Goal: Use online tool/utility: Use online tool/utility

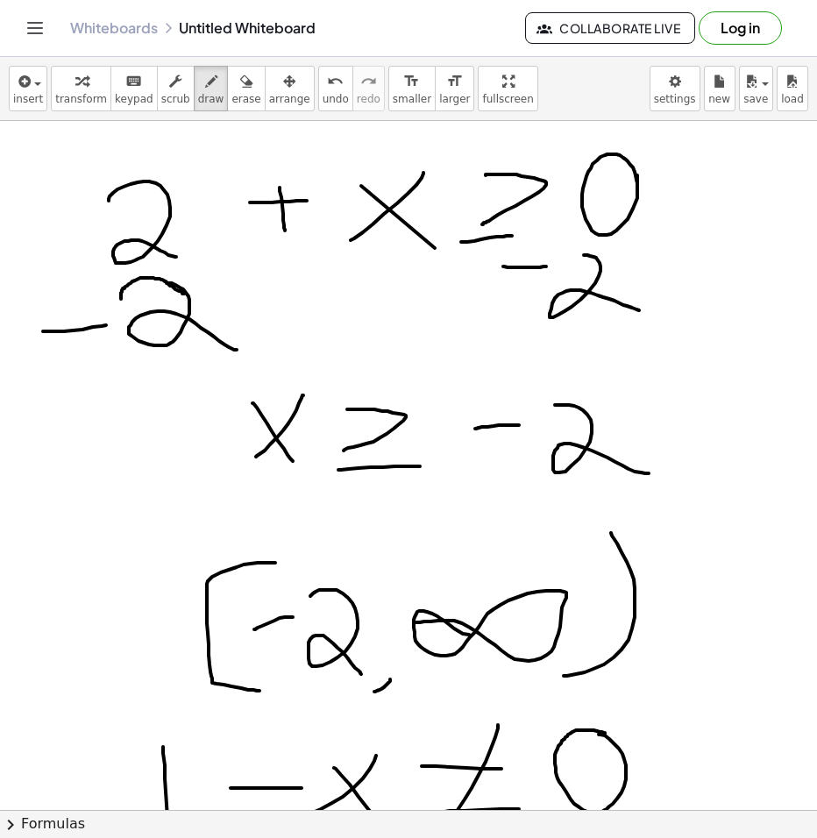
drag, startPoint x: 226, startPoint y: 95, endPoint x: 254, endPoint y: 139, distance: 52.8
click at [231, 95] on span "erase" at bounding box center [245, 99] width 29 height 12
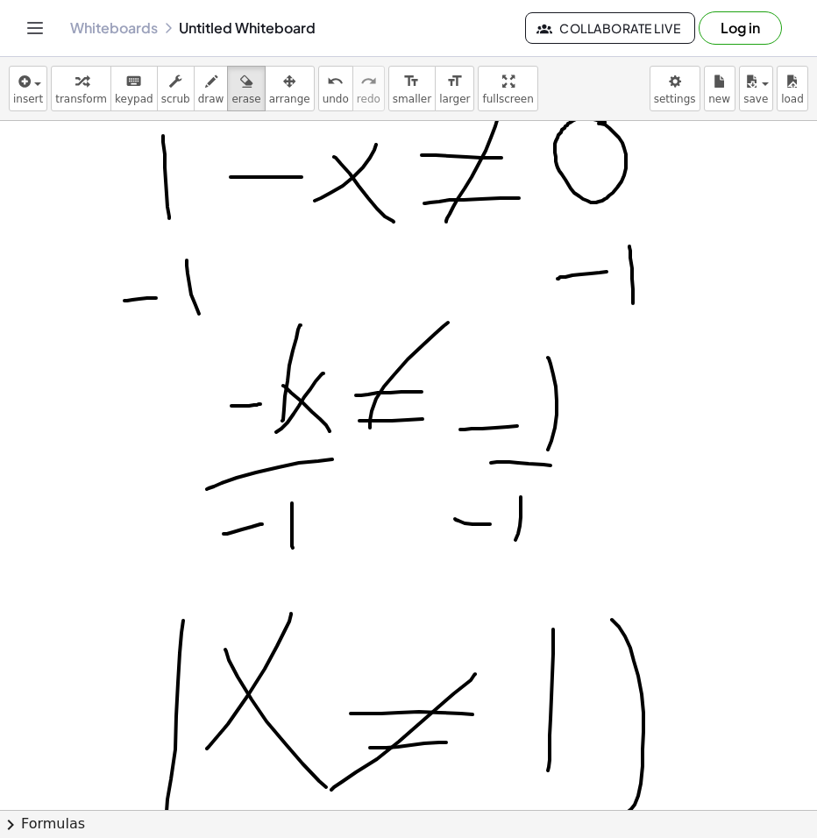
scroll to position [614, 0]
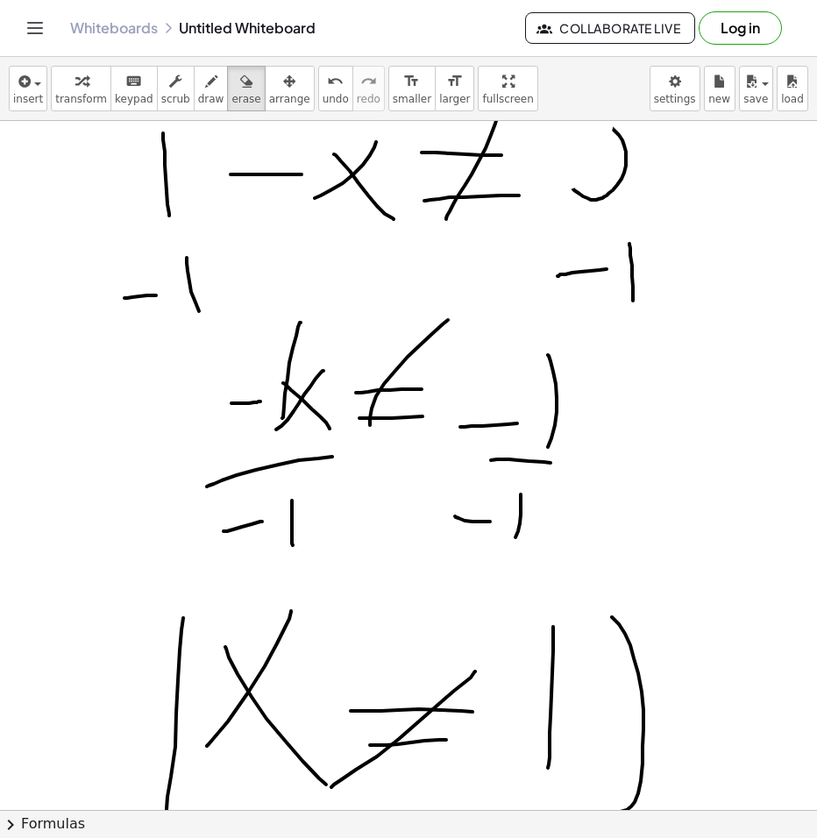
drag, startPoint x: 682, startPoint y: 192, endPoint x: 618, endPoint y: 690, distance: 502.1
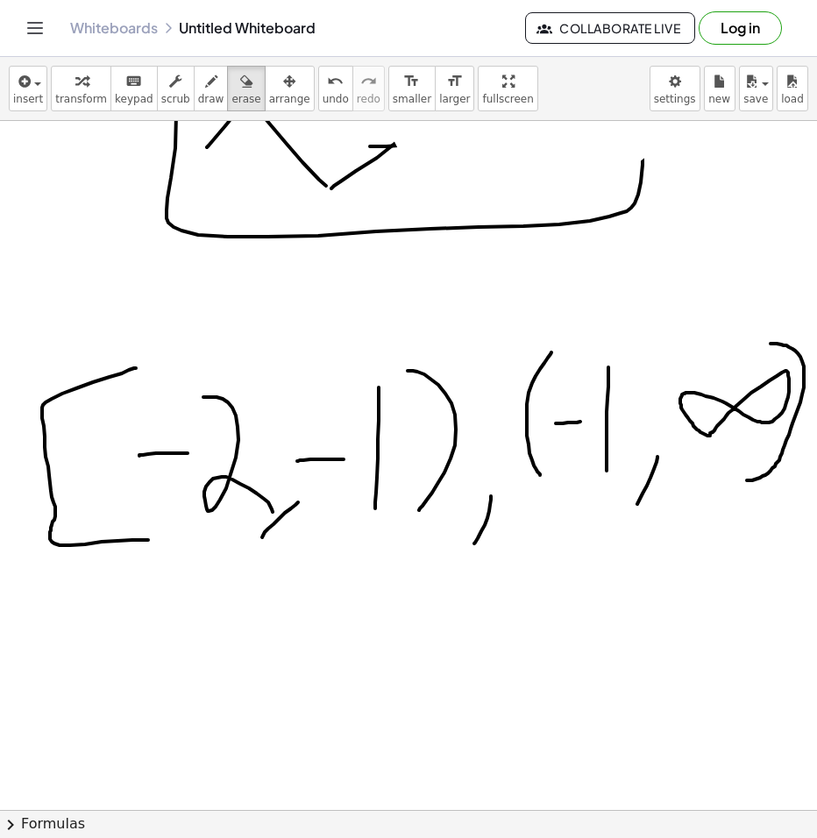
scroll to position [1315, 0]
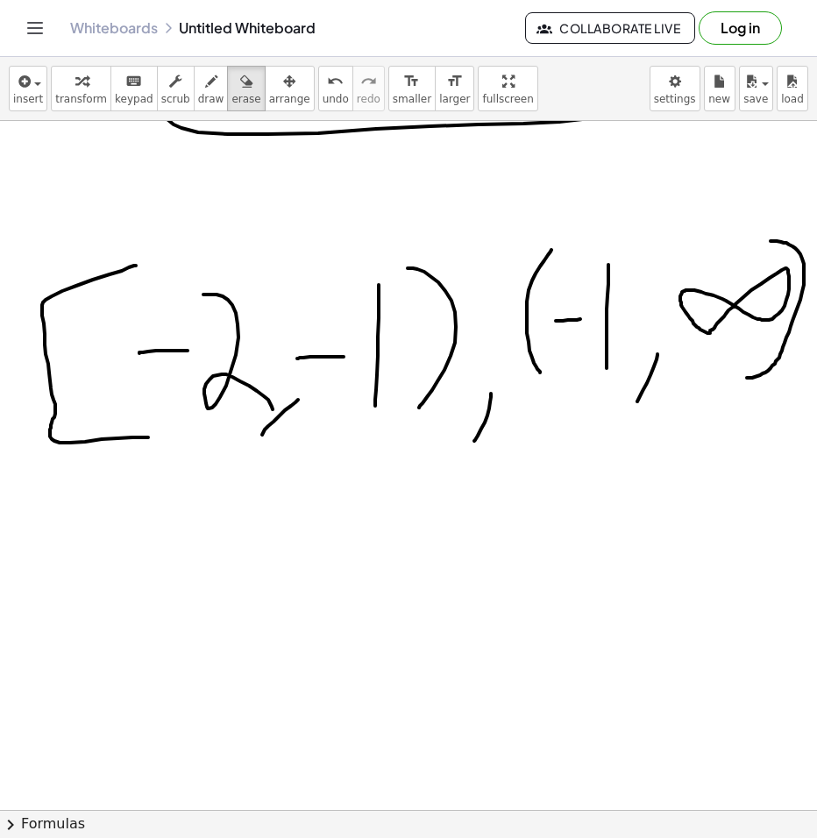
drag, startPoint x: 618, startPoint y: 690, endPoint x: 513, endPoint y: 438, distance: 272.8
click at [523, 451] on div at bounding box center [408, 184] width 817 height 2757
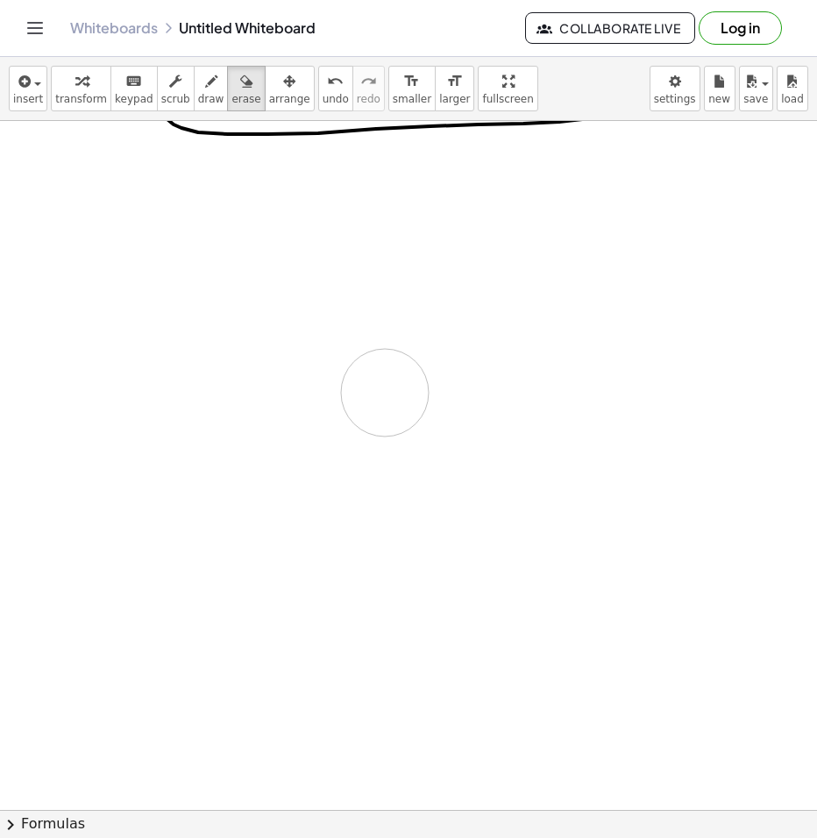
drag, startPoint x: 196, startPoint y: 401, endPoint x: 467, endPoint y: 436, distance: 274.1
click at [520, 413] on div at bounding box center [408, 184] width 817 height 2757
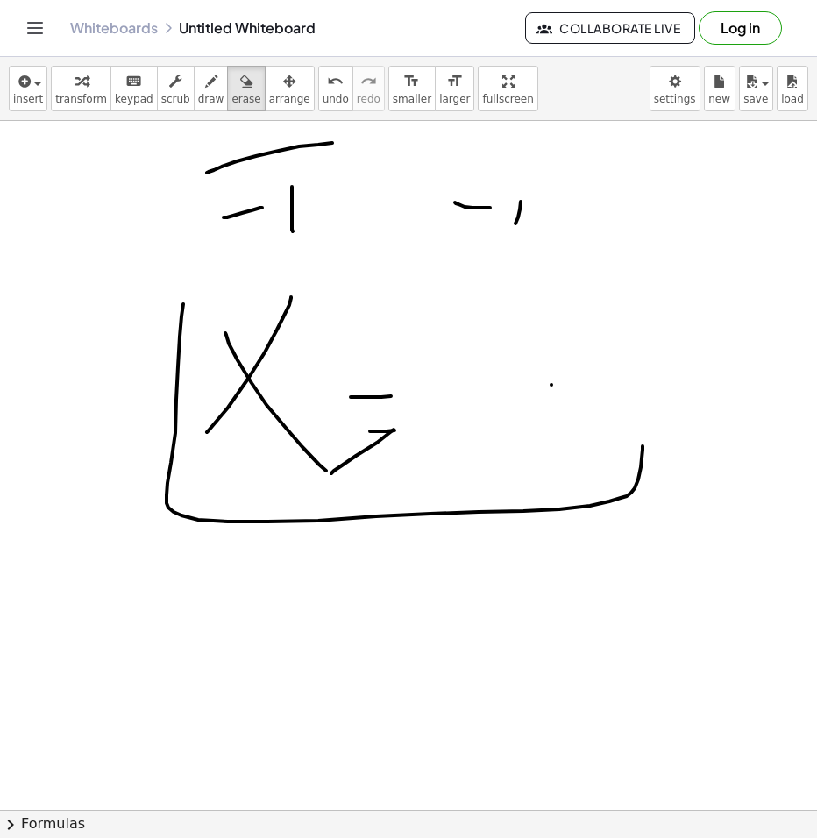
scroll to position [877, 0]
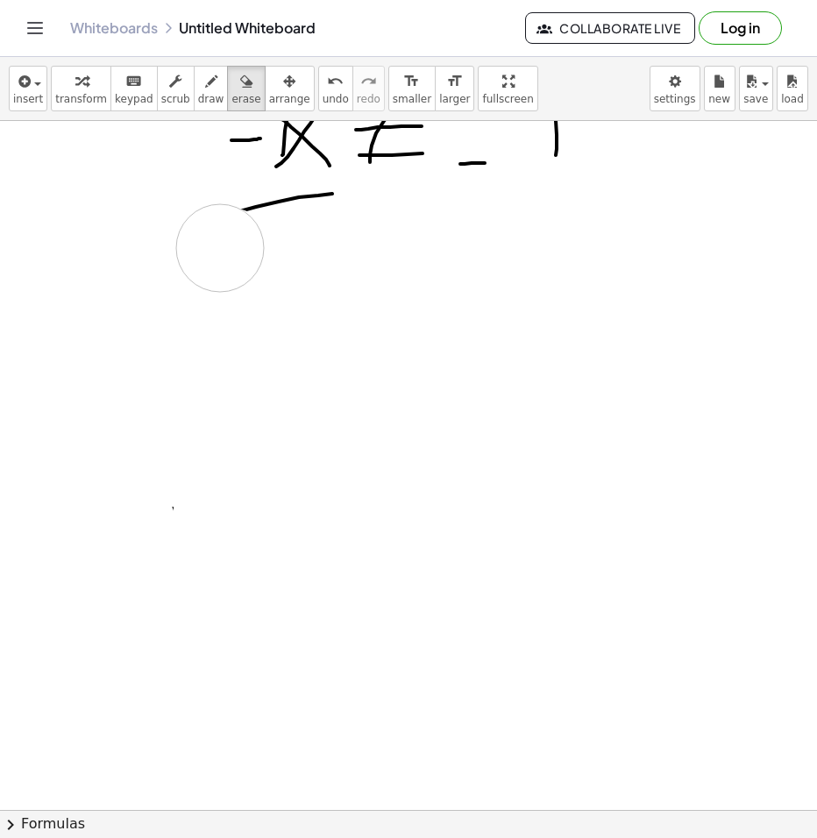
drag, startPoint x: 698, startPoint y: 530, endPoint x: 178, endPoint y: 143, distance: 648.5
click at [169, 205] on div at bounding box center [408, 622] width 817 height 2757
click at [231, 96] on span "erase" at bounding box center [245, 99] width 29 height 12
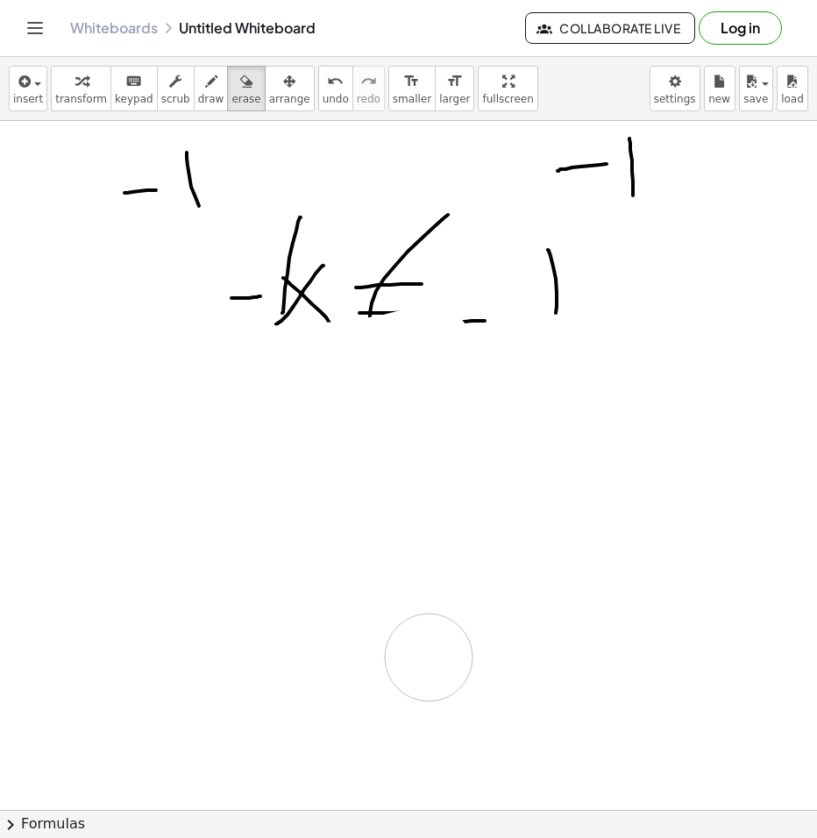
scroll to position [438, 0]
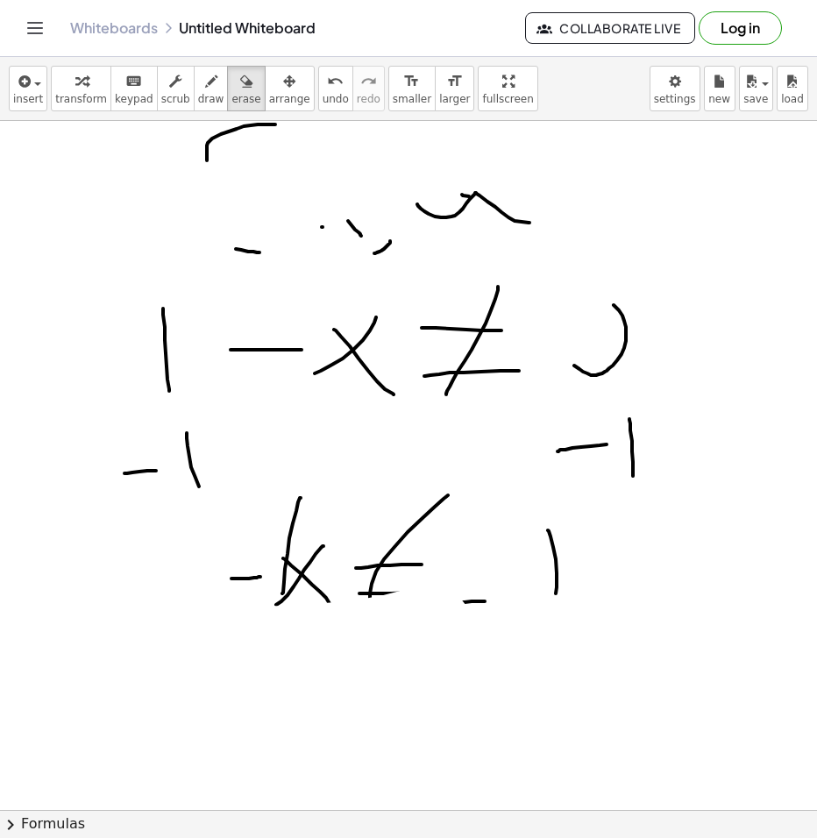
drag, startPoint x: 308, startPoint y: 246, endPoint x: 465, endPoint y: 560, distance: 351.7
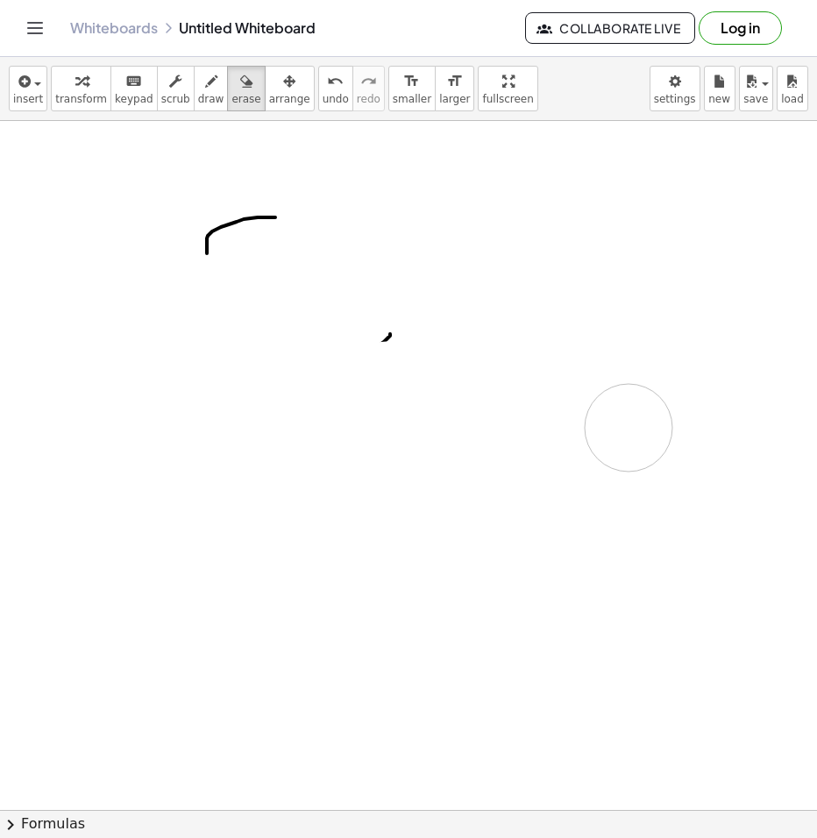
drag, startPoint x: 283, startPoint y: 574, endPoint x: 273, endPoint y: 283, distance: 291.3
drag, startPoint x: 173, startPoint y: 402, endPoint x: 328, endPoint y: 487, distance: 176.6
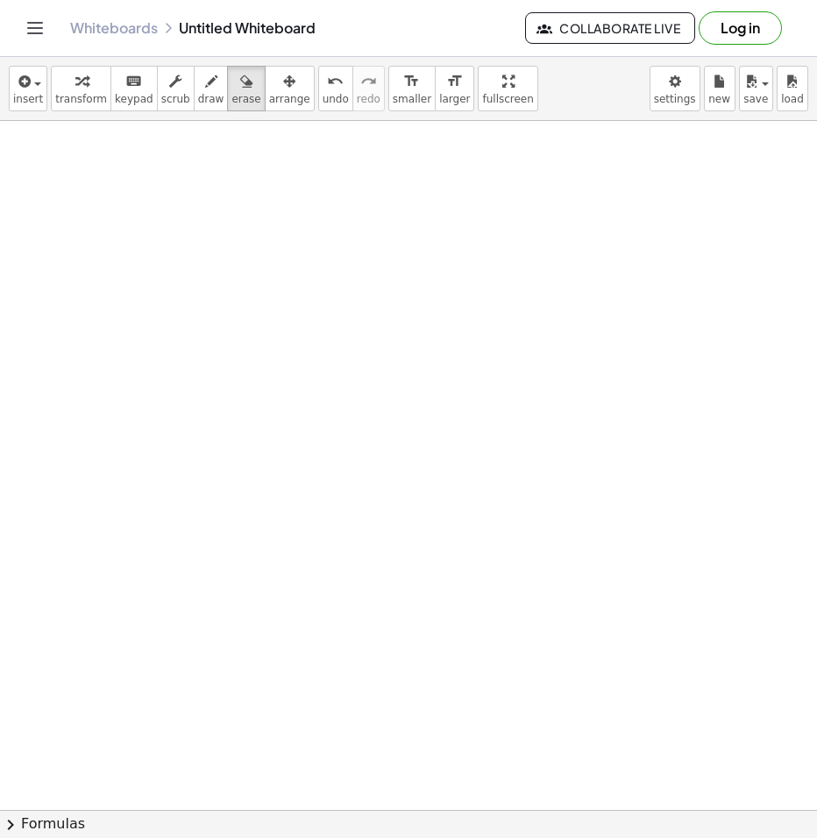
scroll to position [0, 0]
click at [205, 89] on icon "button" at bounding box center [211, 81] width 12 height 21
drag, startPoint x: 130, startPoint y: 178, endPoint x: 164, endPoint y: 223, distance: 56.3
drag, startPoint x: 217, startPoint y: 216, endPoint x: 171, endPoint y: 248, distance: 56.0
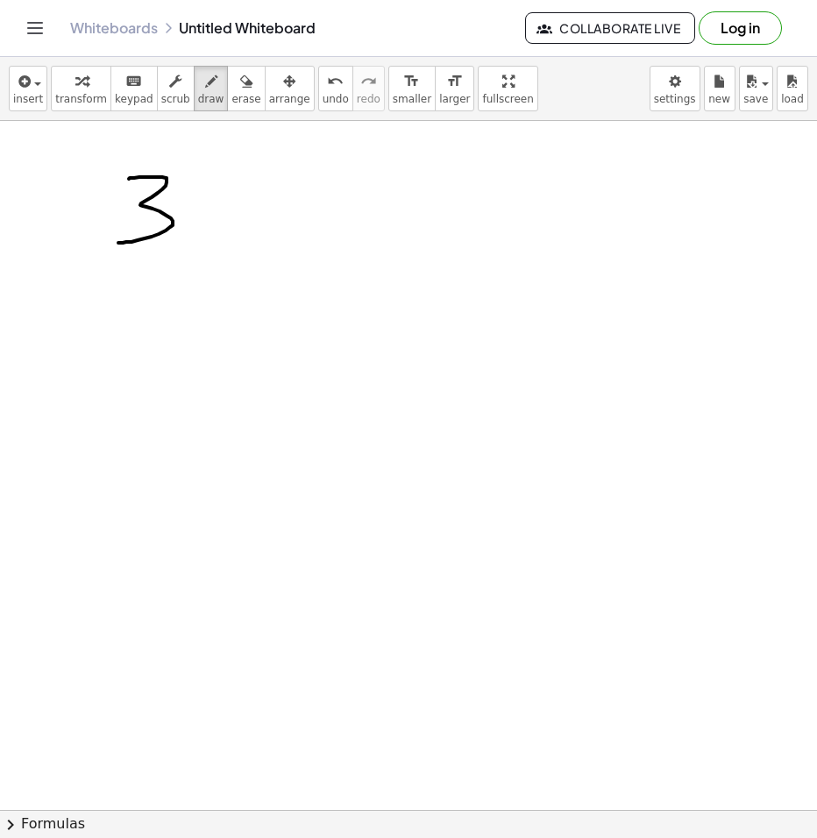
drag, startPoint x: 183, startPoint y: 212, endPoint x: 229, endPoint y: 196, distance: 48.5
drag, startPoint x: 233, startPoint y: 171, endPoint x: 281, endPoint y: 217, distance: 65.7
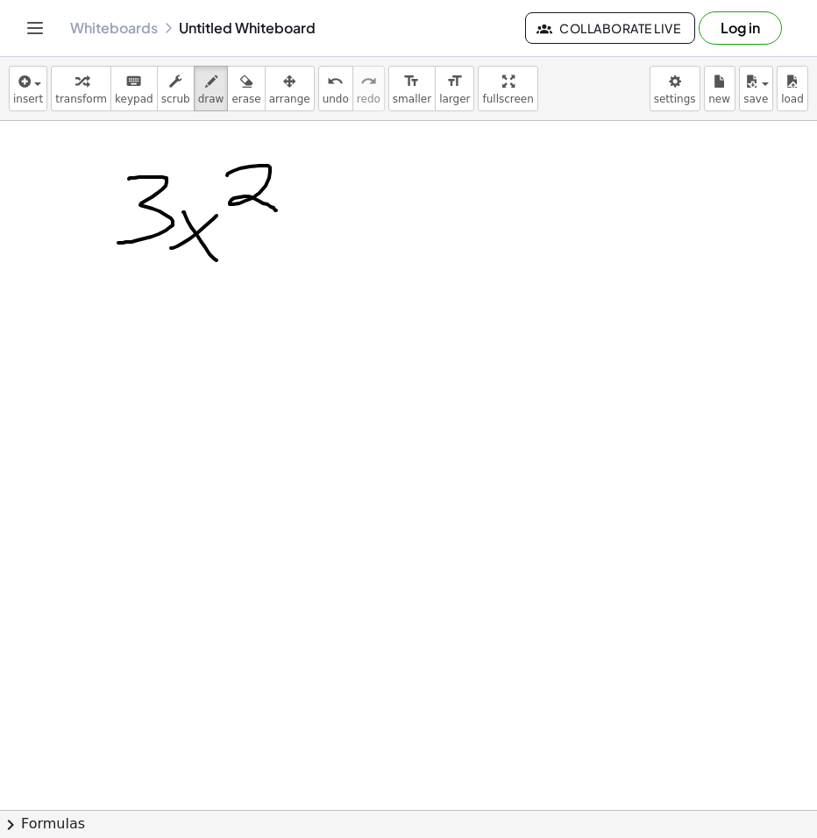
drag, startPoint x: 296, startPoint y: 225, endPoint x: 335, endPoint y: 217, distance: 39.4
drag, startPoint x: 373, startPoint y: 181, endPoint x: 342, endPoint y: 273, distance: 97.0
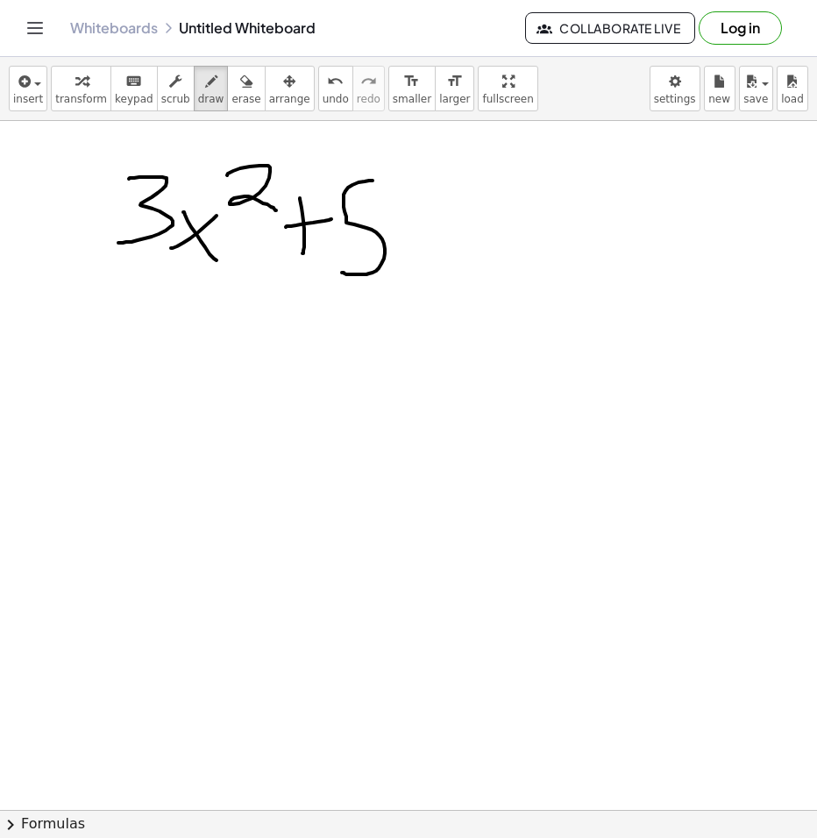
drag, startPoint x: 438, startPoint y: 196, endPoint x: 425, endPoint y: 252, distance: 56.6
drag, startPoint x: 418, startPoint y: 223, endPoint x: 472, endPoint y: 220, distance: 53.6
drag, startPoint x: 540, startPoint y: 181, endPoint x: 521, endPoint y: 268, distance: 89.8
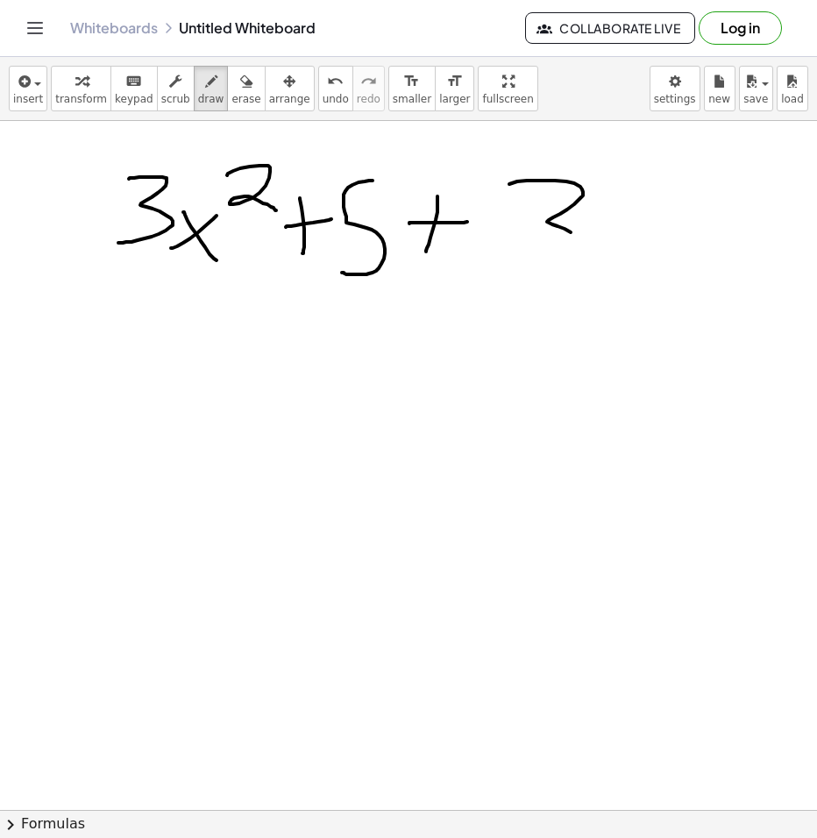
drag, startPoint x: 614, startPoint y: 186, endPoint x: 608, endPoint y: 248, distance: 62.6
drag, startPoint x: 620, startPoint y: 210, endPoint x: 666, endPoint y: 240, distance: 55.2
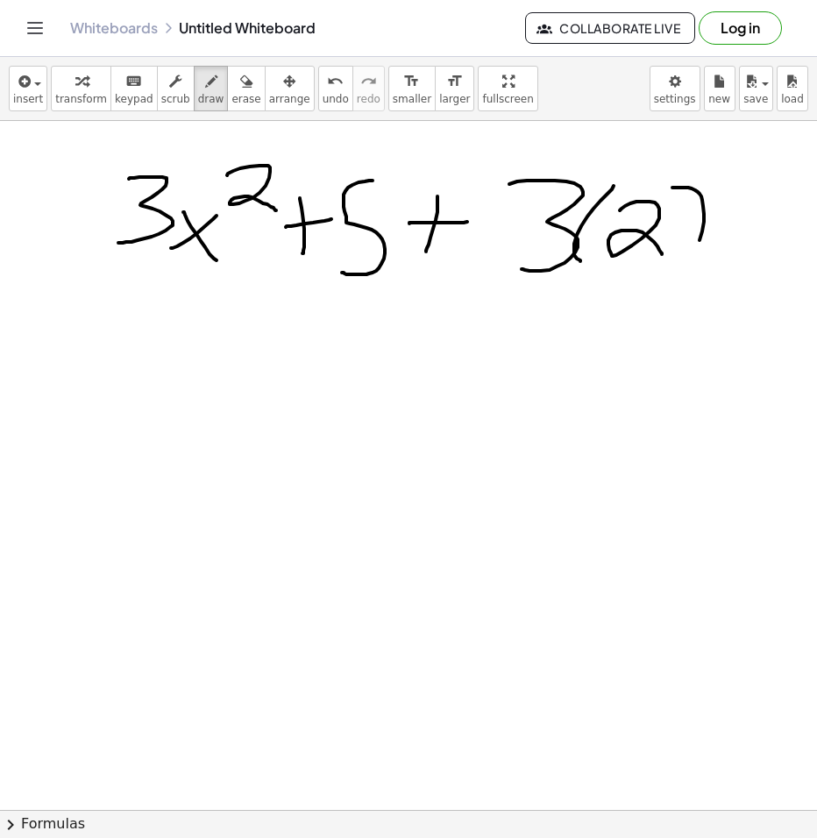
drag, startPoint x: 673, startPoint y: 188, endPoint x: 673, endPoint y: 260, distance: 72.8
drag, startPoint x: 731, startPoint y: 146, endPoint x: 751, endPoint y: 198, distance: 56.3
drag, startPoint x: 189, startPoint y: 320, endPoint x: 189, endPoint y: 352, distance: 32.4
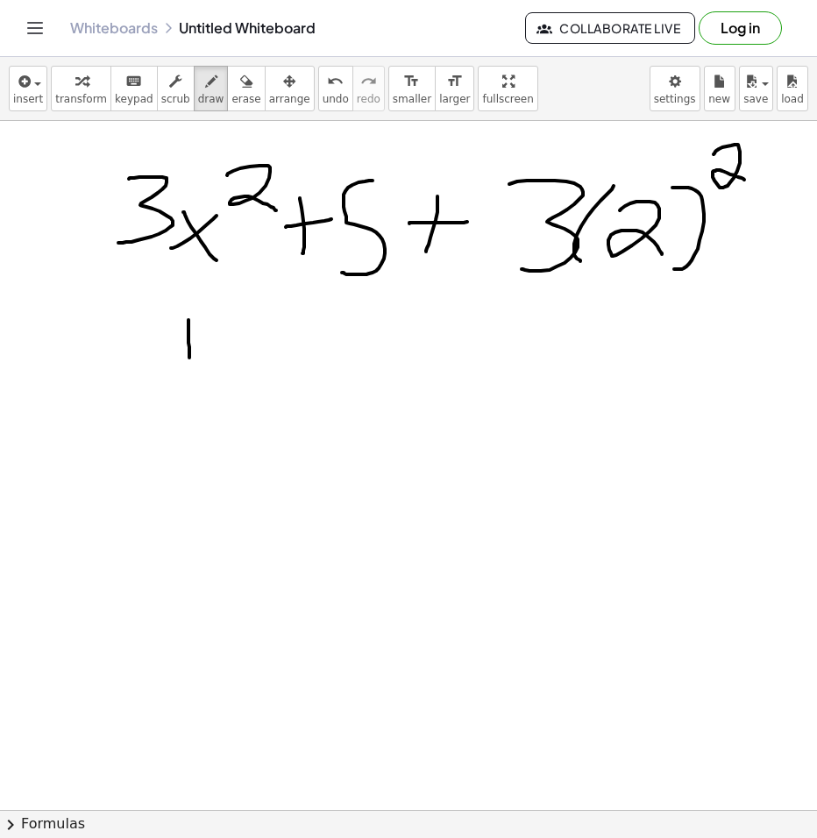
drag, startPoint x: 188, startPoint y: 338, endPoint x: 227, endPoint y: 338, distance: 39.5
drag, startPoint x: 271, startPoint y: 318, endPoint x: 262, endPoint y: 378, distance: 60.3
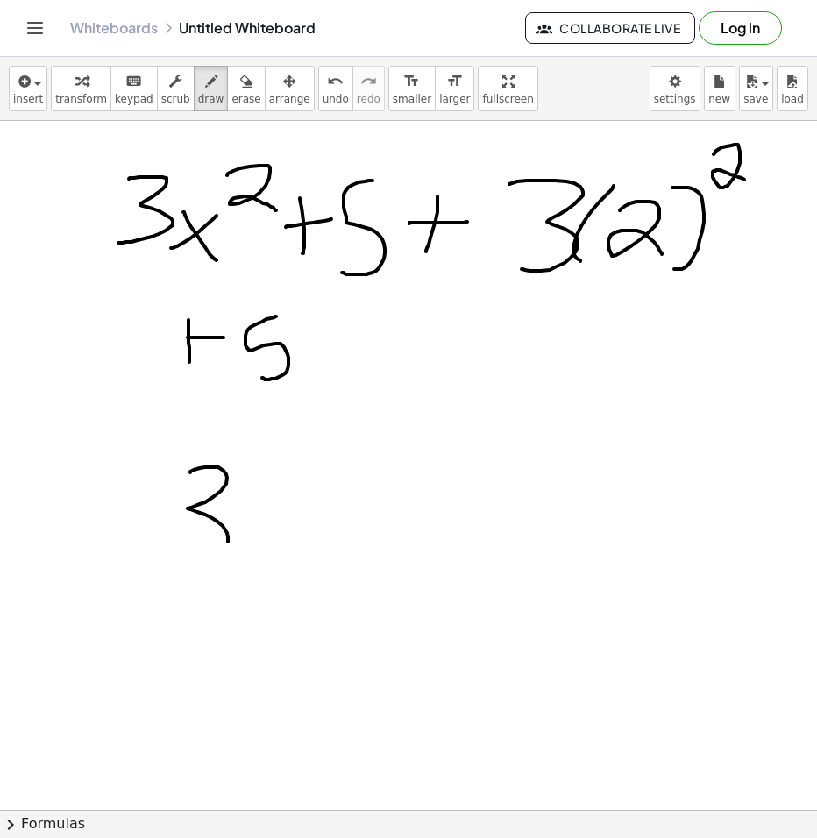
drag, startPoint x: 227, startPoint y: 478, endPoint x: 165, endPoint y: 542, distance: 89.3
drag, startPoint x: 272, startPoint y: 525, endPoint x: 251, endPoint y: 538, distance: 24.8
drag, startPoint x: 260, startPoint y: 495, endPoint x: 281, endPoint y: 523, distance: 34.4
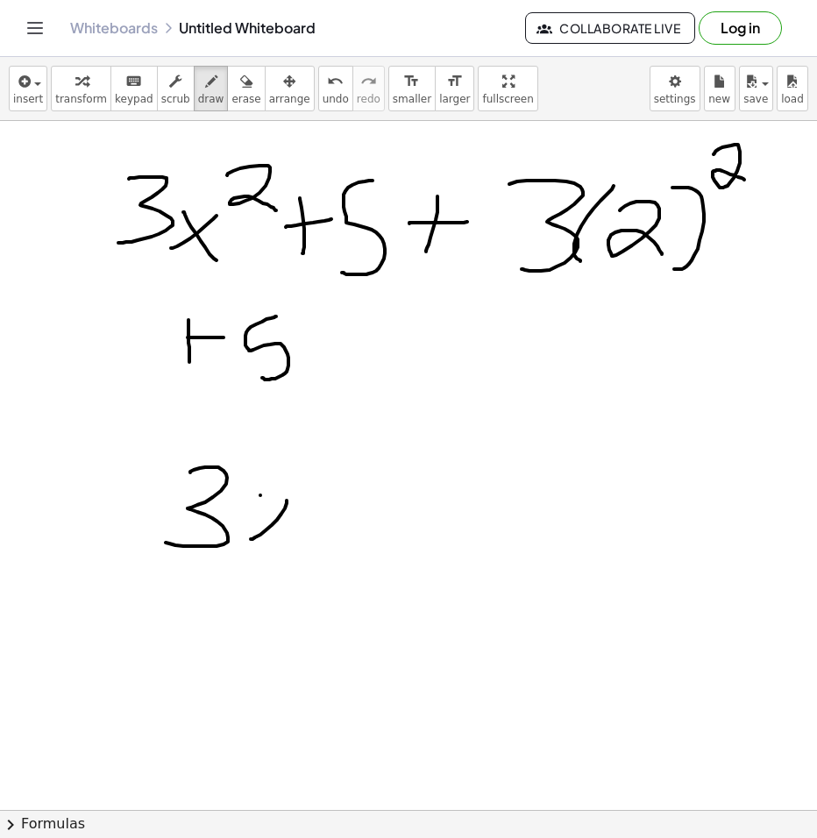
drag, startPoint x: 314, startPoint y: 459, endPoint x: 361, endPoint y: 490, distance: 56.9
drag, startPoint x: 421, startPoint y: 488, endPoint x: 398, endPoint y: 514, distance: 34.8
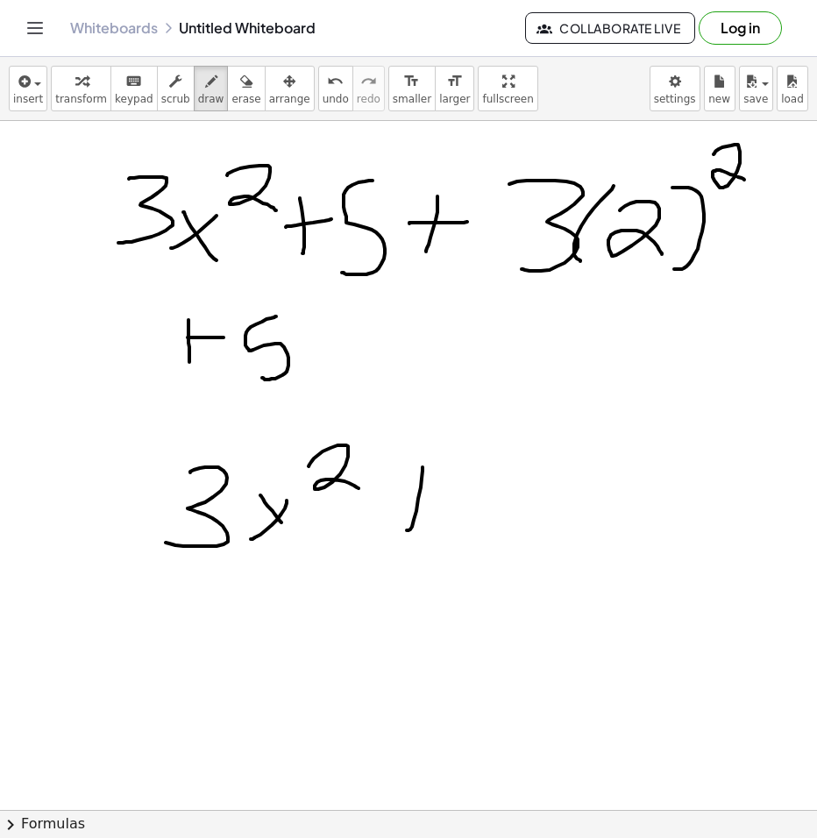
drag, startPoint x: 438, startPoint y: 488, endPoint x: 466, endPoint y: 468, distance: 34.1
drag
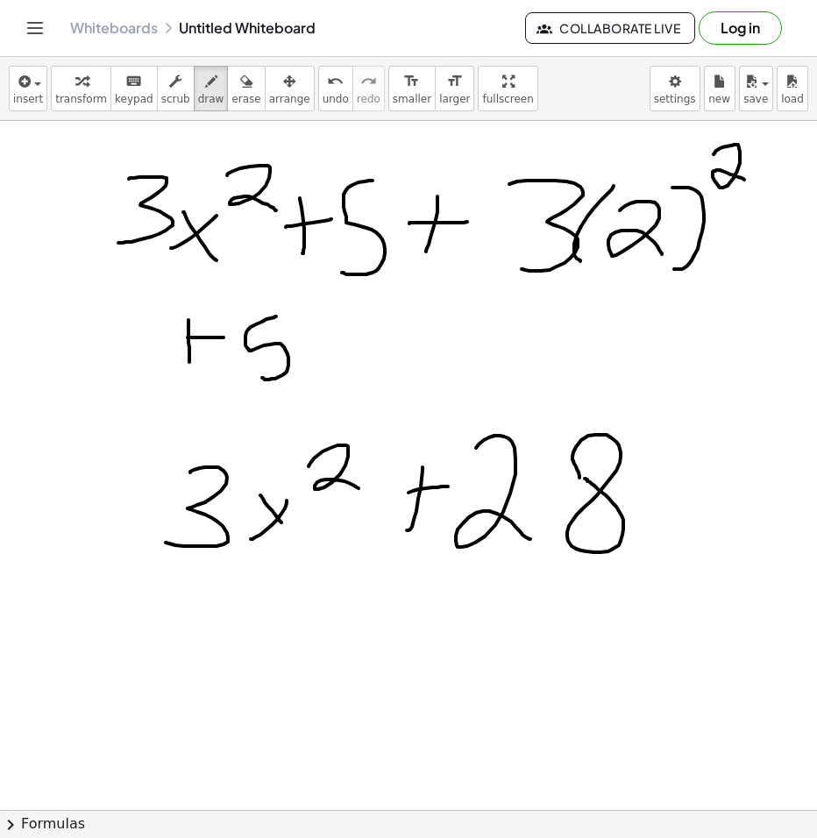
click at [240, 89] on icon "button" at bounding box center [246, 81] width 12 height 21
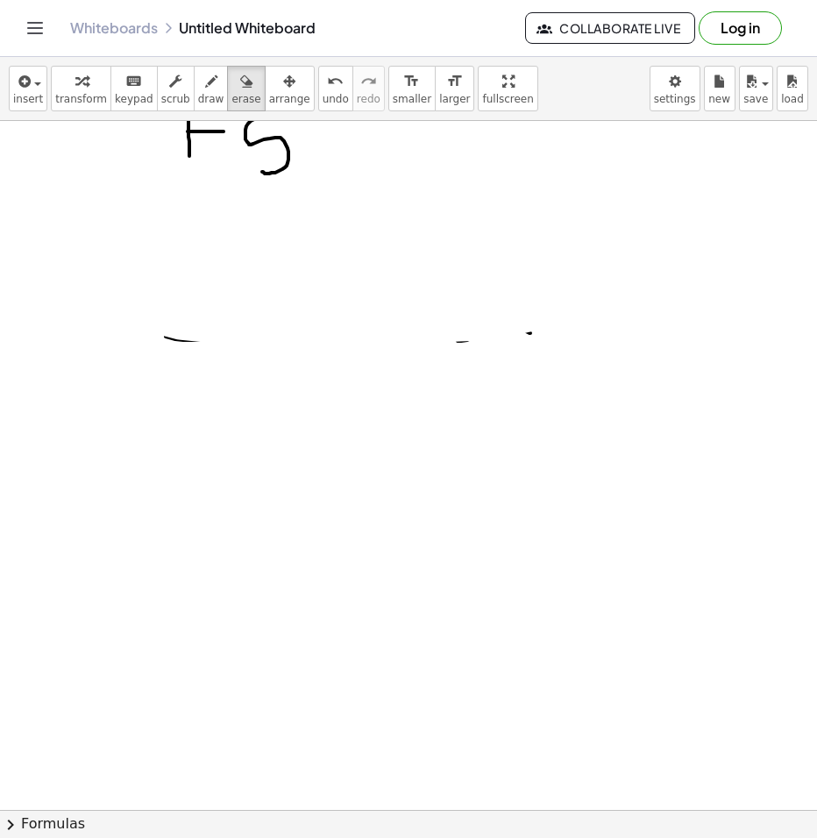
scroll to position [175, 0]
drag, startPoint x: 523, startPoint y: 495, endPoint x: 544, endPoint y: 370, distance: 126.1
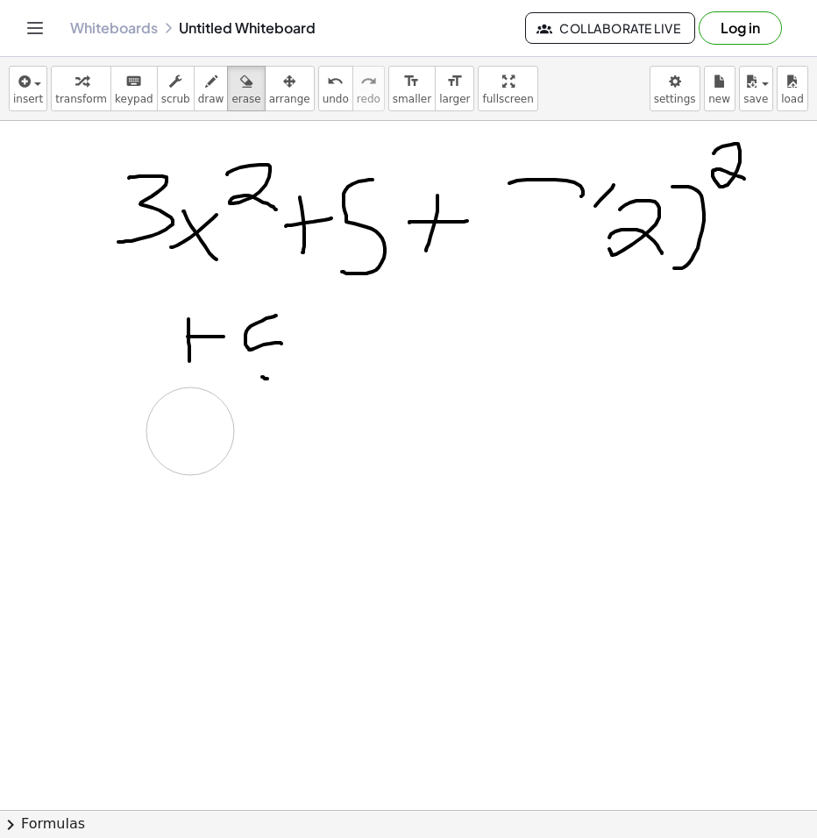
scroll to position [0, 0]
drag, startPoint x: 488, startPoint y: 374, endPoint x: 281, endPoint y: 407, distance: 210.5
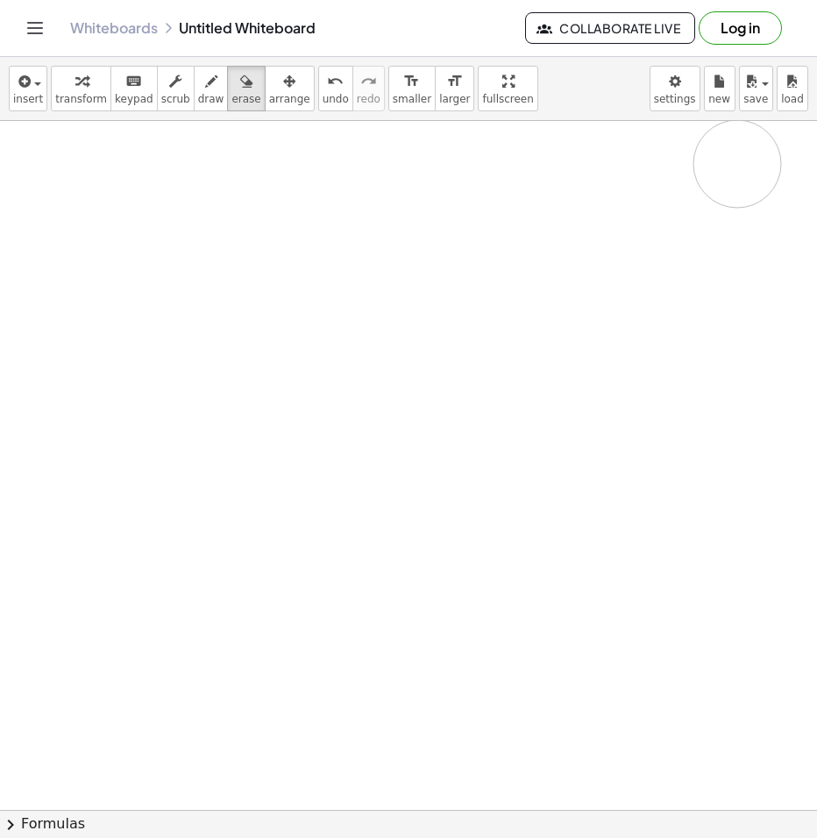
drag, startPoint x: 226, startPoint y: 358, endPoint x: 510, endPoint y: 203, distance: 323.7
click at [205, 89] on icon "button" at bounding box center [211, 81] width 12 height 21
drag, startPoint x: 17, startPoint y: 155, endPoint x: 19, endPoint y: 241, distance: 86.0
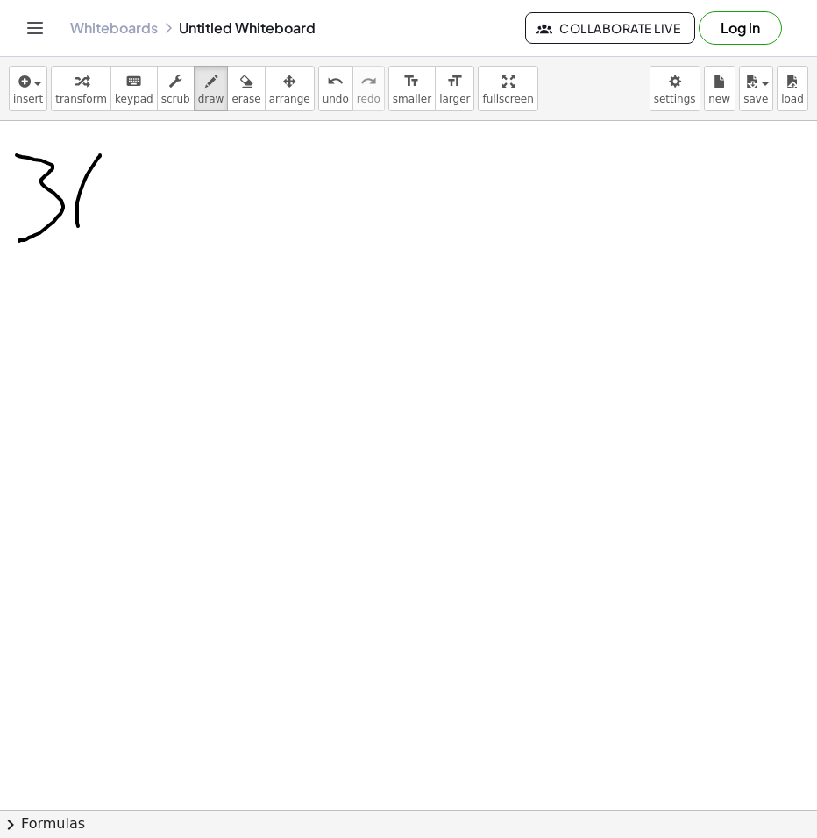
drag, startPoint x: 100, startPoint y: 155, endPoint x: 87, endPoint y: 244, distance: 89.5
drag, startPoint x: 144, startPoint y: 181, endPoint x: 112, endPoint y: 234, distance: 62.1
drag, startPoint x: 114, startPoint y: 199, endPoint x: 141, endPoint y: 232, distance: 43.0
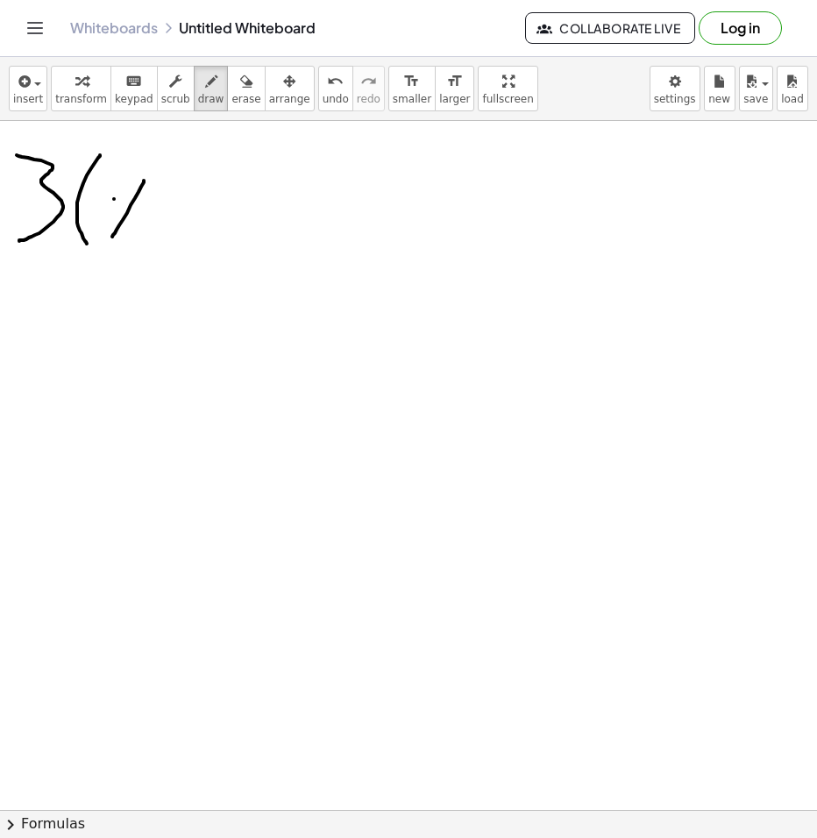
drag, startPoint x: 170, startPoint y: 219, endPoint x: 170, endPoint y: 236, distance: 16.7
drag, startPoint x: 160, startPoint y: 216, endPoint x: 198, endPoint y: 194, distance: 44.4
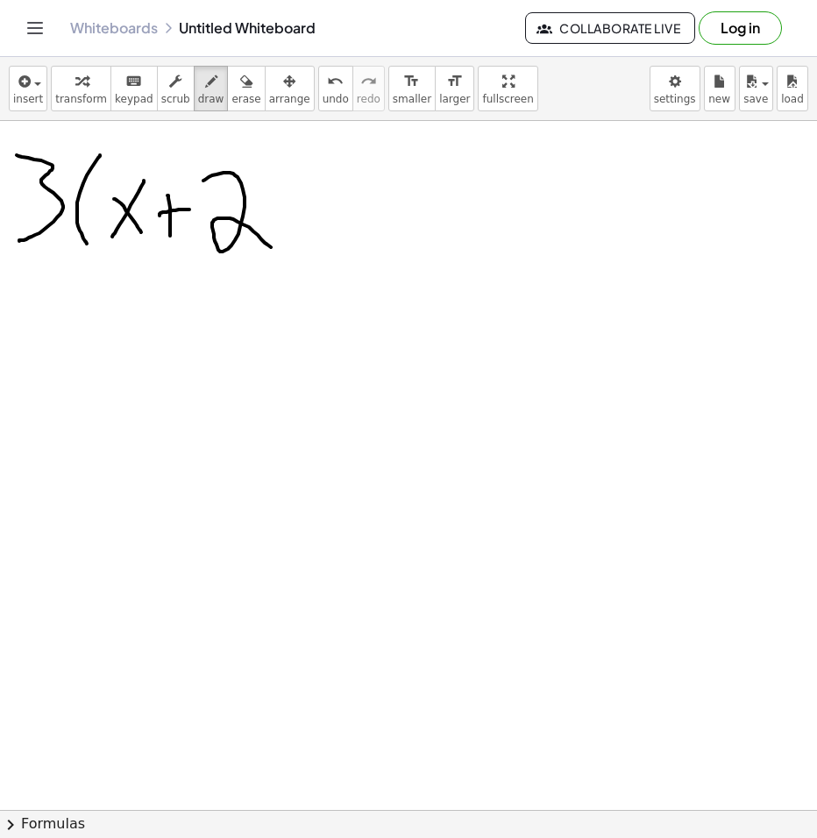
drag, startPoint x: 205, startPoint y: 180, endPoint x: 284, endPoint y: 217, distance: 87.1
drag, startPoint x: 303, startPoint y: 167, endPoint x: 311, endPoint y: 259, distance: 92.5
drag, startPoint x: 338, startPoint y: 150, endPoint x: 420, endPoint y: 183, distance: 88.1
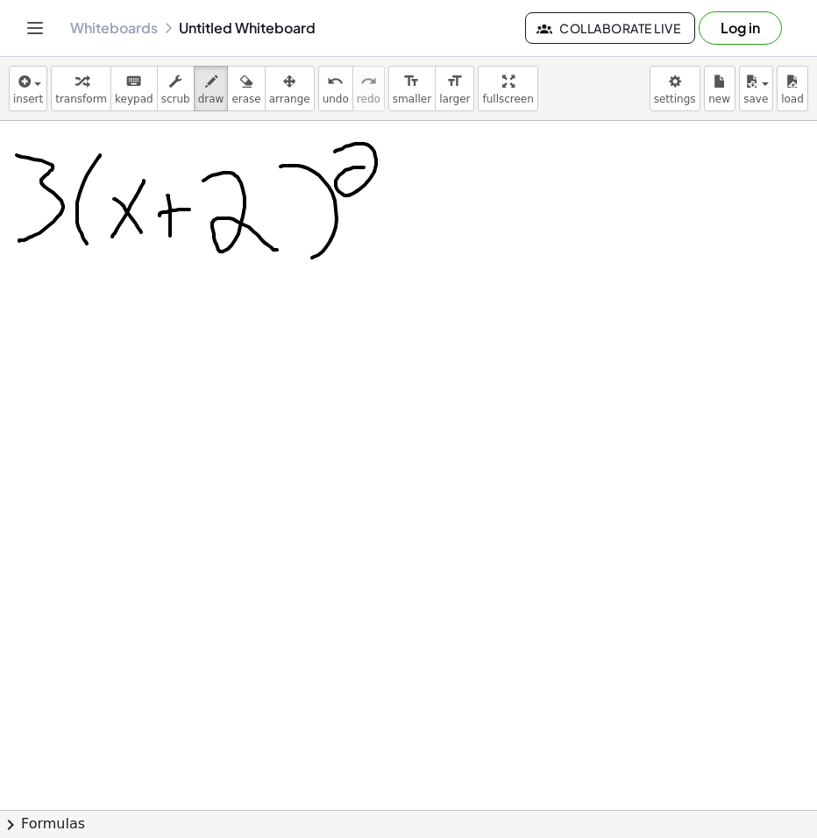
drag, startPoint x: 481, startPoint y: 203, endPoint x: 447, endPoint y: 229, distance: 42.5
drag, startPoint x: 474, startPoint y: 214, endPoint x: 517, endPoint y: 205, distance: 43.9
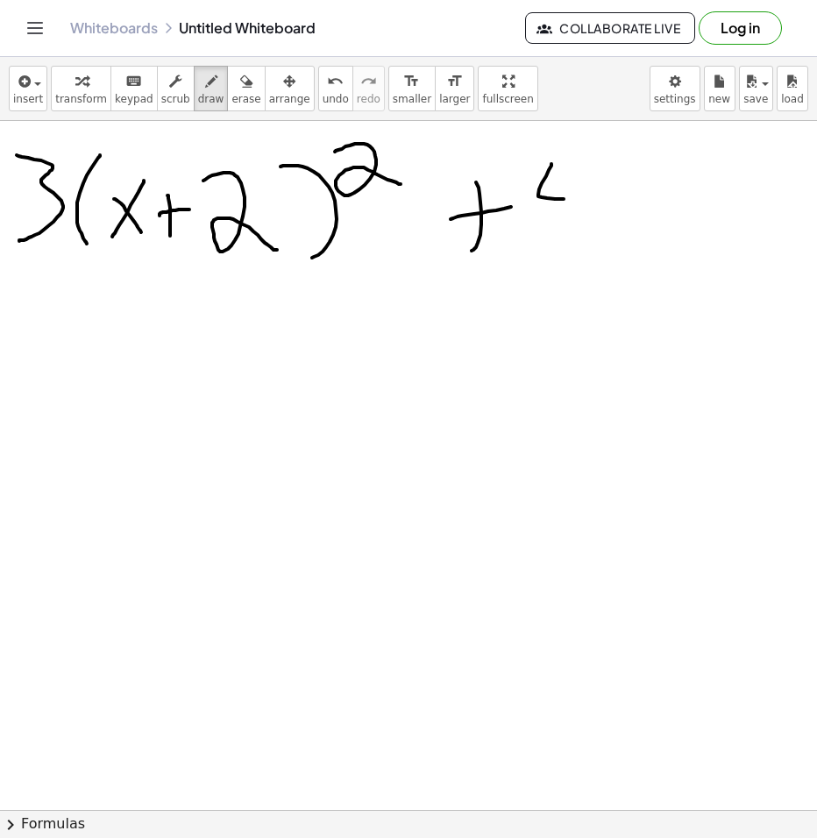
drag, startPoint x: 552, startPoint y: 164, endPoint x: 602, endPoint y: 201, distance: 62.8
drag, startPoint x: 563, startPoint y: 170, endPoint x: 559, endPoint y: 253, distance: 83.4
drag, startPoint x: 22, startPoint y: 329, endPoint x: 19, endPoint y: 403, distance: 74.6
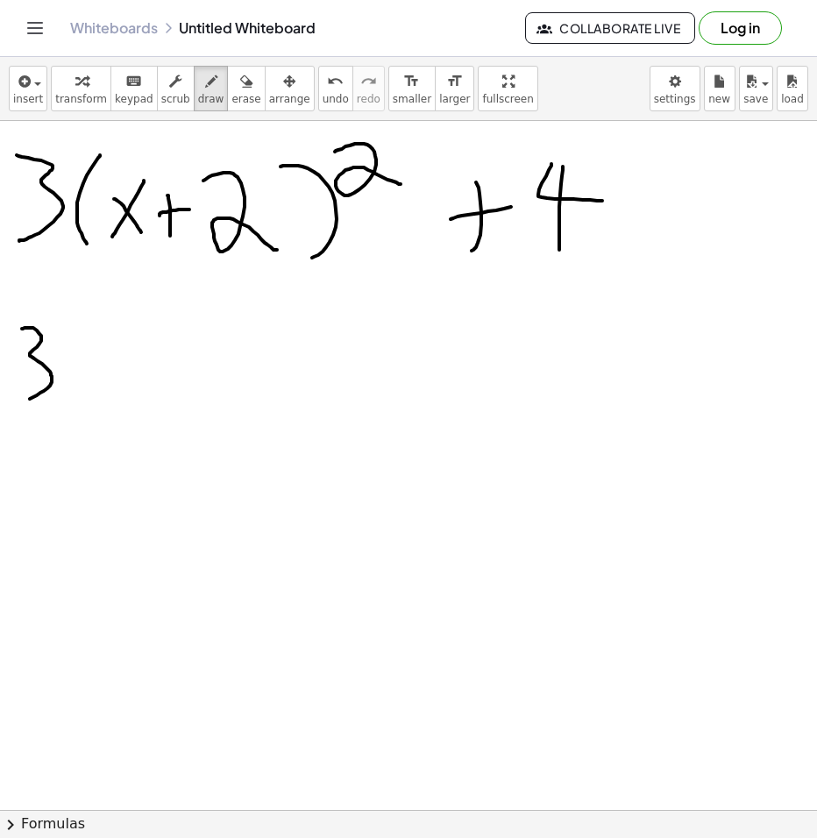
drag, startPoint x: 98, startPoint y: 318, endPoint x: 103, endPoint y: 402, distance: 83.5
drag, startPoint x: 174, startPoint y: 338, endPoint x: 146, endPoint y: 380, distance: 49.9
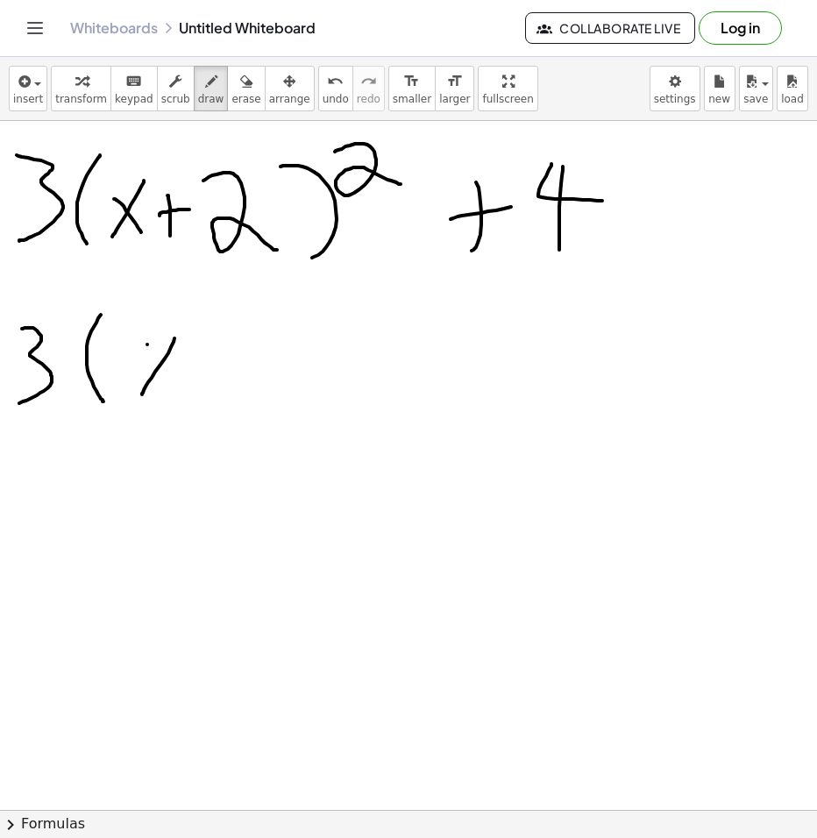
drag, startPoint x: 147, startPoint y: 345, endPoint x: 172, endPoint y: 385, distance: 47.2
drag, startPoint x: 207, startPoint y: 360, endPoint x: 210, endPoint y: 388, distance: 27.4
drag, startPoint x: 196, startPoint y: 357, endPoint x: 231, endPoint y: 354, distance: 36.0
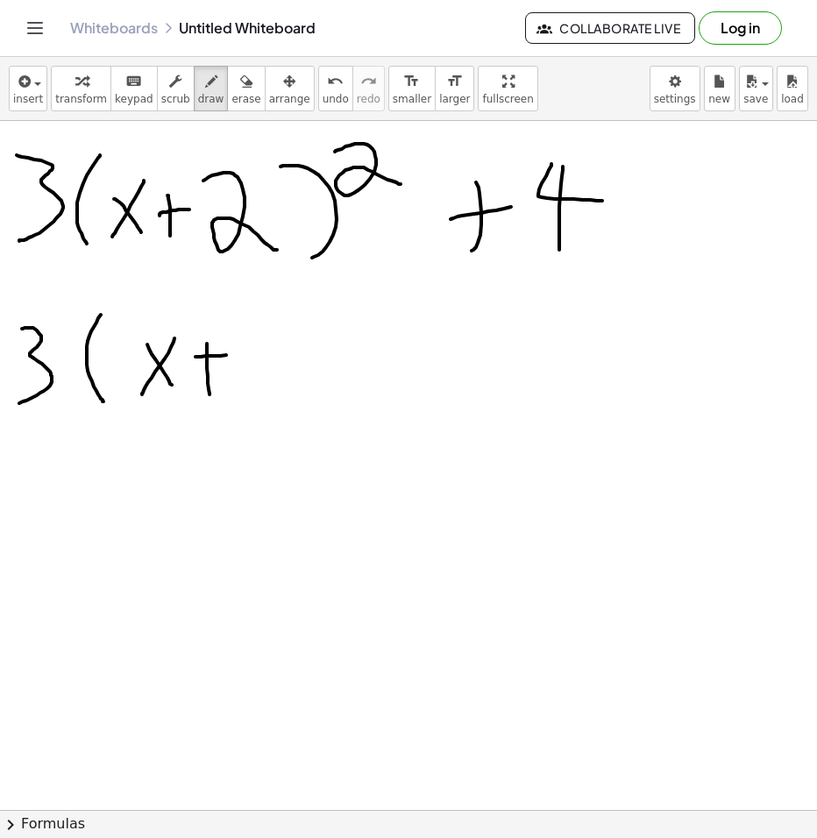
drag, startPoint x: 274, startPoint y: 309, endPoint x: 309, endPoint y: 387, distance: 85.6
drag, startPoint x: 321, startPoint y: 314, endPoint x: 337, endPoint y: 397, distance: 84.8
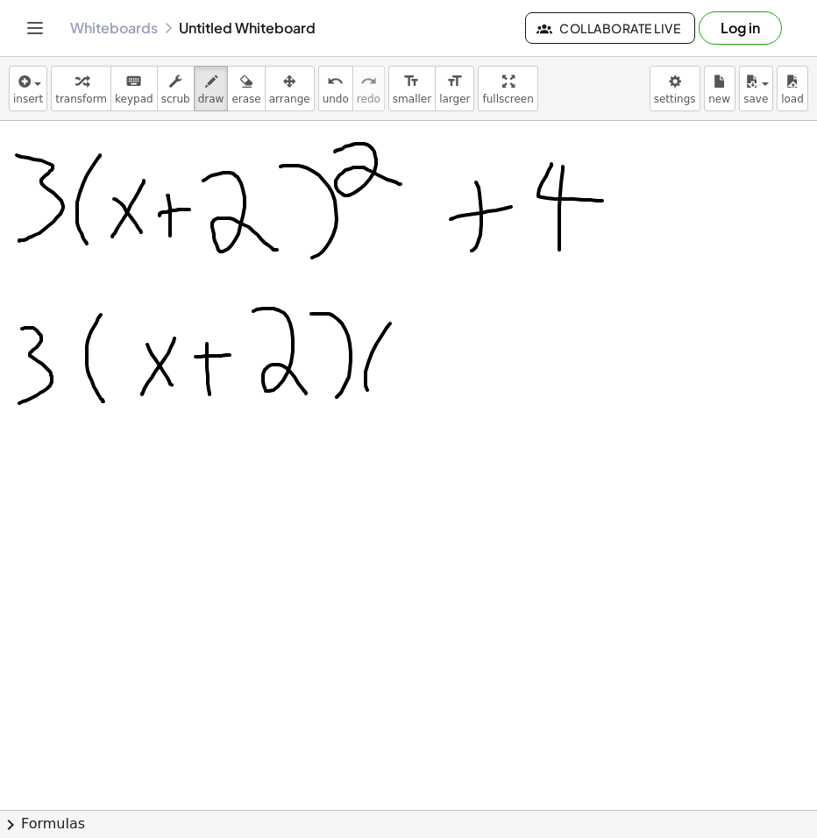
drag, startPoint x: 376, startPoint y: 345, endPoint x: 382, endPoint y: 395, distance: 50.4
drag, startPoint x: 424, startPoint y: 345, endPoint x: 393, endPoint y: 390, distance: 54.7
drag, startPoint x: 389, startPoint y: 357, endPoint x: 445, endPoint y: 360, distance: 56.2
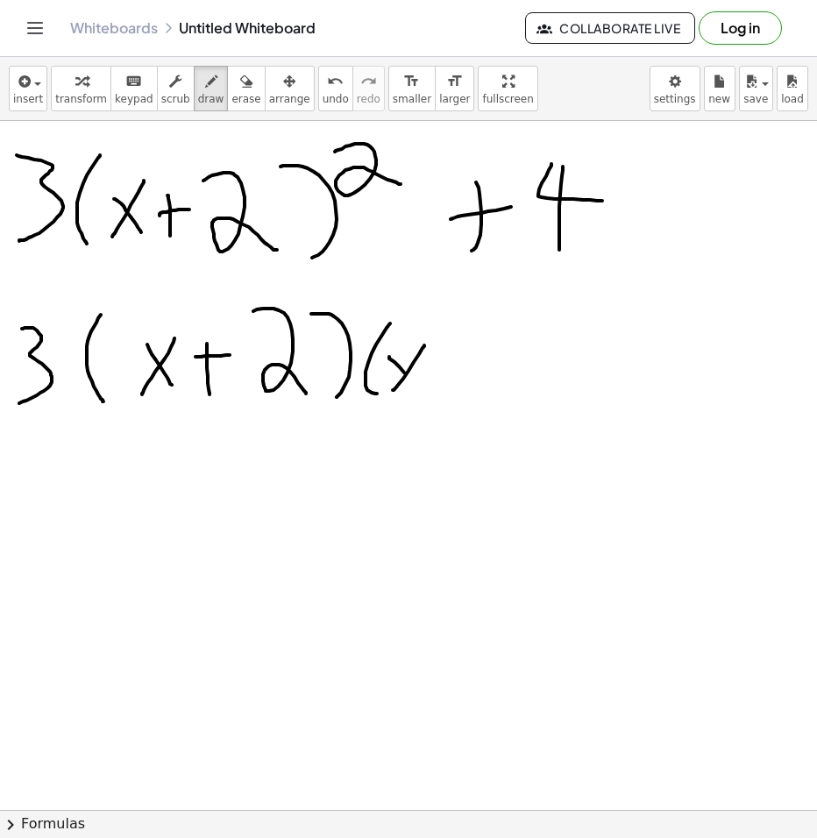
drag, startPoint x: 451, startPoint y: 361, endPoint x: 456, endPoint y: 389, distance: 28.5
drag, startPoint x: 447, startPoint y: 374, endPoint x: 470, endPoint y: 364, distance: 25.1
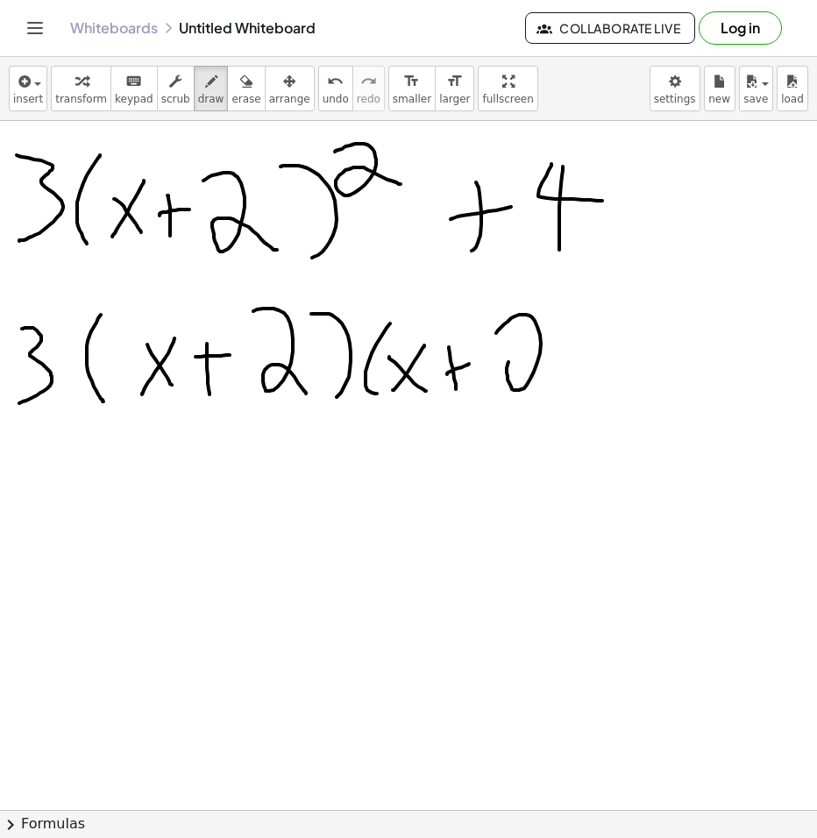
drag, startPoint x: 511, startPoint y: 318, endPoint x: 542, endPoint y: 381, distance: 69.4
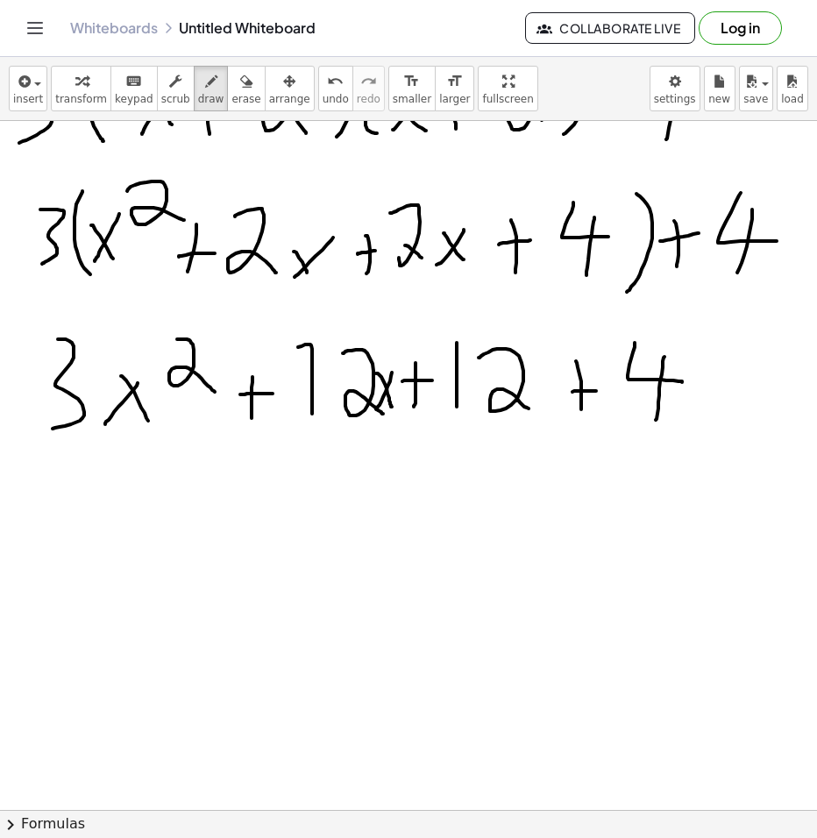
scroll to position [263, 0]
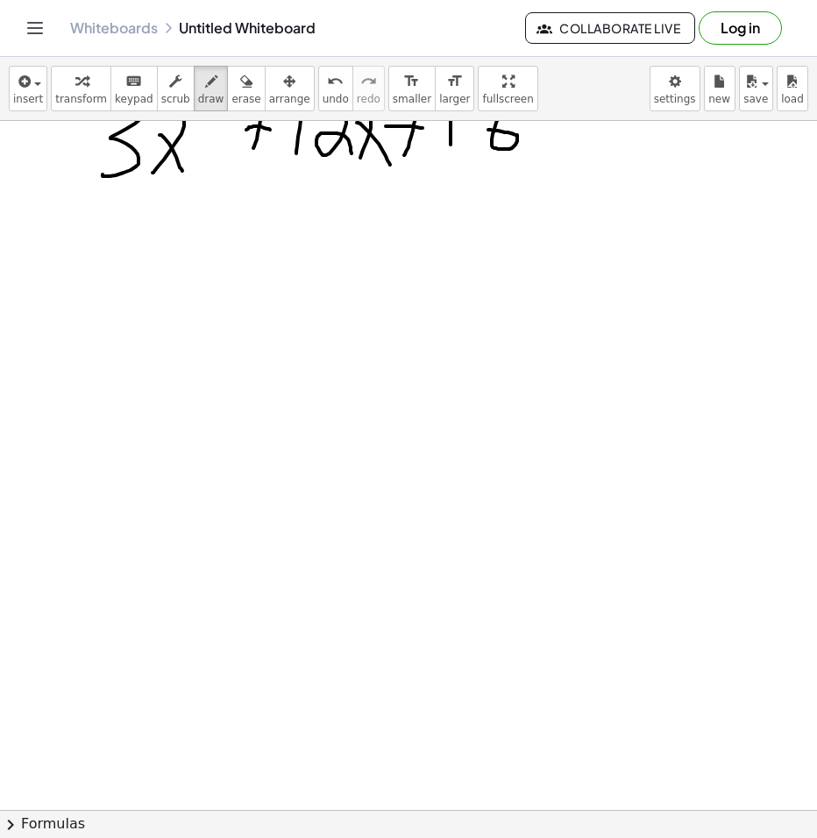
scroll to position [701, 0]
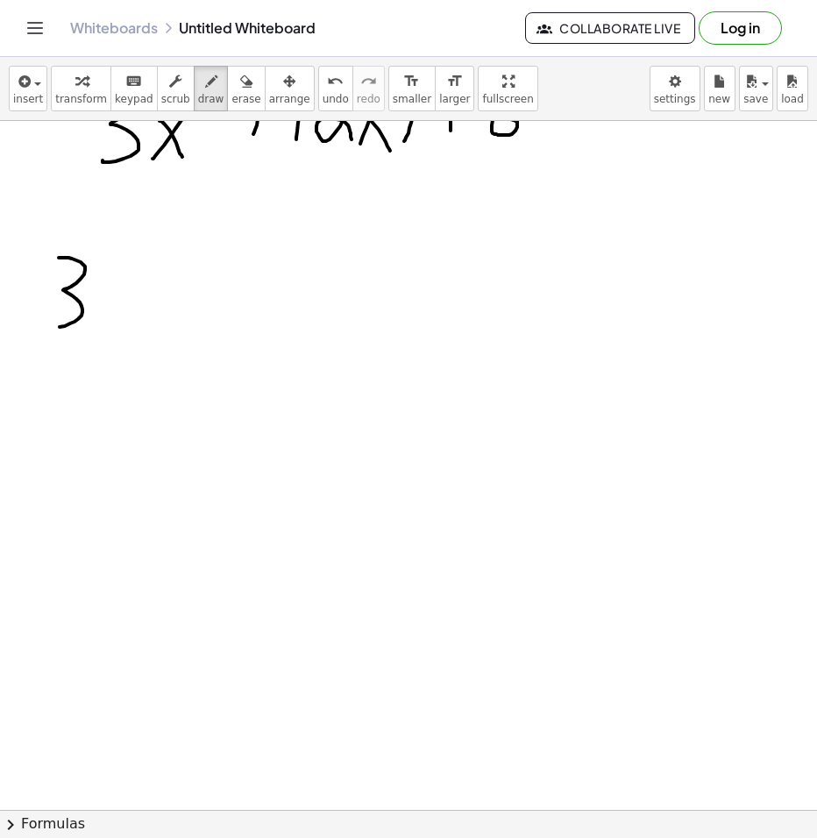
drag, startPoint x: 65, startPoint y: 258, endPoint x: 38, endPoint y: 328, distance: 75.2
click at [38, 328] on div at bounding box center [408, 798] width 817 height 2757
drag, startPoint x: 144, startPoint y: 283, endPoint x: 100, endPoint y: 321, distance: 57.8
click at [100, 321] on div at bounding box center [408, 798] width 817 height 2757
click at [120, 324] on div at bounding box center [408, 798] width 817 height 2757
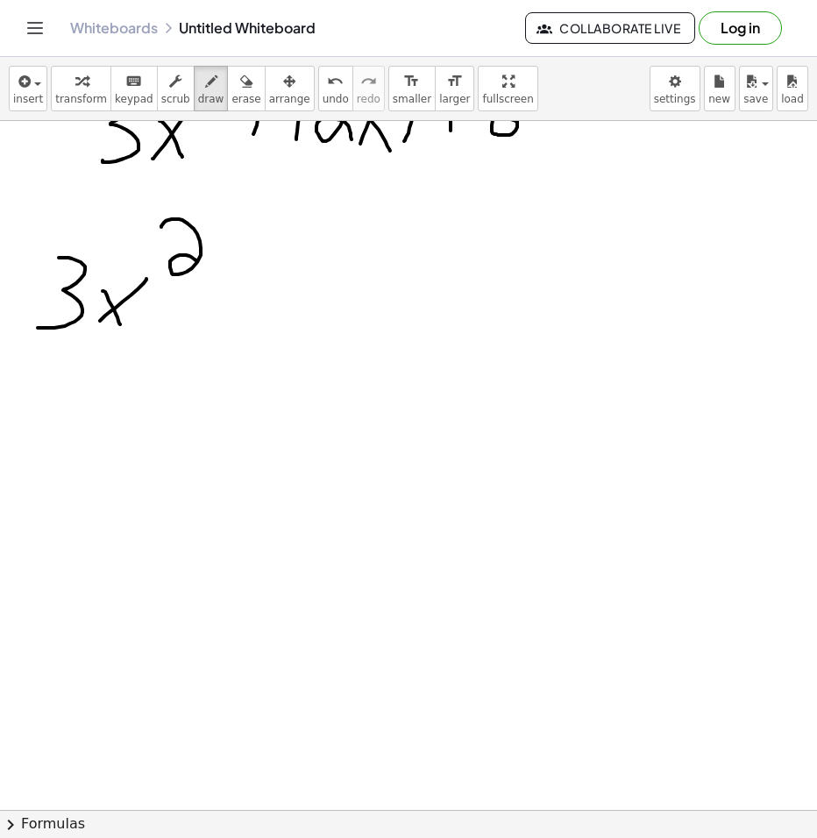
click at [204, 268] on div at bounding box center [408, 798] width 817 height 2757
click at [262, 331] on div at bounding box center [408, 798] width 817 height 2757
click at [305, 288] on div at bounding box center [408, 798] width 817 height 2757
click at [381, 276] on div at bounding box center [408, 798] width 817 height 2757
click at [361, 325] on div at bounding box center [408, 798] width 817 height 2757
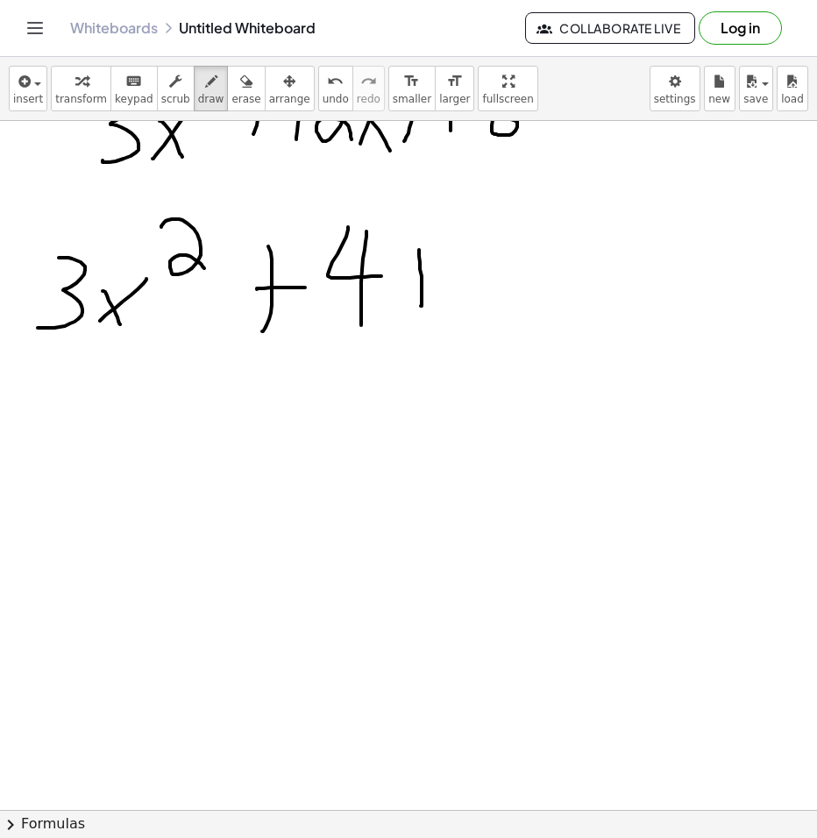
click at [421, 306] on div at bounding box center [408, 798] width 817 height 2757
click at [438, 274] on div at bounding box center [408, 798] width 817 height 2757
click at [458, 323] on div at bounding box center [408, 798] width 817 height 2757
click at [528, 326] on div at bounding box center [408, 798] width 817 height 2757
click at [596, 311] on div at bounding box center [408, 798] width 817 height 2757
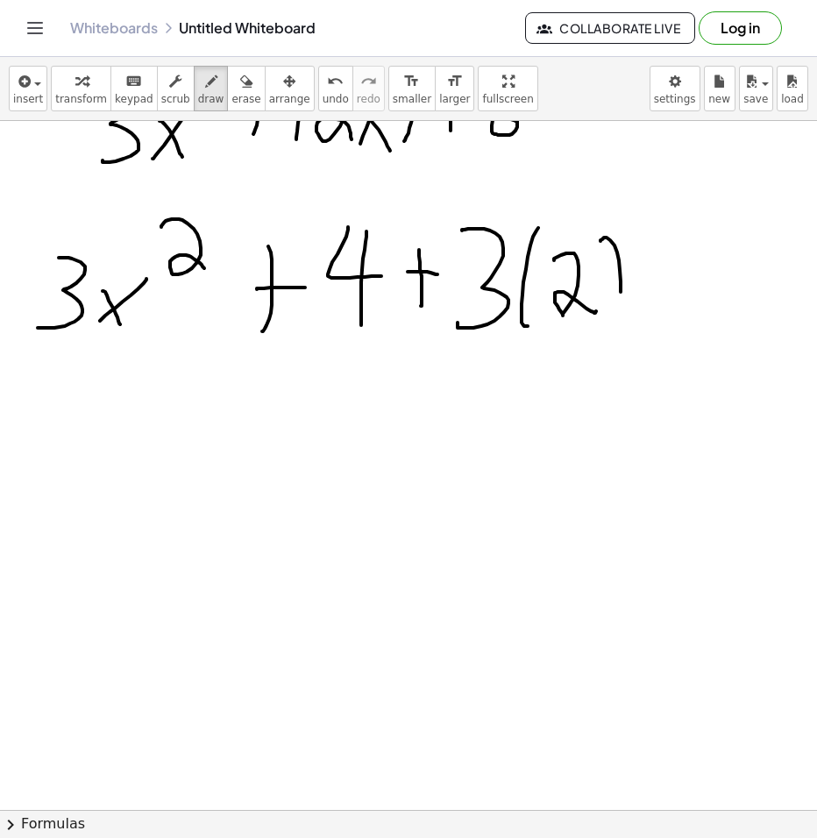
click at [613, 324] on div at bounding box center [408, 798] width 817 height 2757
click at [644, 228] on div at bounding box center [408, 798] width 817 height 2757
click at [680, 328] on div at bounding box center [408, 798] width 817 height 2757
click at [707, 281] on div at bounding box center [408, 798] width 817 height 2757
click at [786, 281] on div at bounding box center [408, 798] width 817 height 2757
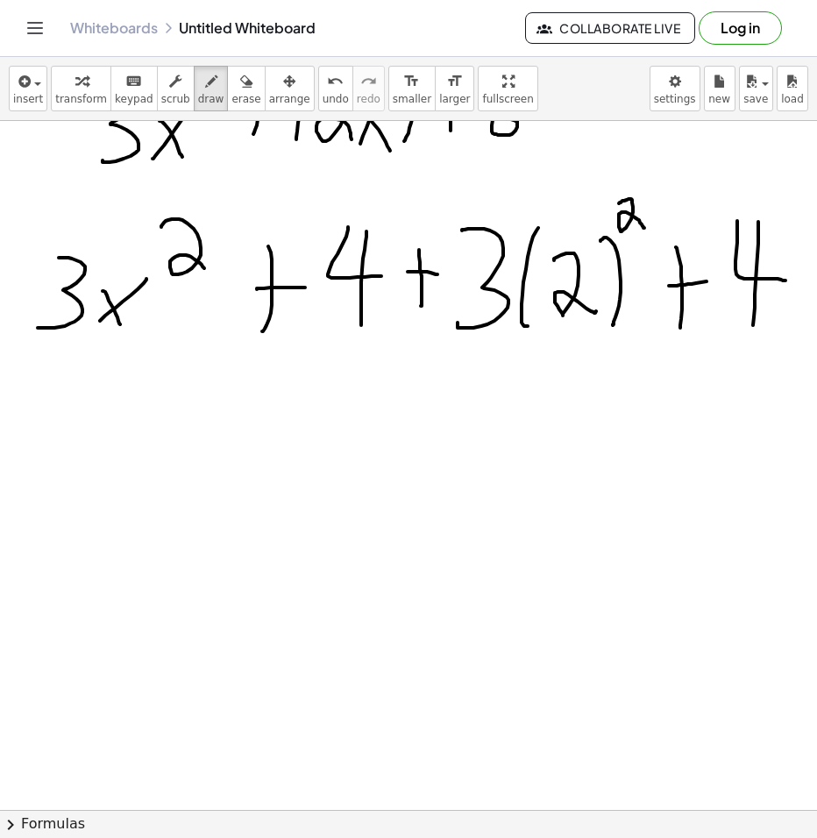
click at [752, 335] on div at bounding box center [408, 798] width 817 height 2757
click at [476, 482] on div at bounding box center [408, 798] width 817 height 2757
click at [584, 476] on div at bounding box center [408, 798] width 817 height 2757
click at [614, 483] on div at bounding box center [408, 798] width 817 height 2757
click at [648, 430] on div at bounding box center [408, 798] width 817 height 2757
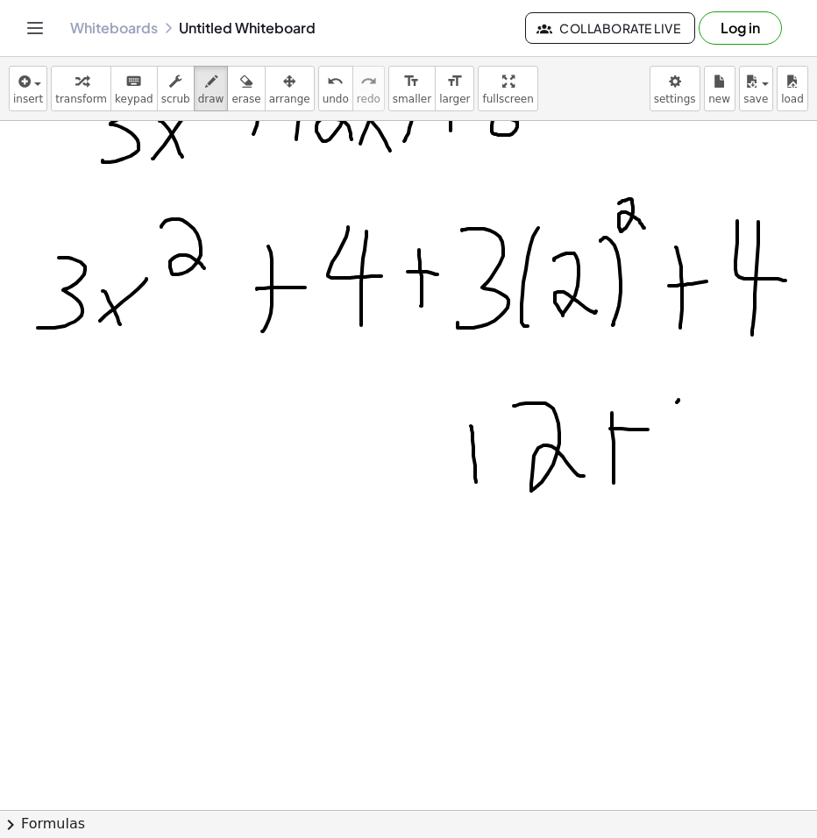
click at [746, 437] on div at bounding box center [408, 798] width 817 height 2757
click at [692, 480] on div at bounding box center [408, 798] width 817 height 2757
click at [425, 480] on div at bounding box center [408, 798] width 817 height 2757
click at [452, 445] on div at bounding box center [408, 798] width 817 height 2757
click at [394, 447] on div at bounding box center [408, 798] width 817 height 2757
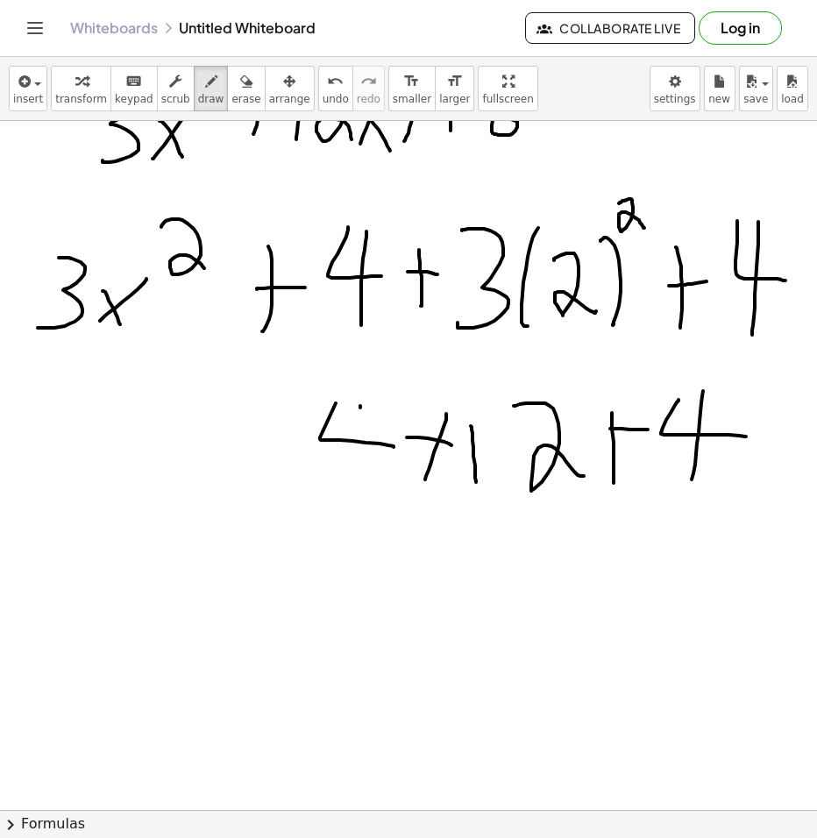
click at [360, 483] on div at bounding box center [408, 798] width 817 height 2757
click at [274, 481] on div at bounding box center [408, 798] width 817 height 2757
click at [289, 443] on div at bounding box center [408, 798] width 817 height 2757
click at [89, 481] on div at bounding box center [408, 798] width 817 height 2757
click at [166, 477] on div at bounding box center [408, 798] width 817 height 2757
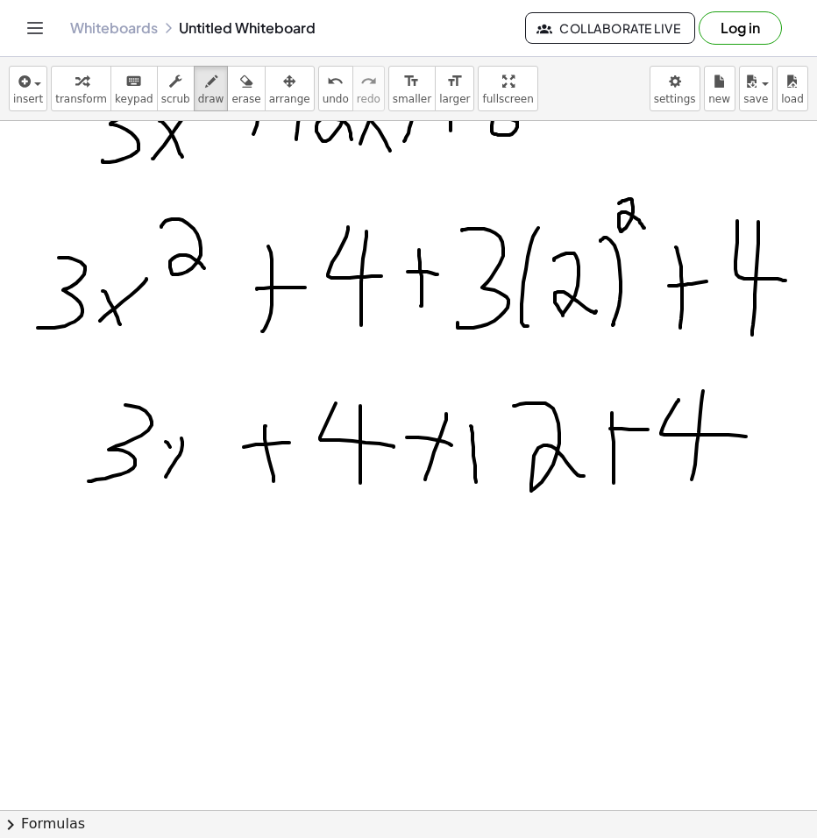
click at [191, 474] on div at bounding box center [408, 798] width 817 height 2757
click at [231, 427] on div at bounding box center [408, 798] width 817 height 2757
click at [339, 637] on div at bounding box center [408, 798] width 817 height 2757
click at [381, 637] on div at bounding box center [408, 798] width 817 height 2757
click at [400, 565] on div at bounding box center [408, 798] width 817 height 2757
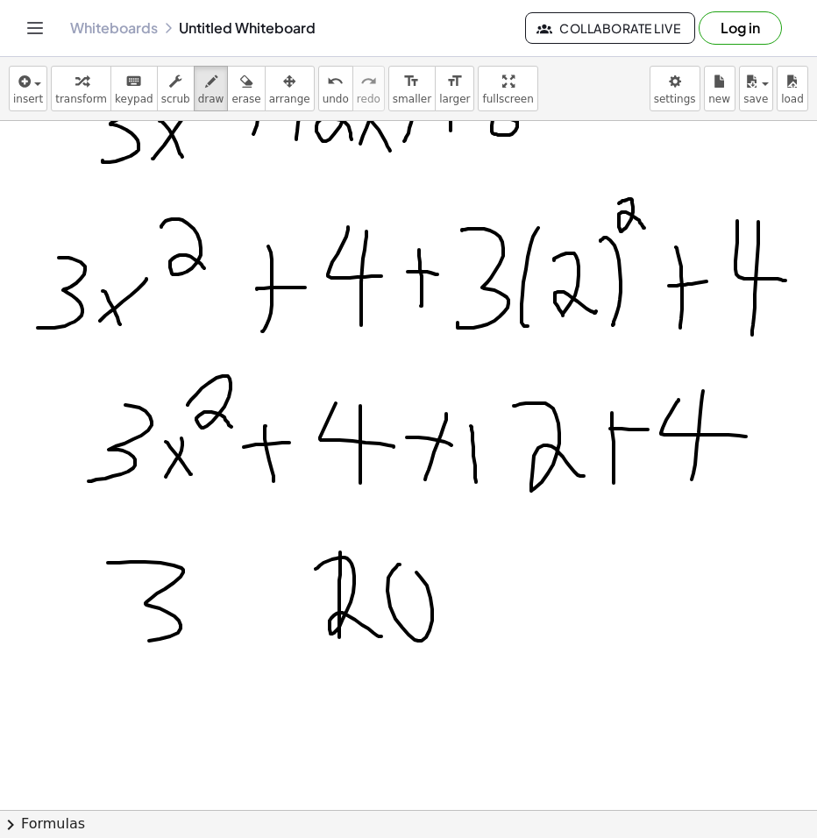
click at [128, 640] on div at bounding box center [408, 798] width 817 height 2757
click at [184, 635] on div at bounding box center [408, 798] width 817 height 2757
click at [218, 640] on div at bounding box center [408, 798] width 817 height 2757
click at [248, 579] on div at bounding box center [408, 798] width 817 height 2757
click at [285, 630] on div at bounding box center [408, 798] width 817 height 2757
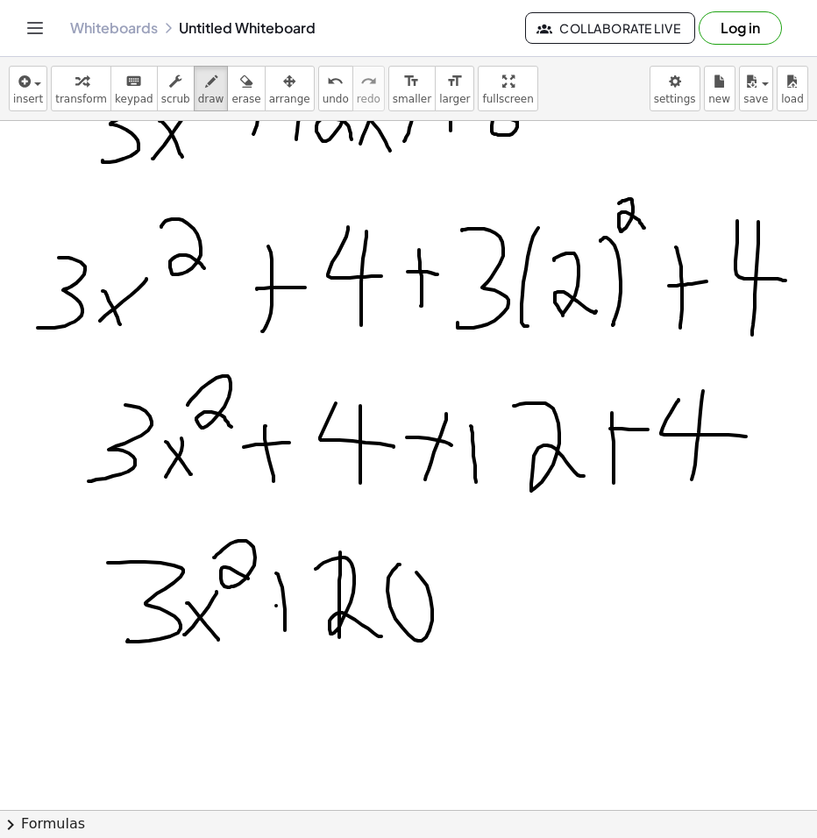
click at [304, 610] on div at bounding box center [408, 798] width 817 height 2757
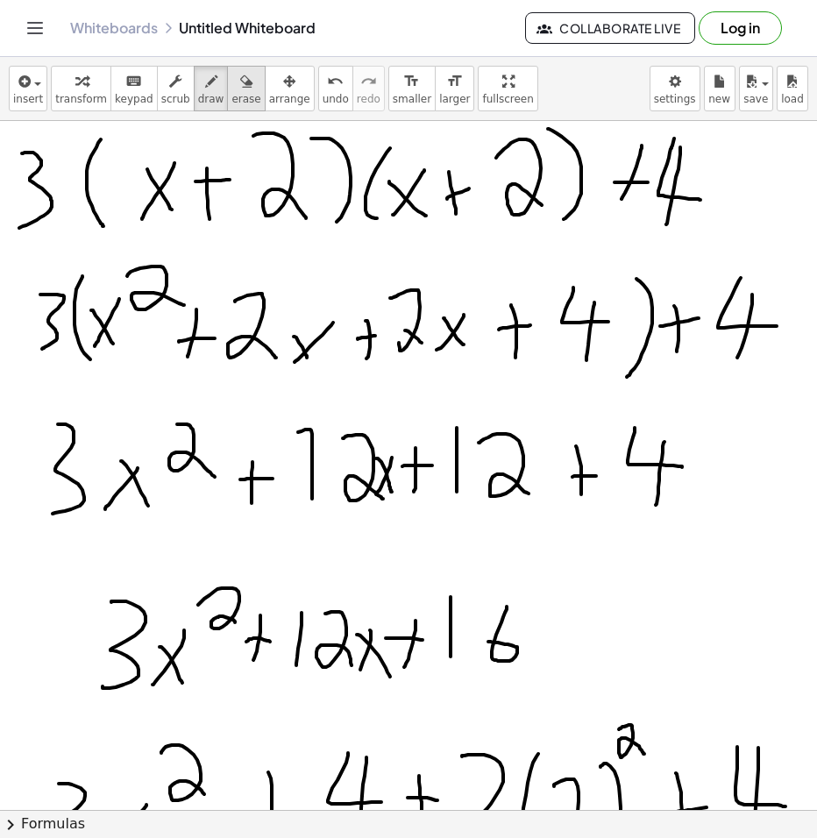
click at [240, 90] on icon "button" at bounding box center [246, 81] width 12 height 21
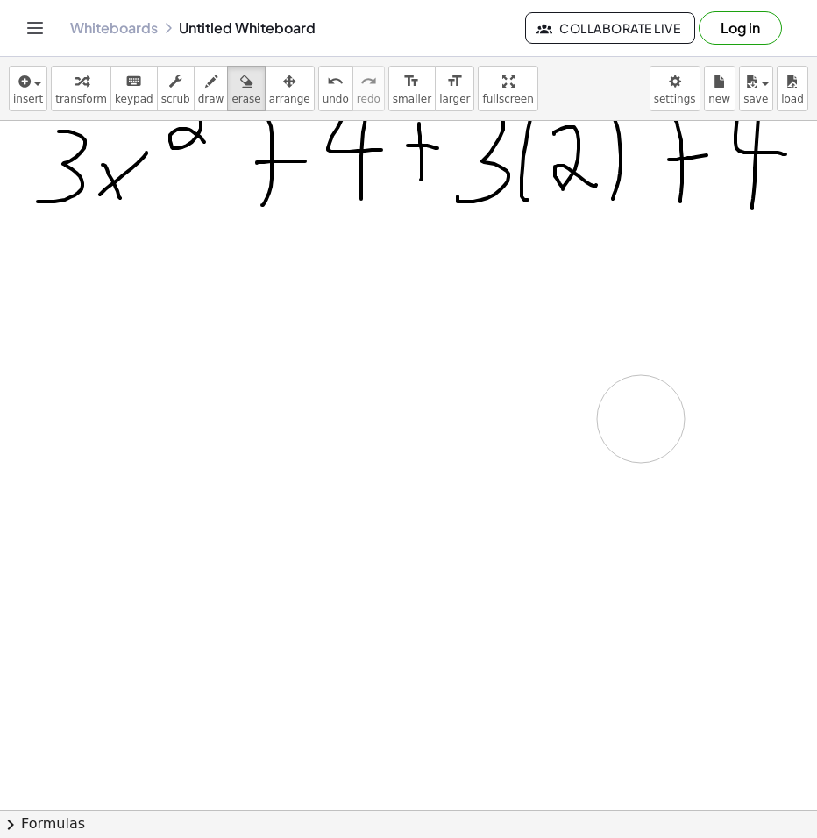
scroll to position [526, 0]
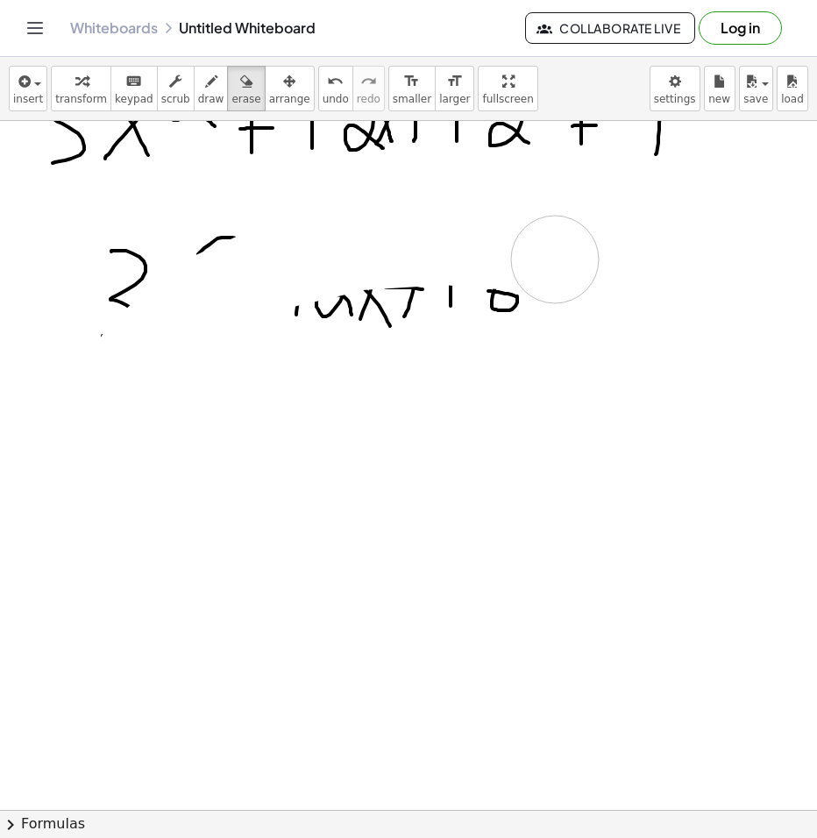
drag, startPoint x: 302, startPoint y: 354, endPoint x: 387, endPoint y: 452, distance: 129.9
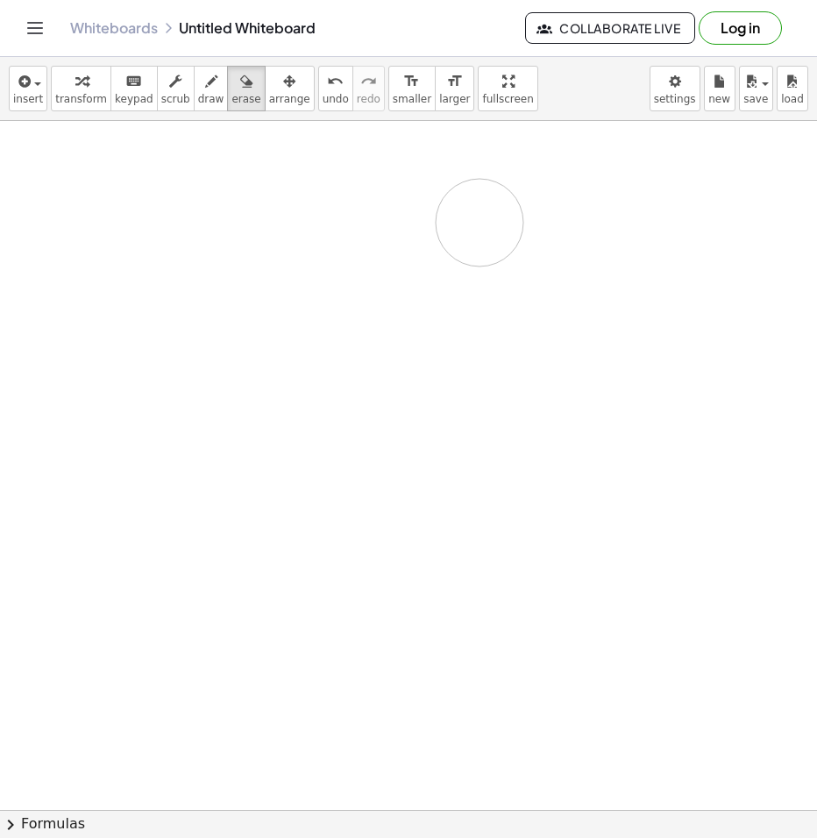
drag, startPoint x: 208, startPoint y: 539, endPoint x: 310, endPoint y: 207, distance: 347.8
click at [201, 90] on div "button" at bounding box center [211, 80] width 26 height 21
drag, startPoint x: 143, startPoint y: 189, endPoint x: 142, endPoint y: 239, distance: 50.0
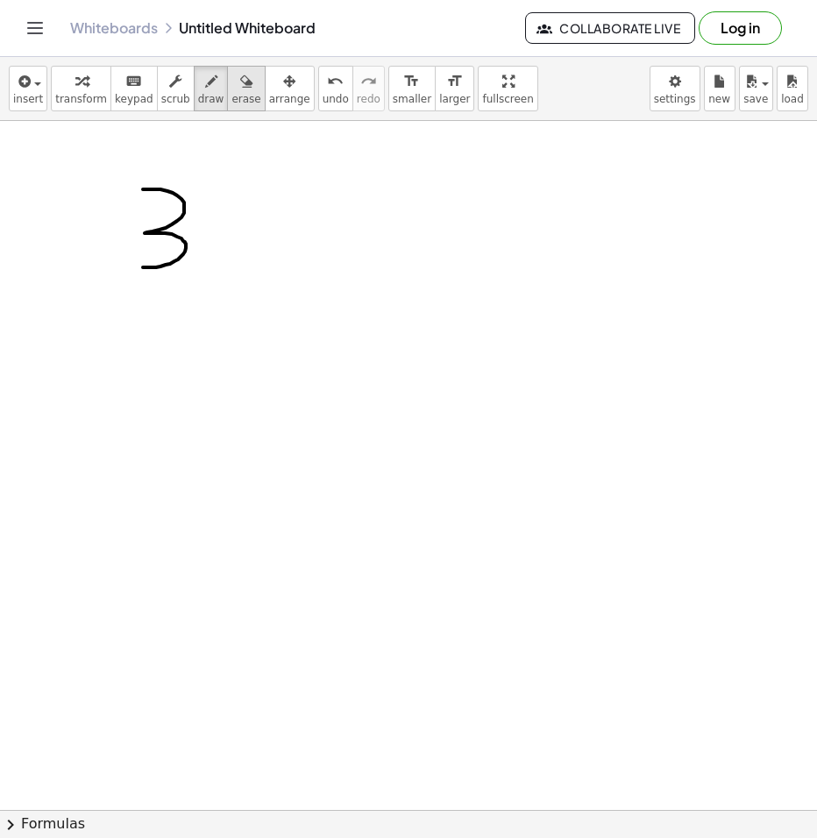
click at [240, 89] on icon "button" at bounding box center [246, 81] width 12 height 21
drag, startPoint x: 179, startPoint y: 228, endPoint x: 159, endPoint y: 120, distance: 109.7
click at [198, 96] on span "draw" at bounding box center [211, 99] width 26 height 12
drag, startPoint x: 25, startPoint y: 145, endPoint x: 48, endPoint y: 232, distance: 90.8
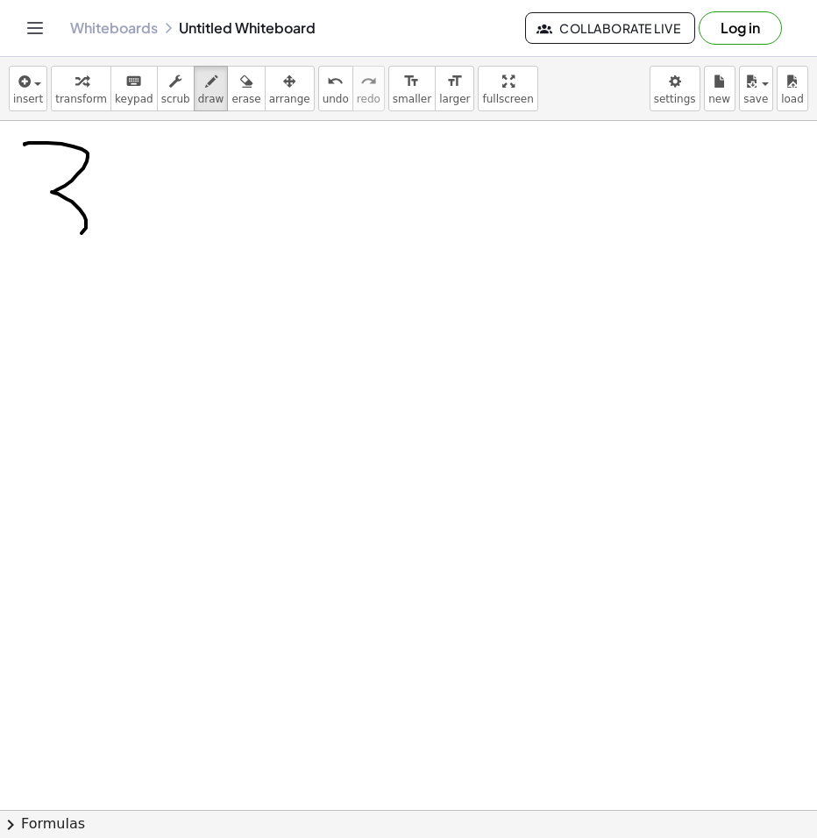
drag, startPoint x: 125, startPoint y: 145, endPoint x: 137, endPoint y: 243, distance: 99.0
drag, startPoint x: 184, startPoint y: 165, endPoint x: 140, endPoint y: 238, distance: 85.0
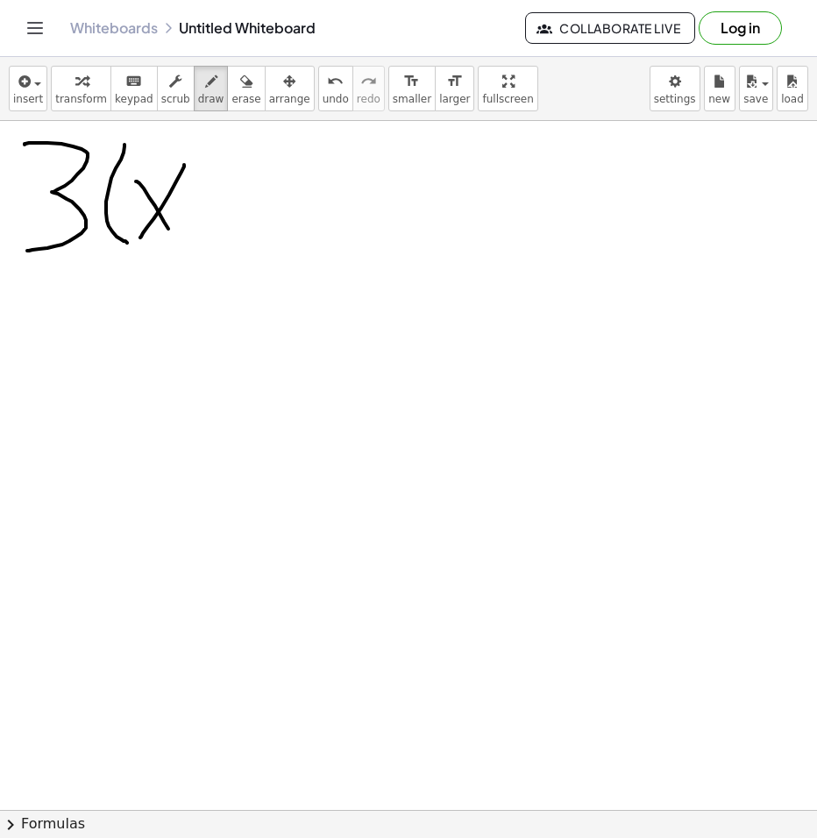
drag, startPoint x: 168, startPoint y: 229, endPoint x: 200, endPoint y: 203, distance: 41.1
drag, startPoint x: 208, startPoint y: 186, endPoint x: 196, endPoint y: 221, distance: 36.9
drag, startPoint x: 190, startPoint y: 204, endPoint x: 244, endPoint y: 193, distance: 54.7
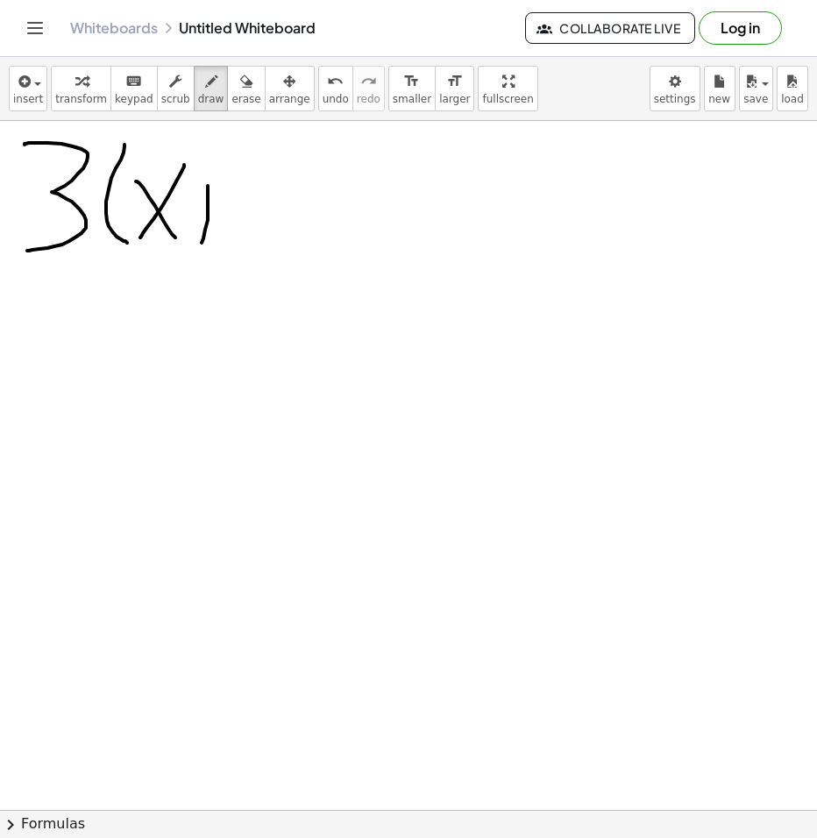
drag, startPoint x: 261, startPoint y: 138, endPoint x: 316, endPoint y: 228, distance: 105.4
drag, startPoint x: 350, startPoint y: 165, endPoint x: 366, endPoint y: 238, distance: 74.5
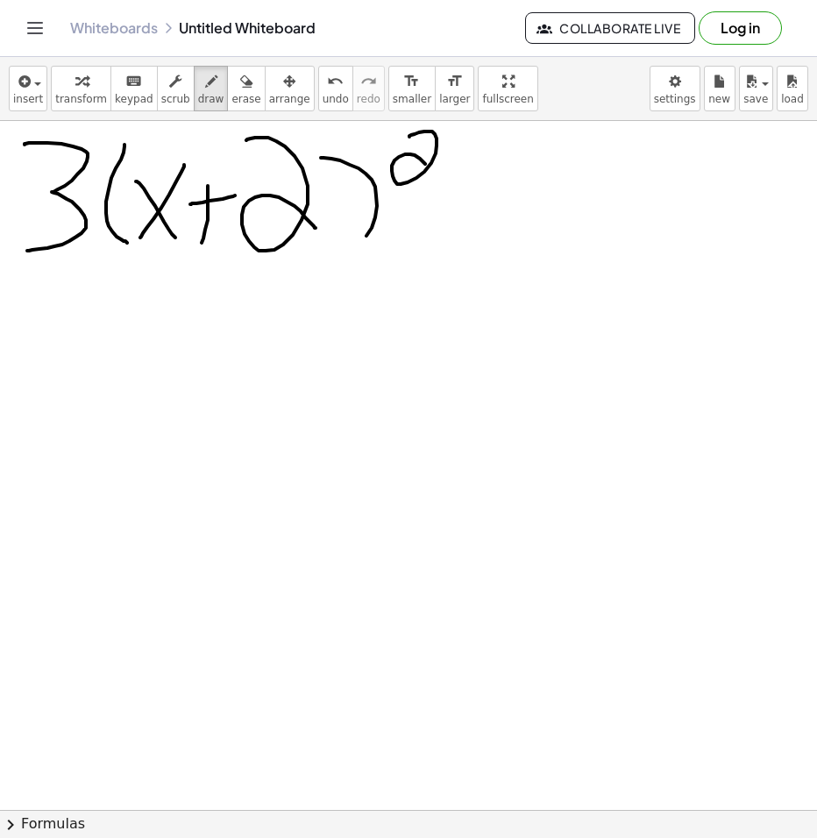
drag, startPoint x: 424, startPoint y: 132, endPoint x: 449, endPoint y: 183, distance: 57.3
drag, startPoint x: 489, startPoint y: 172, endPoint x: 484, endPoint y: 234, distance: 62.5
drag, startPoint x: 481, startPoint y: 199, endPoint x: 530, endPoint y: 188, distance: 49.6
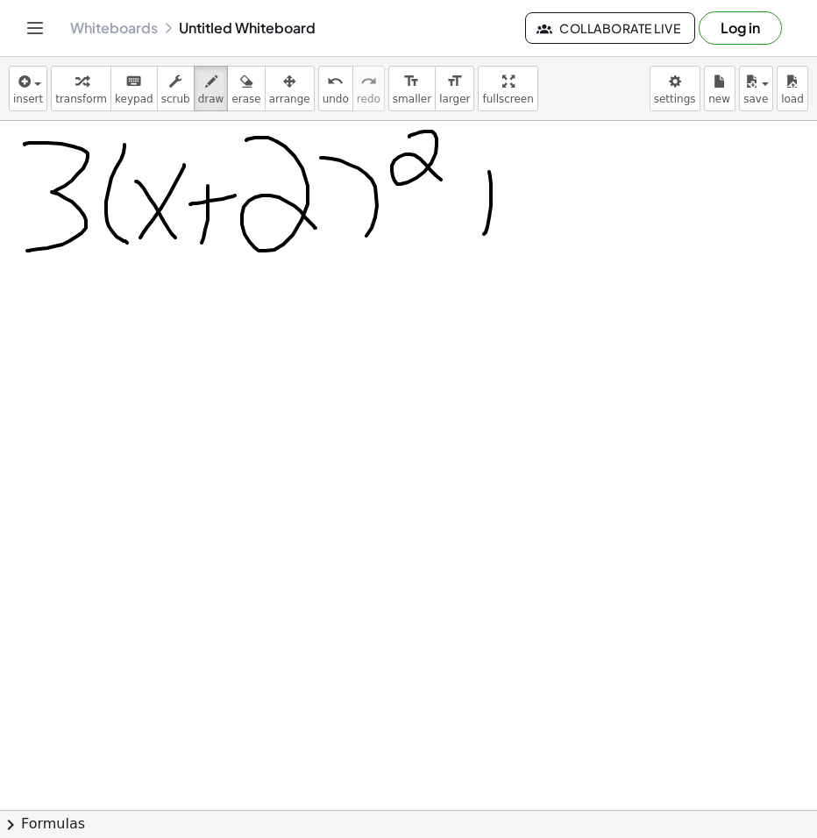
drag, startPoint x: 549, startPoint y: 169, endPoint x: 582, endPoint y: 195, distance: 41.9
click at [240, 90] on icon "button" at bounding box center [246, 81] width 12 height 21
drag, startPoint x: 573, startPoint y: 206, endPoint x: 557, endPoint y: 226, distance: 26.2
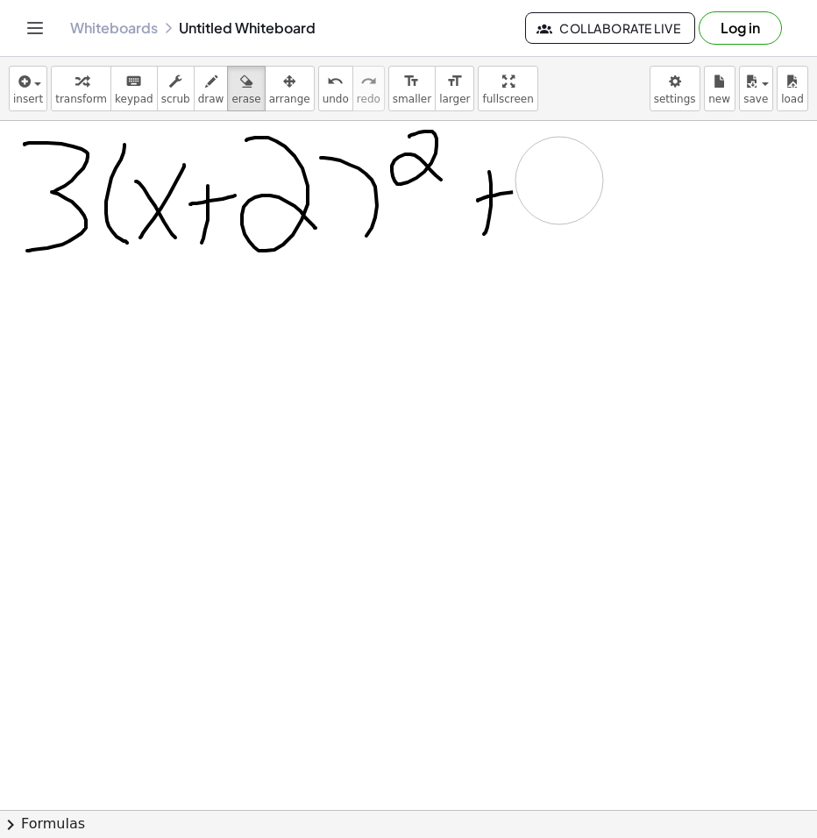
click at [205, 84] on icon "button" at bounding box center [211, 81] width 12 height 21
drag, startPoint x: 575, startPoint y: 143, endPoint x: 506, endPoint y: 247, distance: 125.2
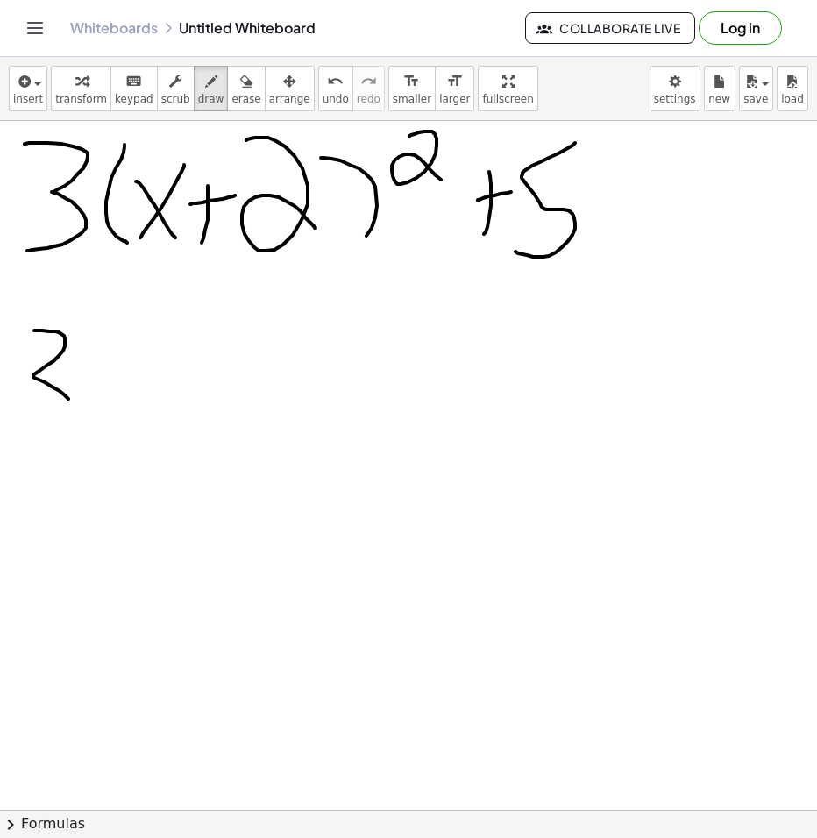
drag, startPoint x: 34, startPoint y: 331, endPoint x: 25, endPoint y: 426, distance: 96.1
drag, startPoint x: 125, startPoint y: 324, endPoint x: 150, endPoint y: 425, distance: 104.0
drag, startPoint x: 187, startPoint y: 370, endPoint x: 151, endPoint y: 414, distance: 56.7
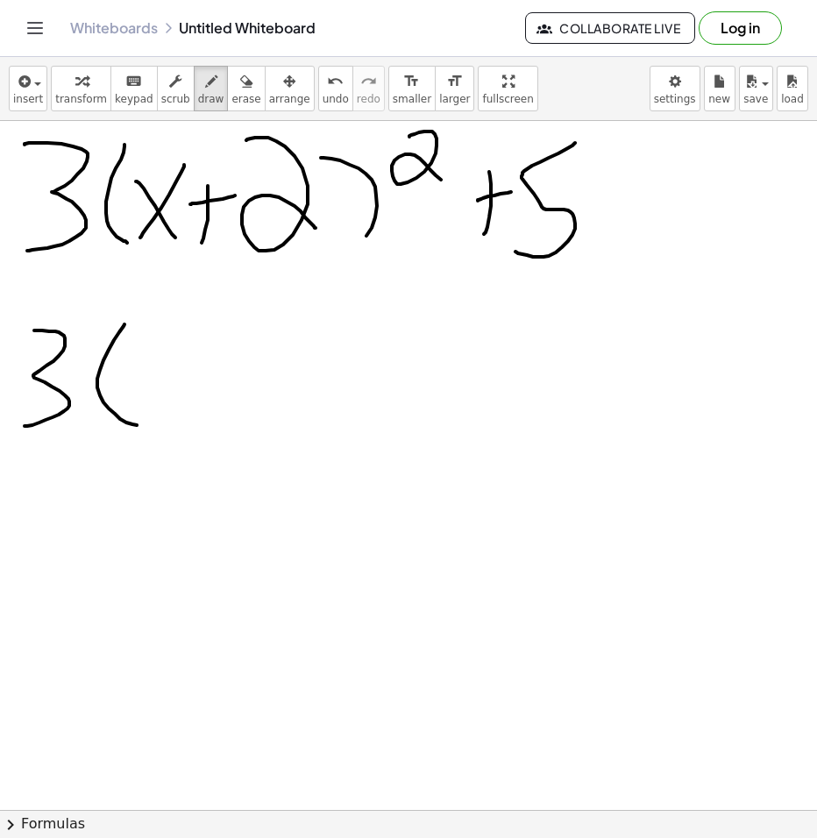
drag, startPoint x: 176, startPoint y: 370, endPoint x: 199, endPoint y: 396, distance: 34.8
drag, startPoint x: 224, startPoint y: 372, endPoint x: 232, endPoint y: 409, distance: 37.7
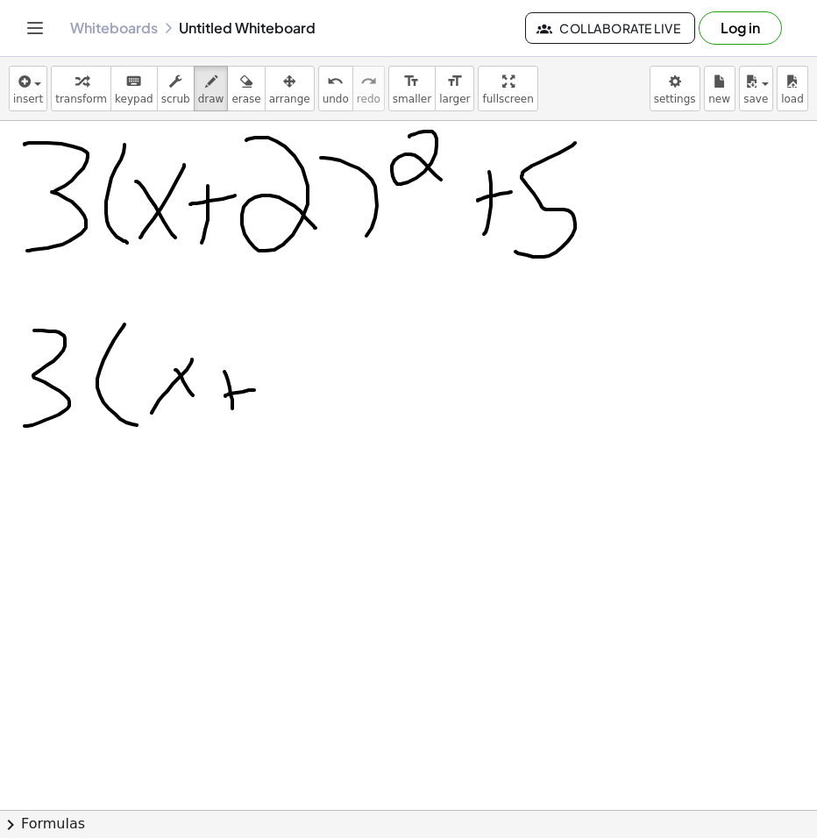
drag, startPoint x: 225, startPoint y: 396, endPoint x: 261, endPoint y: 387, distance: 37.2
drag, startPoint x: 273, startPoint y: 358, endPoint x: 338, endPoint y: 411, distance: 84.1
drag, startPoint x: 350, startPoint y: 318, endPoint x: 359, endPoint y: 389, distance: 71.6
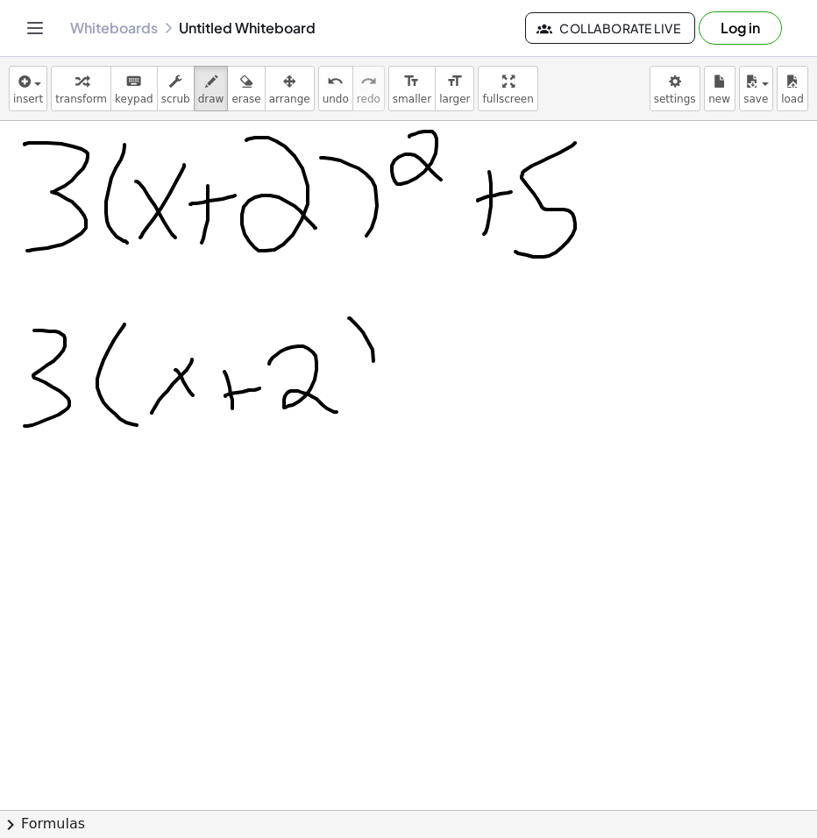
drag, startPoint x: 407, startPoint y: 333, endPoint x: 398, endPoint y: 402, distance: 69.8
drag, startPoint x: 438, startPoint y: 359, endPoint x: 415, endPoint y: 402, distance: 48.6
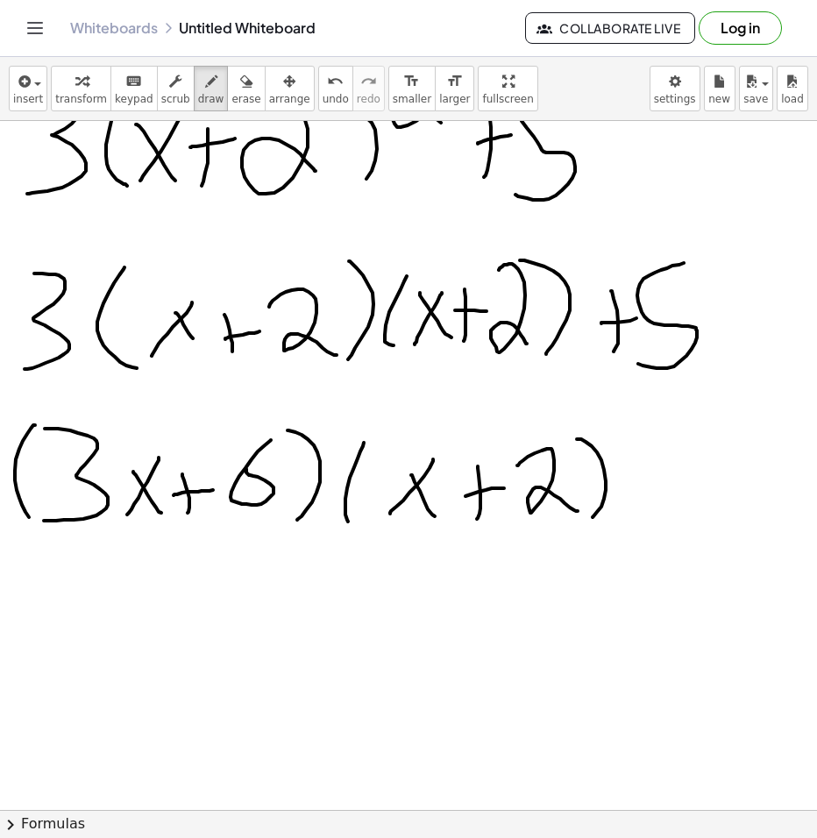
scroll to position [263, 0]
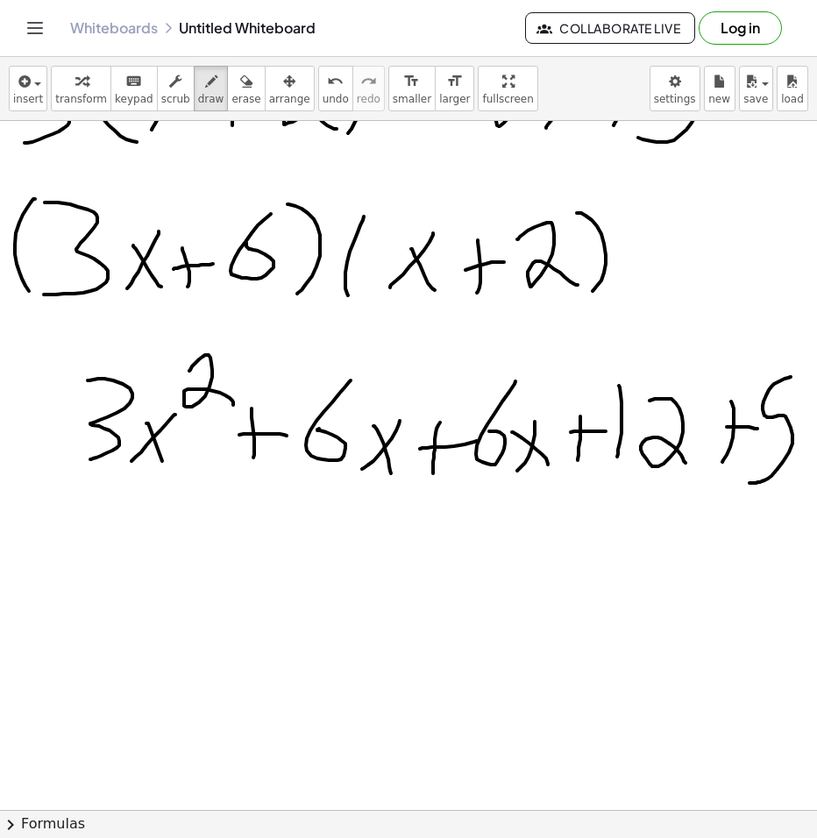
scroll to position [526, 0]
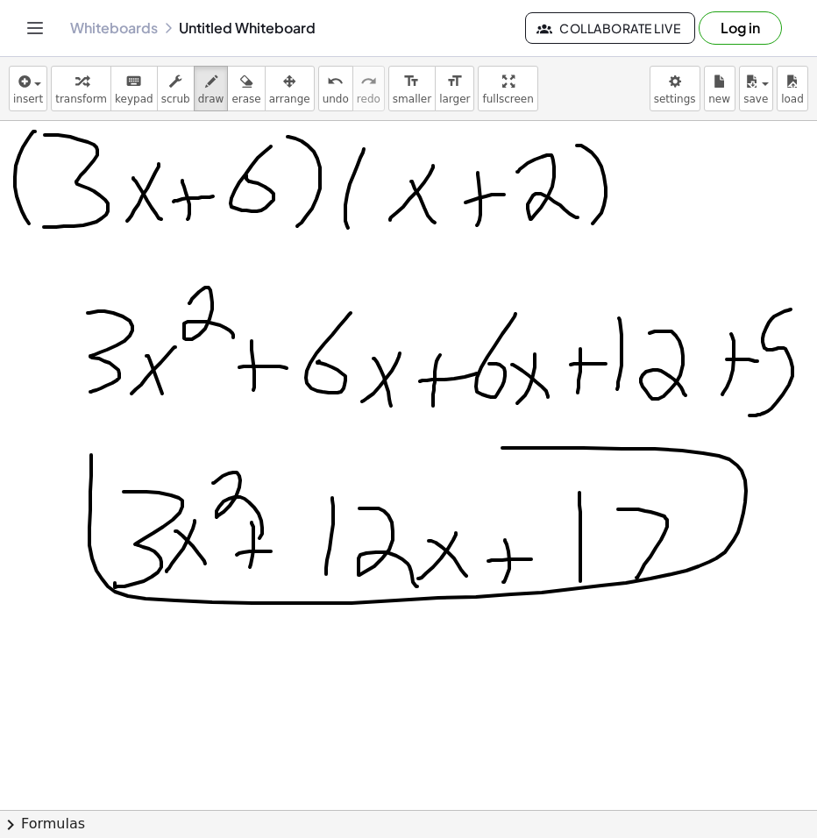
click at [240, 86] on icon "button" at bounding box center [246, 81] width 12 height 21
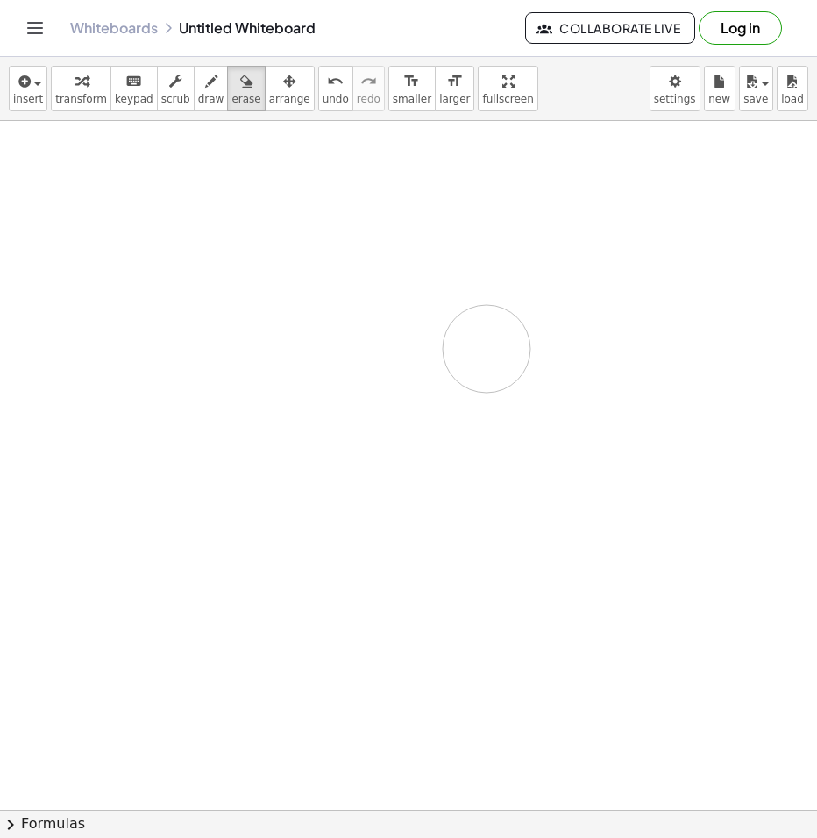
drag, startPoint x: 720, startPoint y: 587, endPoint x: 445, endPoint y: 186, distance: 486.2
click at [198, 102] on span "draw" at bounding box center [211, 99] width 26 height 12
drag, startPoint x: 34, startPoint y: 153, endPoint x: 18, endPoint y: 226, distance: 75.3
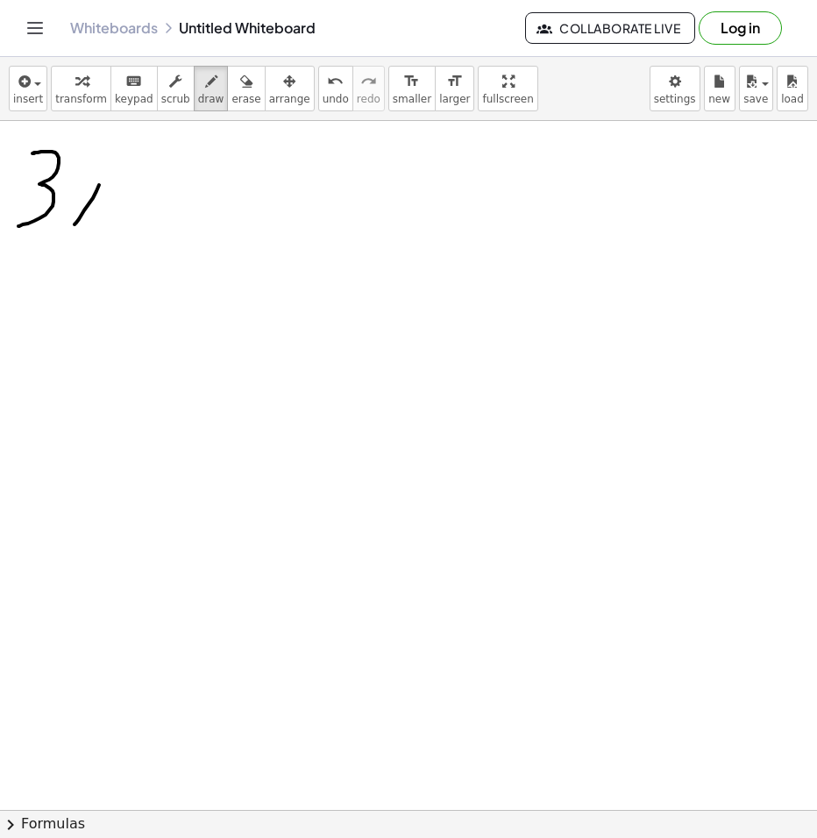
drag, startPoint x: 99, startPoint y: 185, endPoint x: 73, endPoint y: 226, distance: 48.9
drag, startPoint x: 89, startPoint y: 192, endPoint x: 108, endPoint y: 215, distance: 29.9
drag, startPoint x: 145, startPoint y: 147, endPoint x: 185, endPoint y: 195, distance: 62.2
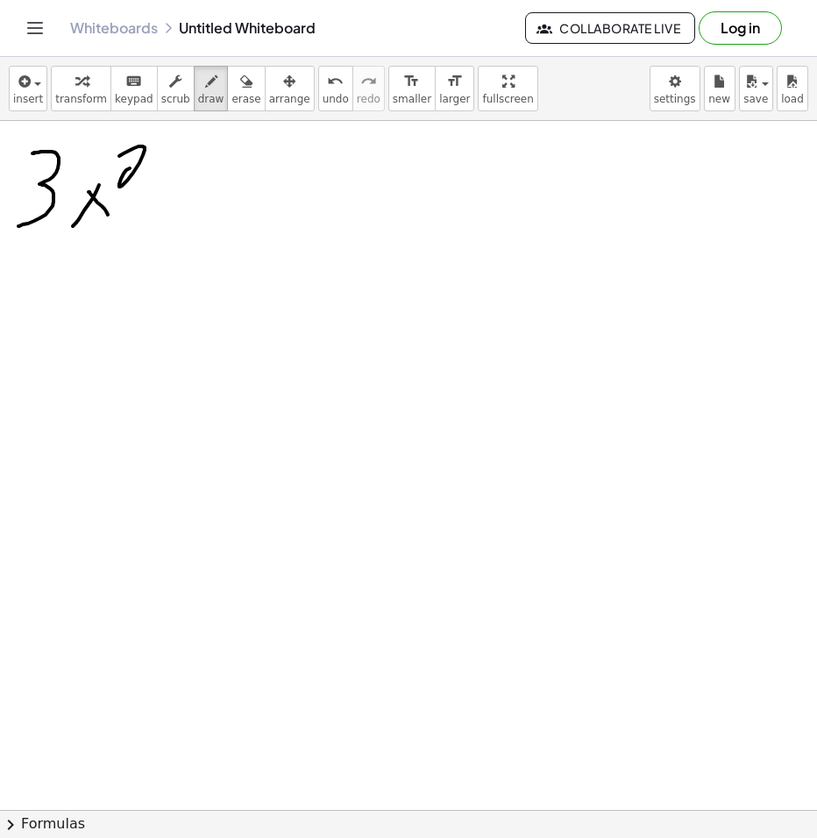
drag, startPoint x: 210, startPoint y: 172, endPoint x: 202, endPoint y: 231, distance: 60.1
drag, startPoint x: 197, startPoint y: 204, endPoint x: 249, endPoint y: 200, distance: 51.9
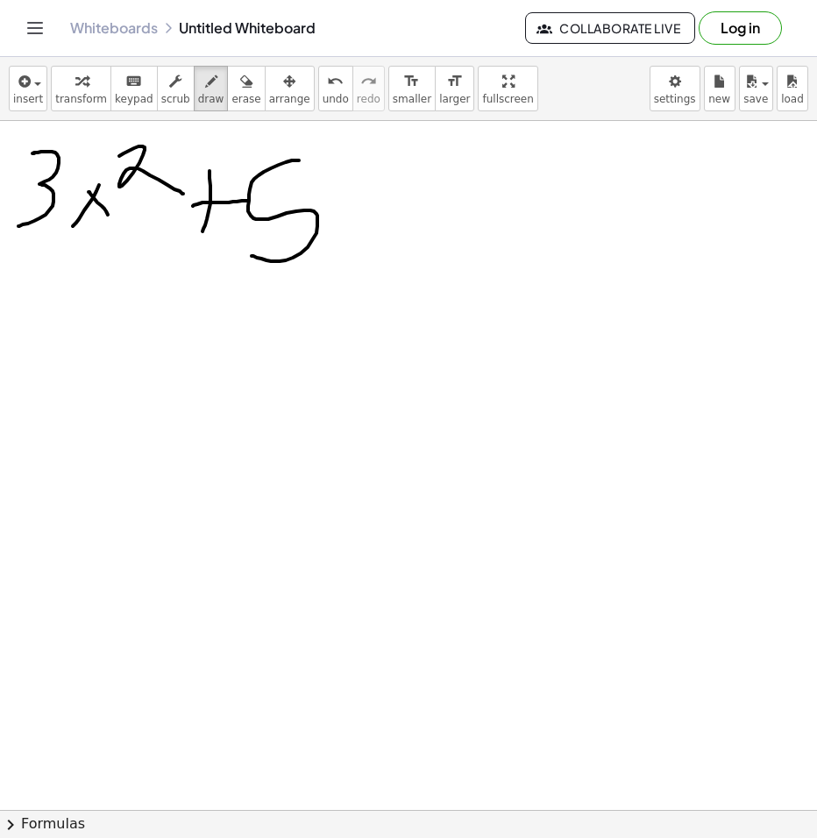
drag, startPoint x: 299, startPoint y: 160, endPoint x: 251, endPoint y: 254, distance: 105.5
drag, startPoint x: 393, startPoint y: 174, endPoint x: 371, endPoint y: 225, distance: 56.2
drag, startPoint x: 372, startPoint y: 223, endPoint x: 448, endPoint y: 228, distance: 76.5
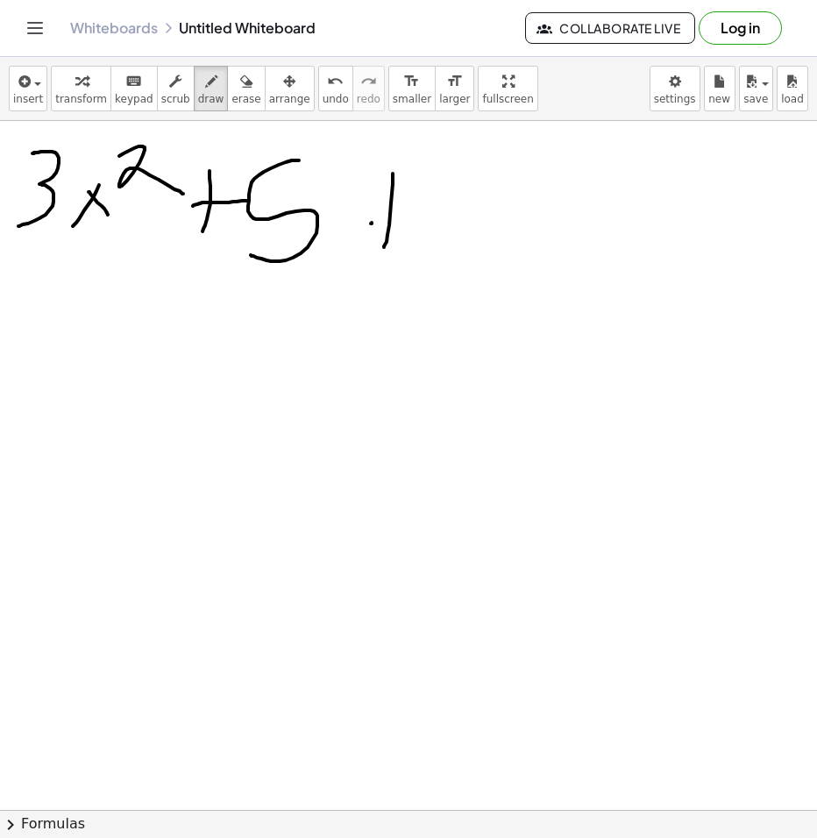
drag, startPoint x: 502, startPoint y: 165, endPoint x: 486, endPoint y: 246, distance: 82.4
drag, startPoint x: 585, startPoint y: 172, endPoint x: 576, endPoint y: 246, distance: 74.2
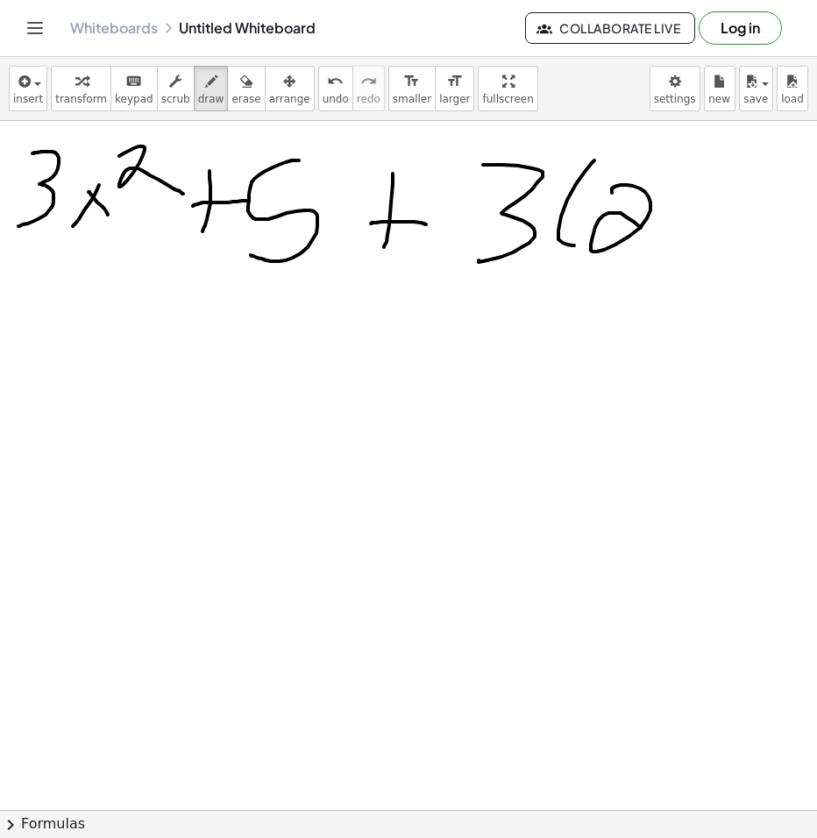
drag, startPoint x: 612, startPoint y: 191, endPoint x: 651, endPoint y: 242, distance: 63.8
drag, startPoint x: 656, startPoint y: 160, endPoint x: 630, endPoint y: 237, distance: 80.4
drag, startPoint x: 704, startPoint y: 138, endPoint x: 712, endPoint y: 164, distance: 27.5
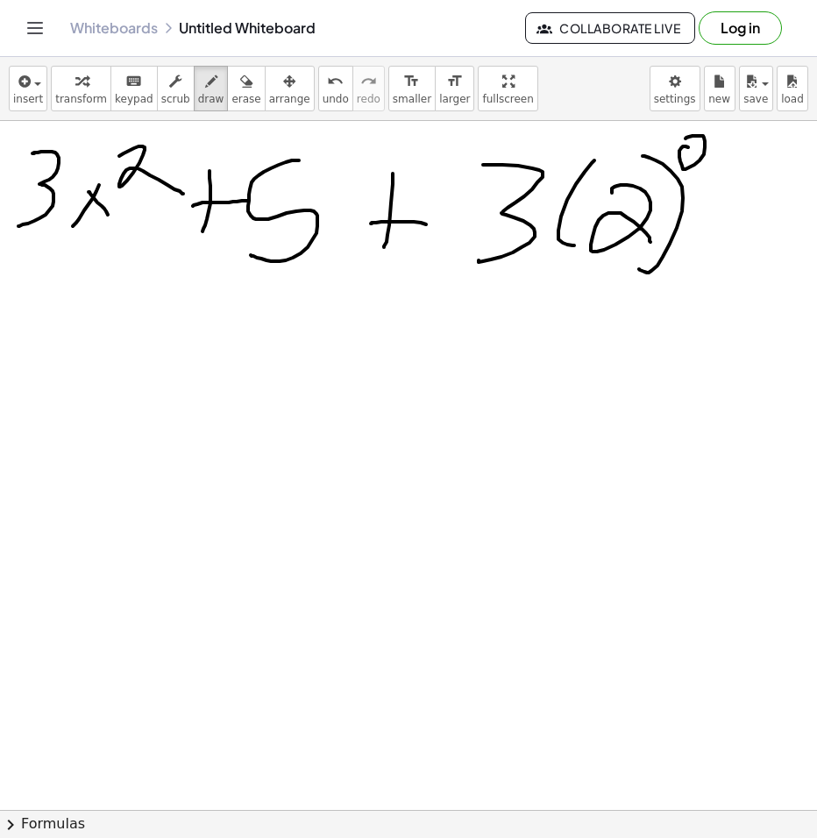
drag, startPoint x: 731, startPoint y: 178, endPoint x: 719, endPoint y: 236, distance: 59.2
drag, startPoint x: 714, startPoint y: 207, endPoint x: 749, endPoint y: 193, distance: 37.8
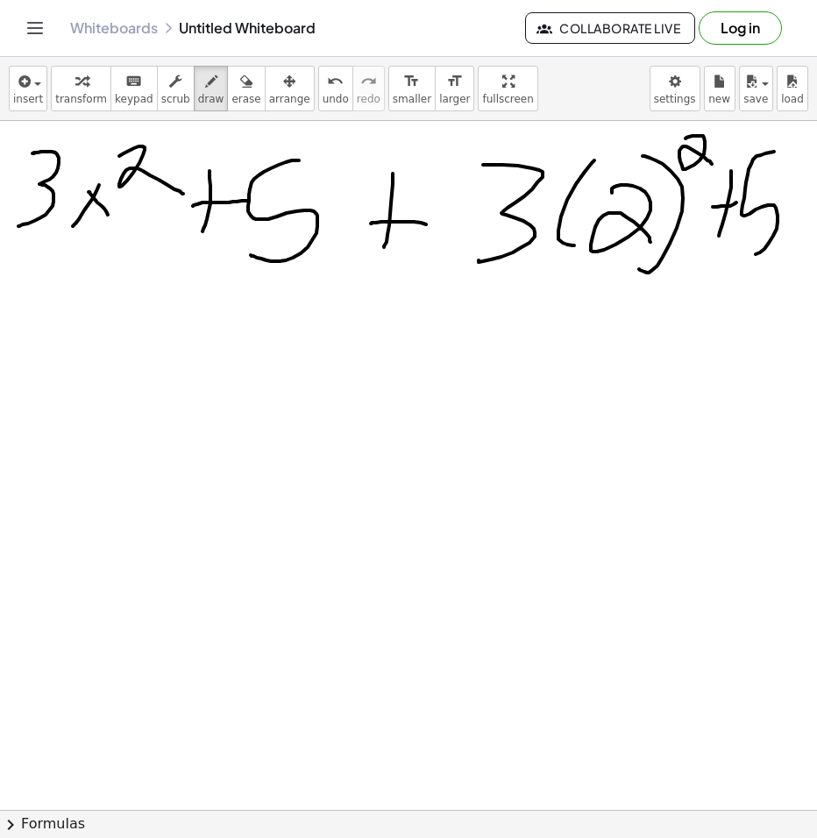
drag, startPoint x: 774, startPoint y: 152, endPoint x: 727, endPoint y: 255, distance: 113.8
drag, startPoint x: 410, startPoint y: 360, endPoint x: 410, endPoint y: 428, distance: 68.4
drag, startPoint x: 469, startPoint y: 358, endPoint x: 499, endPoint y: 424, distance: 73.0
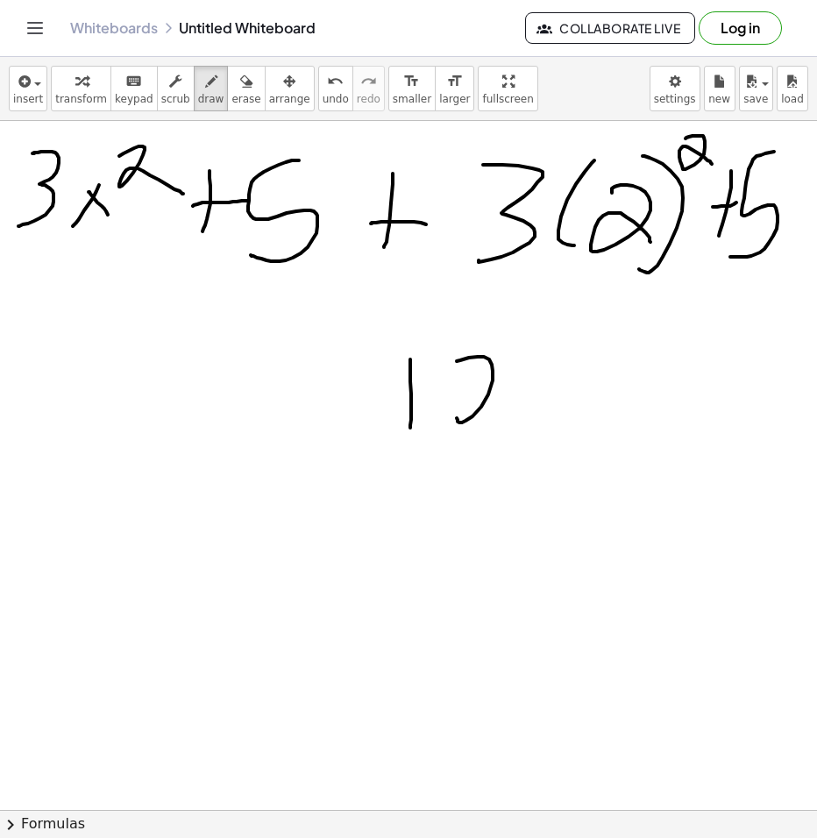
drag, startPoint x: 556, startPoint y: 385, endPoint x: 532, endPoint y: 375, distance: 25.6
drag, startPoint x: 616, startPoint y: 335, endPoint x: 442, endPoint y: 410, distance: 189.3
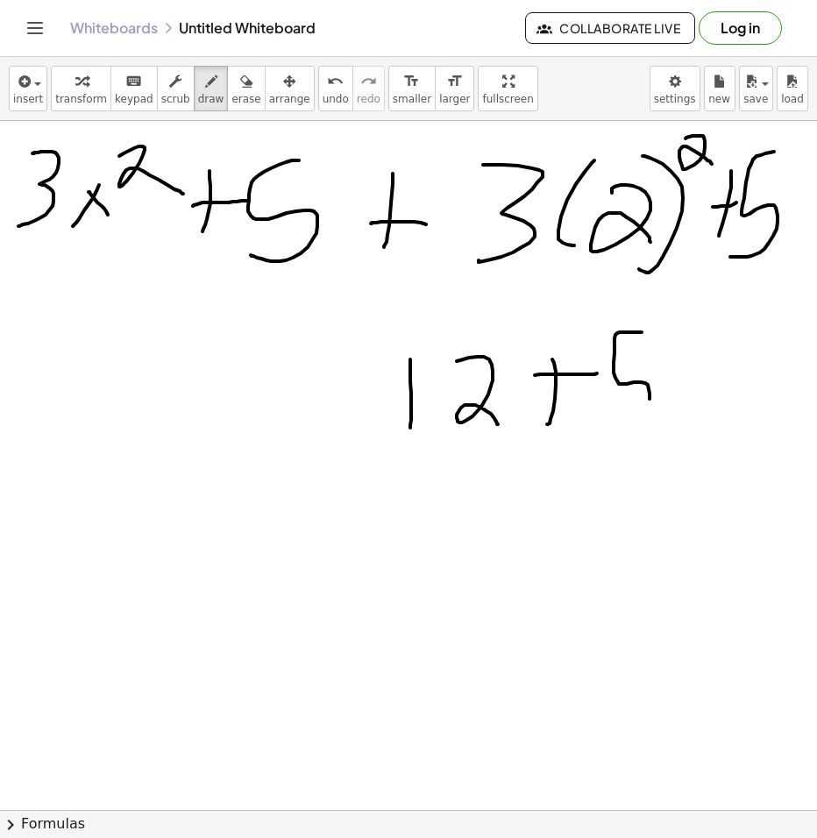
drag, startPoint x: 382, startPoint y: 360, endPoint x: 378, endPoint y: 404, distance: 44.1
drag, startPoint x: 384, startPoint y: 370, endPoint x: 412, endPoint y: 374, distance: 28.4
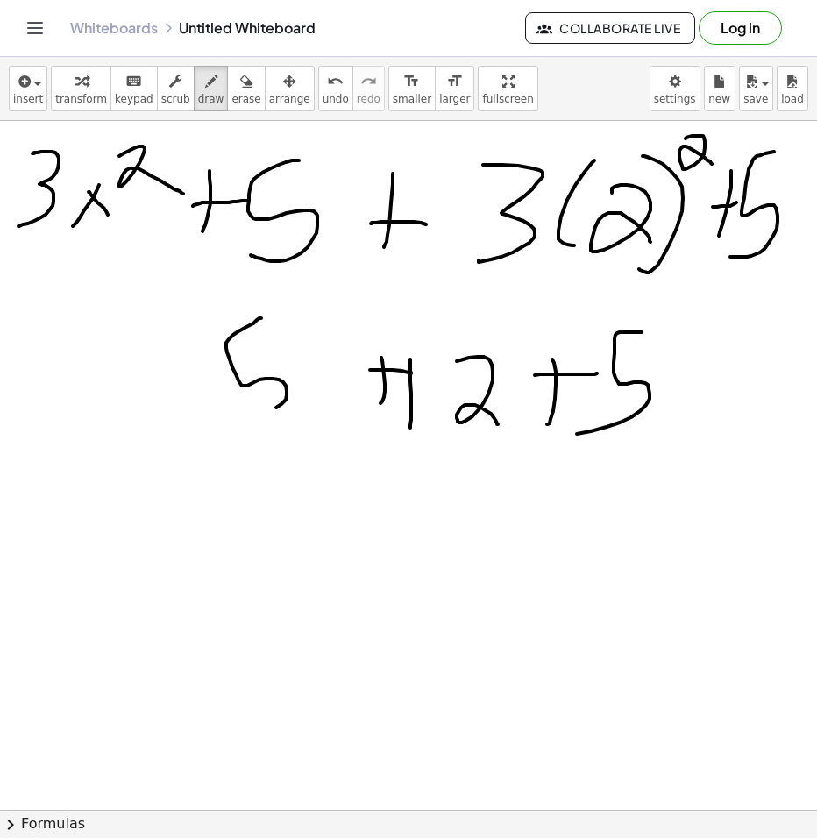
drag, startPoint x: 261, startPoint y: 318, endPoint x: 207, endPoint y: 423, distance: 117.7
drag, startPoint x: 183, startPoint y: 366, endPoint x: 173, endPoint y: 412, distance: 47.6
drag, startPoint x: 172, startPoint y: 376, endPoint x: 187, endPoint y: 384, distance: 16.9
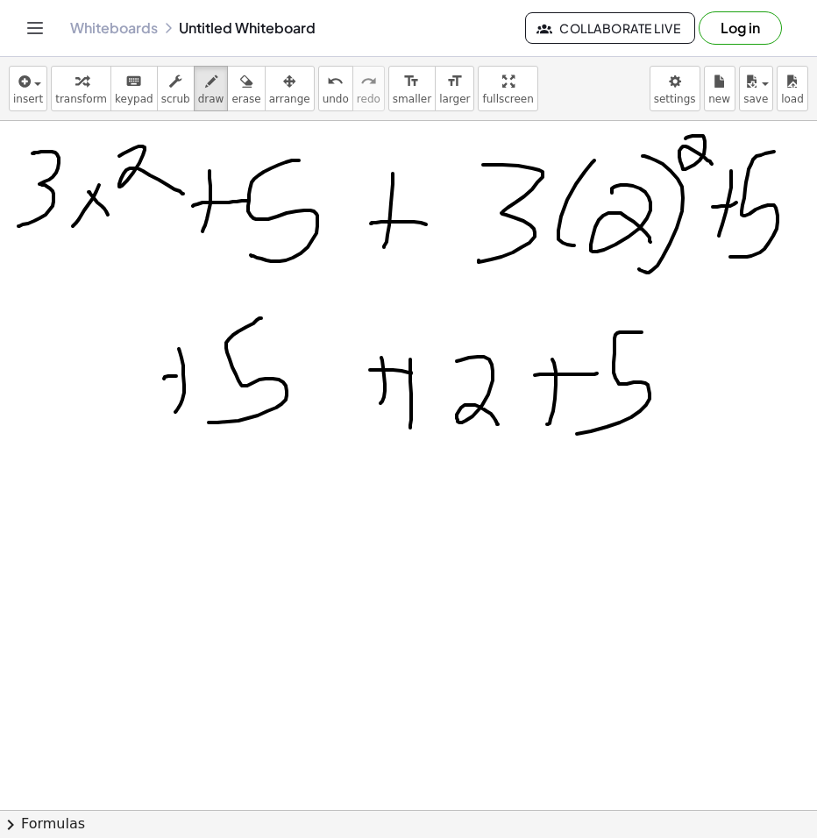
drag, startPoint x: 43, startPoint y: 351, endPoint x: 55, endPoint y: 399, distance: 49.8
drag, startPoint x: 118, startPoint y: 388, endPoint x: 86, endPoint y: 426, distance: 50.4
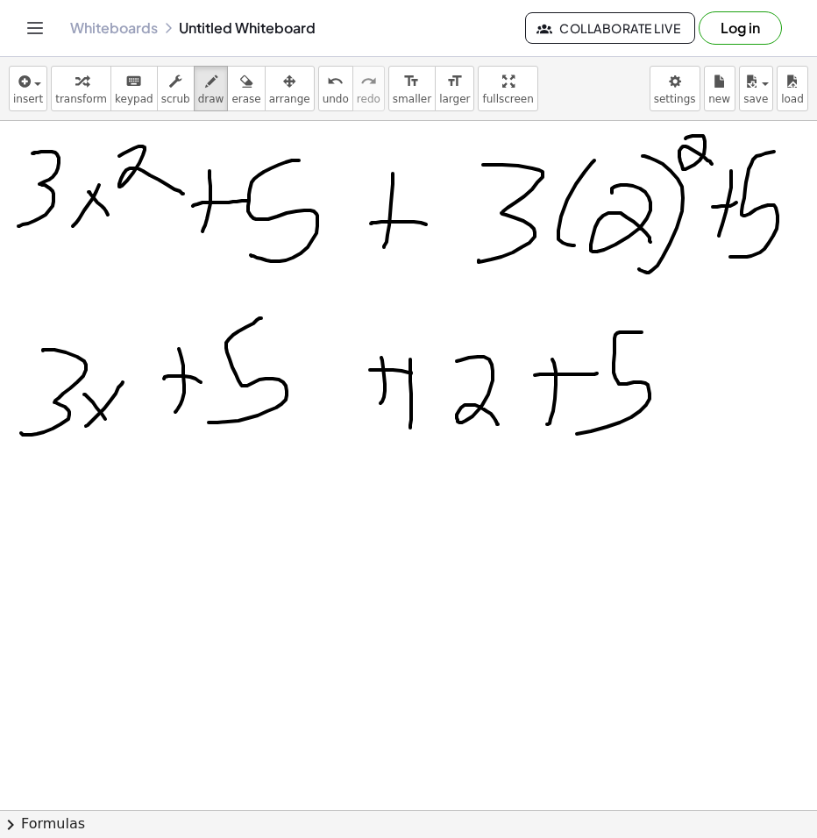
drag, startPoint x: 89, startPoint y: 398, endPoint x: 117, endPoint y: 423, distance: 37.3
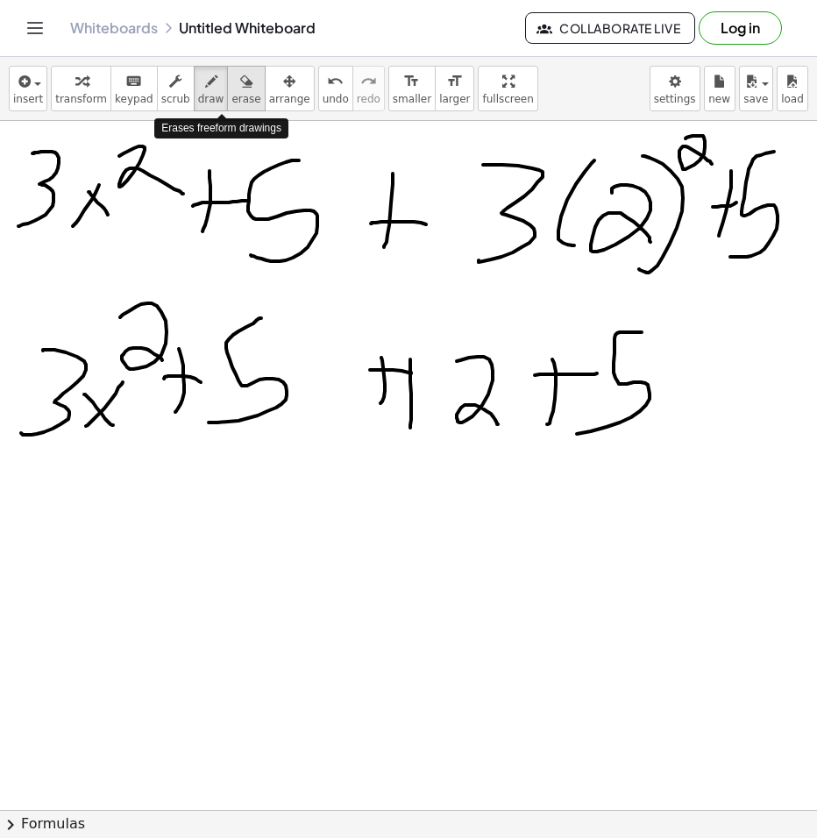
click at [231, 94] on span "erase" at bounding box center [245, 99] width 29 height 12
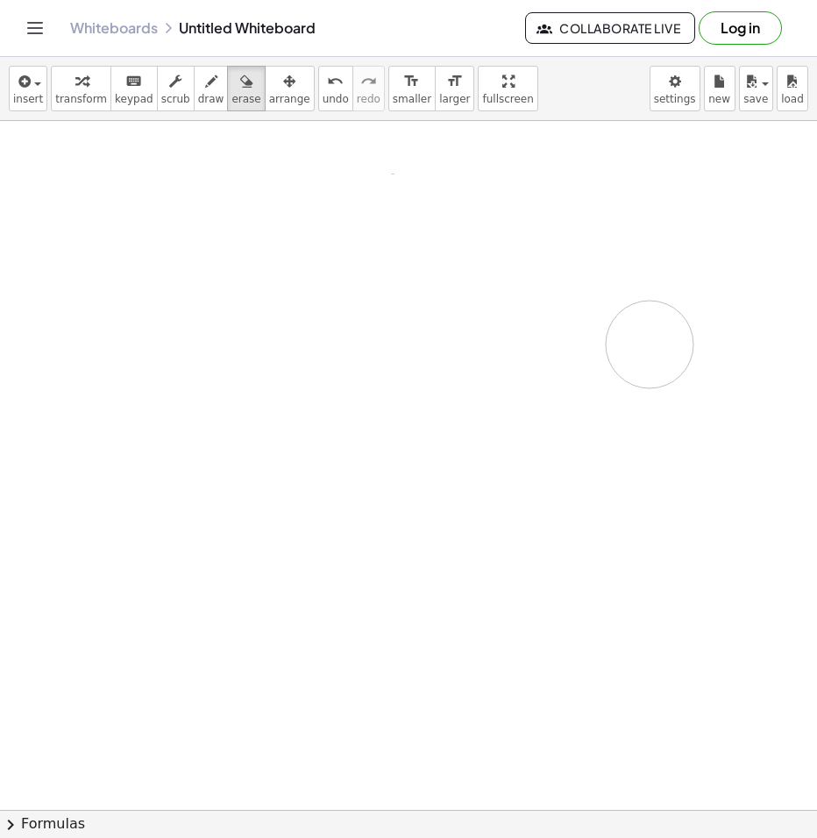
drag, startPoint x: 63, startPoint y: 196, endPoint x: 644, endPoint y: 348, distance: 600.0
click at [198, 94] on span "draw" at bounding box center [211, 99] width 26 height 12
drag, startPoint x: 155, startPoint y: 173, endPoint x: 224, endPoint y: 253, distance: 105.1
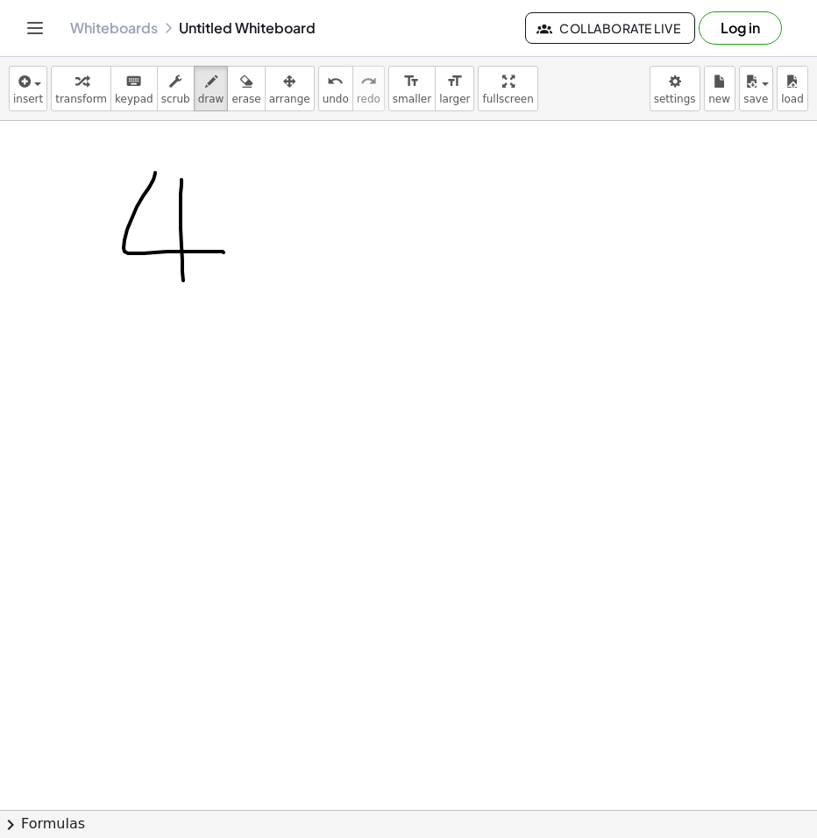
drag, startPoint x: 182, startPoint y: 180, endPoint x: 184, endPoint y: 289, distance: 109.6
drag, startPoint x: 253, startPoint y: 212, endPoint x: 369, endPoint y: 210, distance: 115.8
drag, startPoint x: 291, startPoint y: 217, endPoint x: 286, endPoint y: 291, distance: 74.7
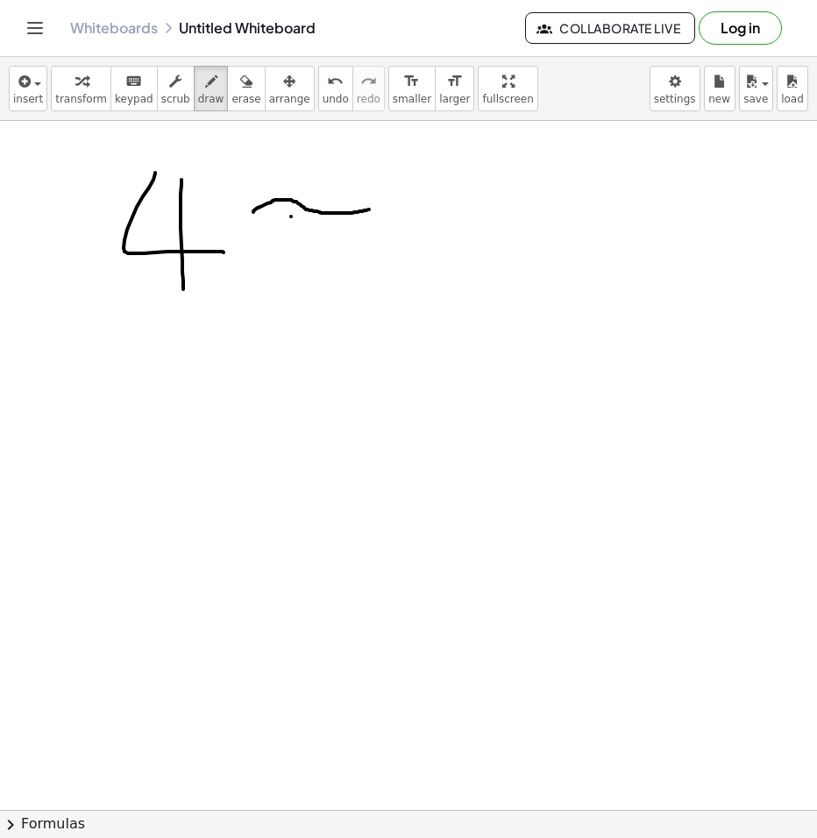
drag, startPoint x: 317, startPoint y: 236, endPoint x: 324, endPoint y: 291, distance: 55.7
drag, startPoint x: 426, startPoint y: 186, endPoint x: 426, endPoint y: 260, distance: 74.5
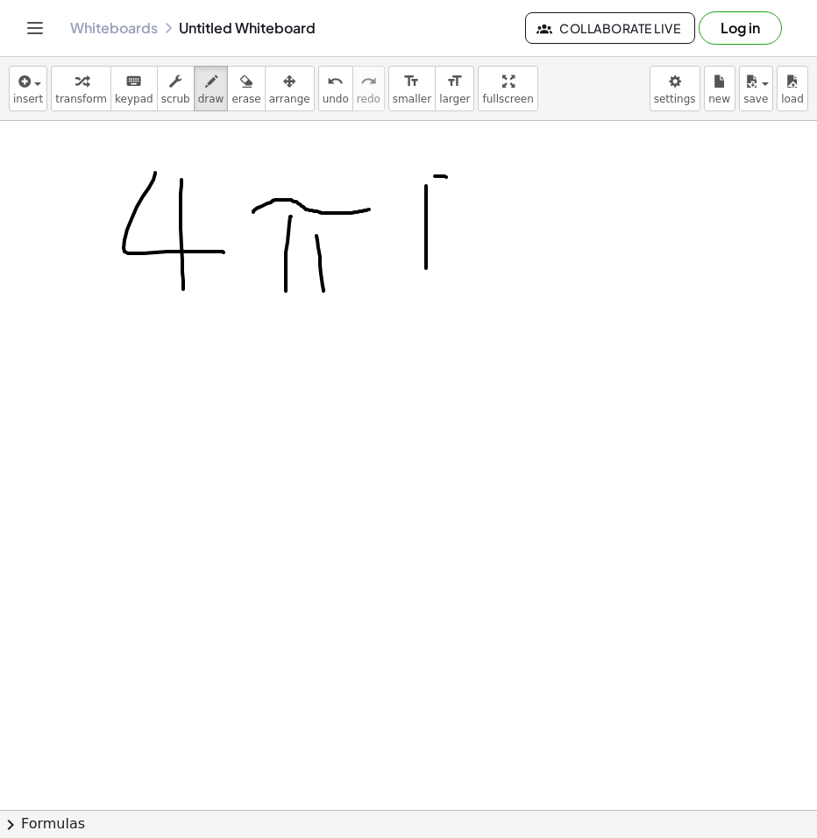
drag, startPoint x: 435, startPoint y: 176, endPoint x: 457, endPoint y: 181, distance: 22.4
click at [231, 96] on span "erase" at bounding box center [245, 99] width 29 height 12
drag, startPoint x: 418, startPoint y: 232, endPoint x: 459, endPoint y: 180, distance: 66.8
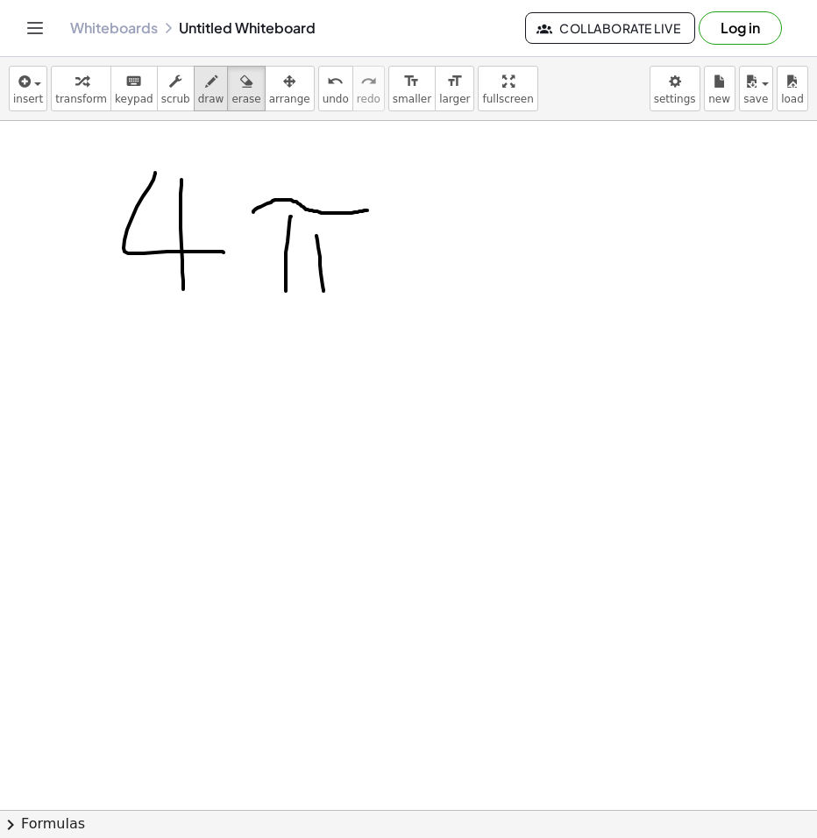
click at [198, 96] on span "draw" at bounding box center [211, 99] width 26 height 12
drag, startPoint x: 400, startPoint y: 171, endPoint x: 396, endPoint y: 271, distance: 100.0
drag, startPoint x: 483, startPoint y: 173, endPoint x: 482, endPoint y: 293, distance: 120.1
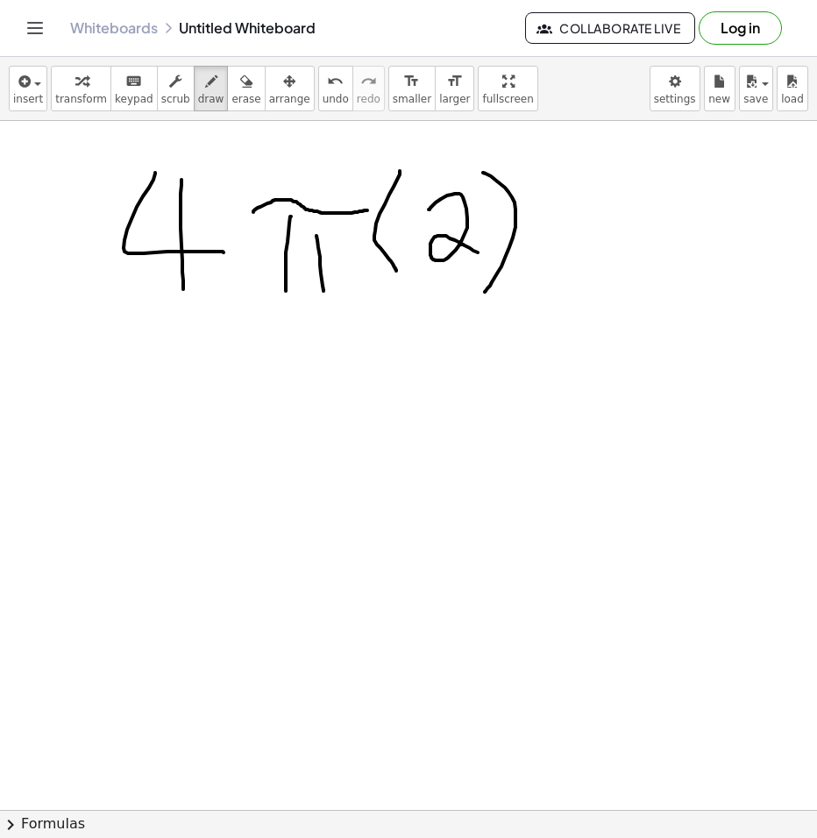
drag, startPoint x: 441, startPoint y: 199, endPoint x: 509, endPoint y: 247, distance: 83.0
drag, startPoint x: 530, startPoint y: 148, endPoint x: 585, endPoint y: 167, distance: 58.5
drag, startPoint x: 438, startPoint y: 409, endPoint x: 488, endPoint y: 462, distance: 73.8
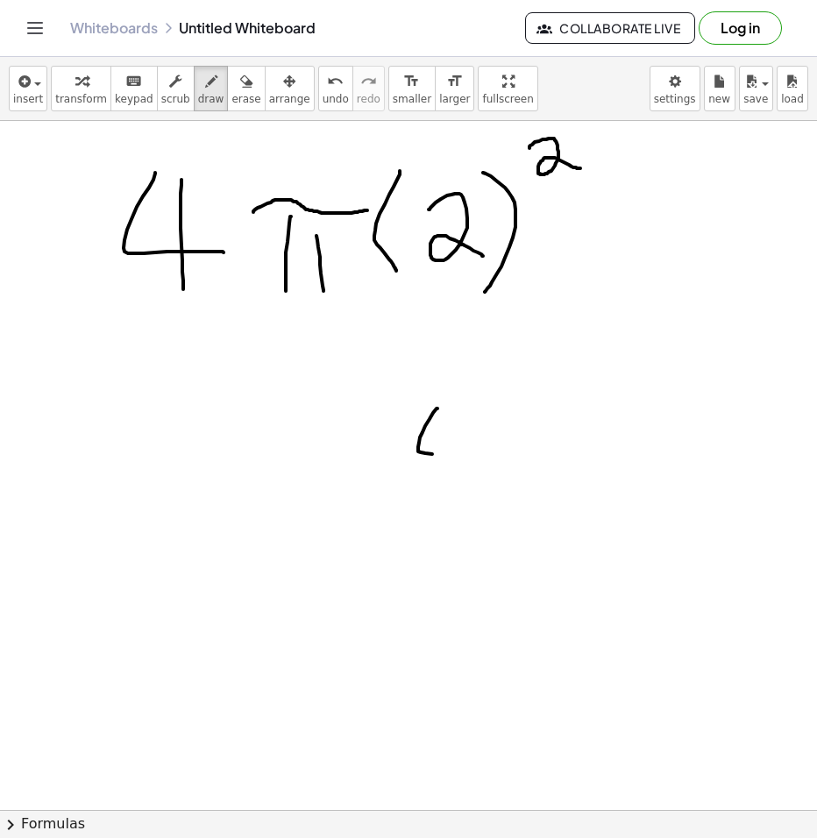
drag, startPoint x: 457, startPoint y: 399, endPoint x: 465, endPoint y: 497, distance: 98.5
drag, startPoint x: 276, startPoint y: 446, endPoint x: 372, endPoint y: 431, distance: 96.9
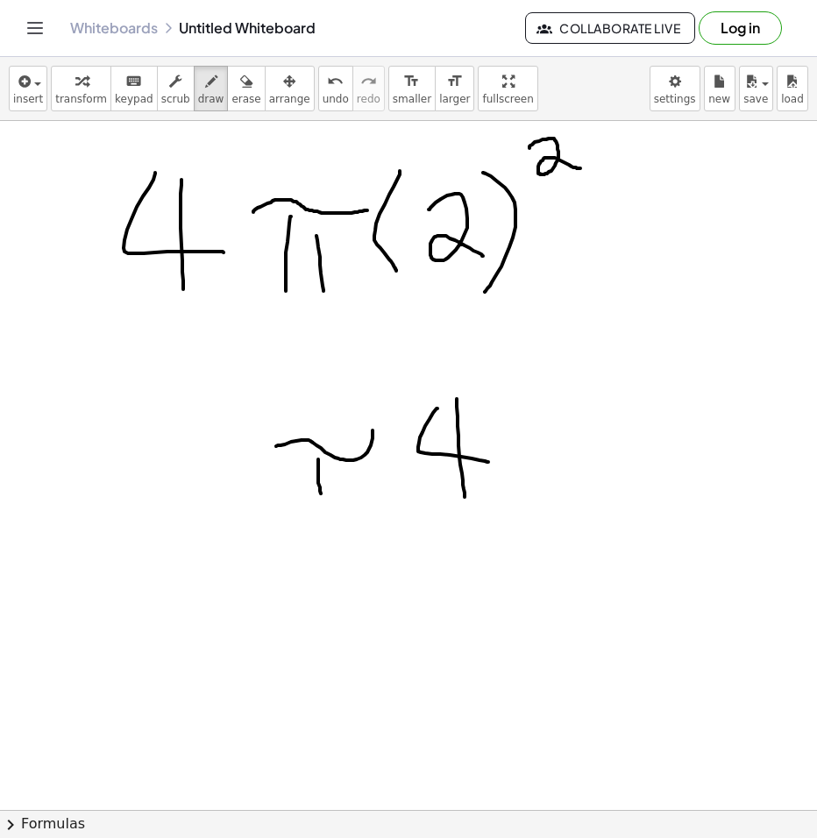
drag, startPoint x: 320, startPoint y: 488, endPoint x: 323, endPoint y: 502, distance: 15.1
drag, startPoint x: 347, startPoint y: 477, endPoint x: 355, endPoint y: 506, distance: 30.0
drag, startPoint x: 186, startPoint y: 383, endPoint x: 244, endPoint y: 440, distance: 81.2
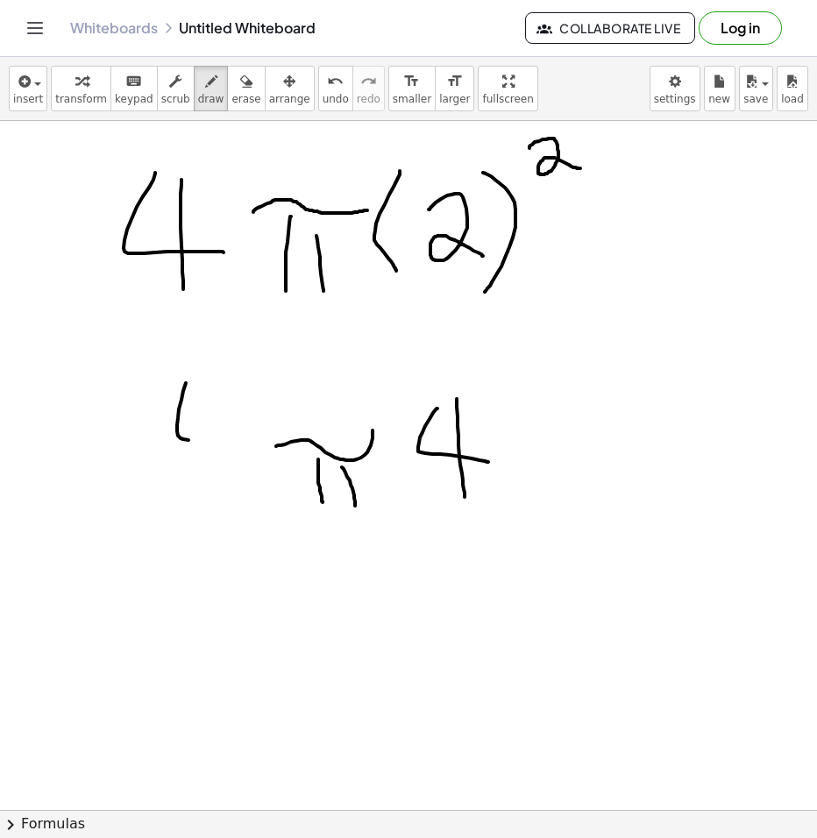
drag, startPoint x: 207, startPoint y: 403, endPoint x: 206, endPoint y: 497, distance: 93.8
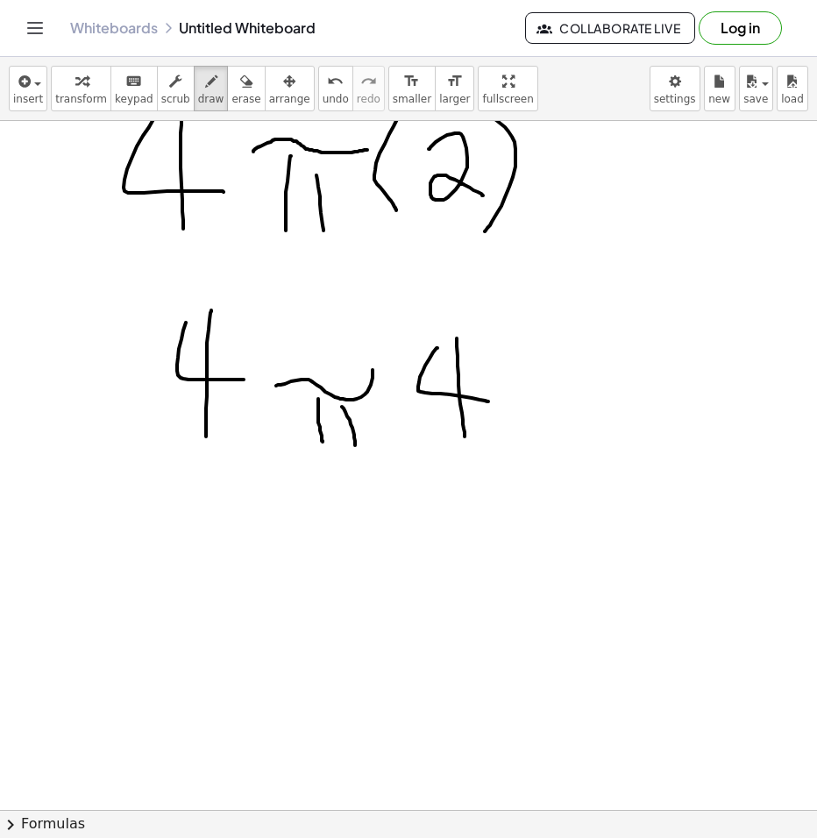
scroll to position [614, 0]
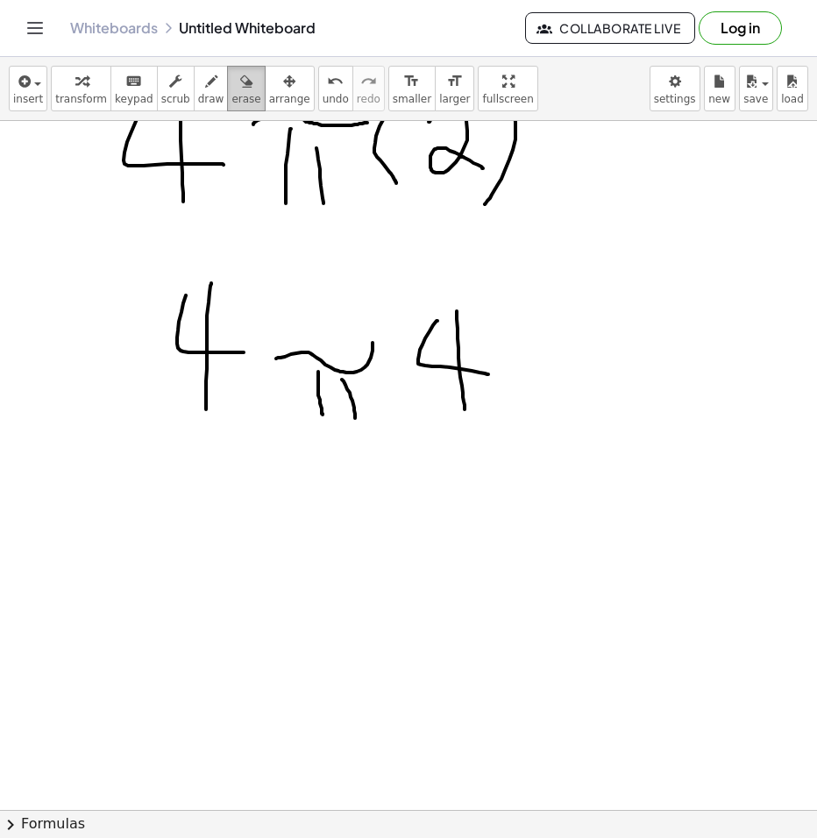
click at [227, 106] on button "erase" at bounding box center [246, 89] width 38 height 46
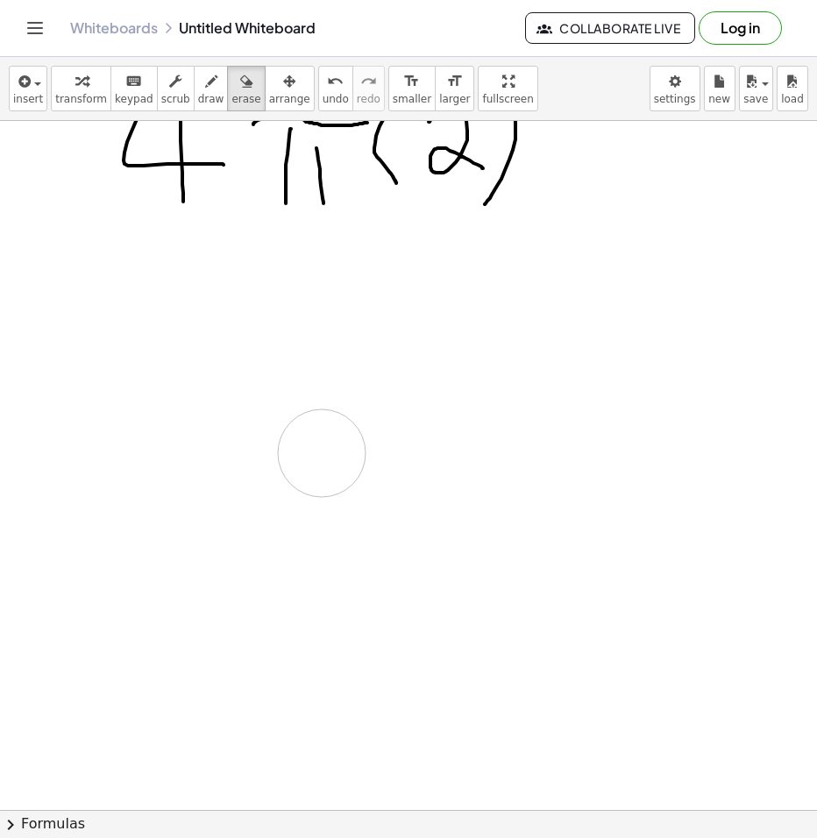
drag, startPoint x: 114, startPoint y: 324, endPoint x: 477, endPoint y: 377, distance: 366.9
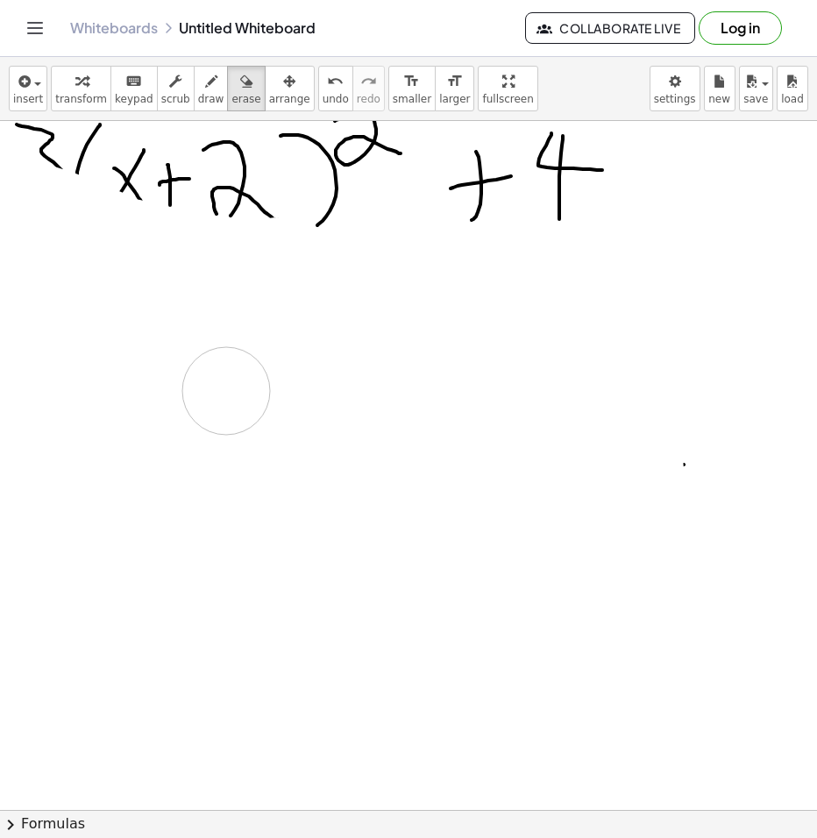
scroll to position [0, 0]
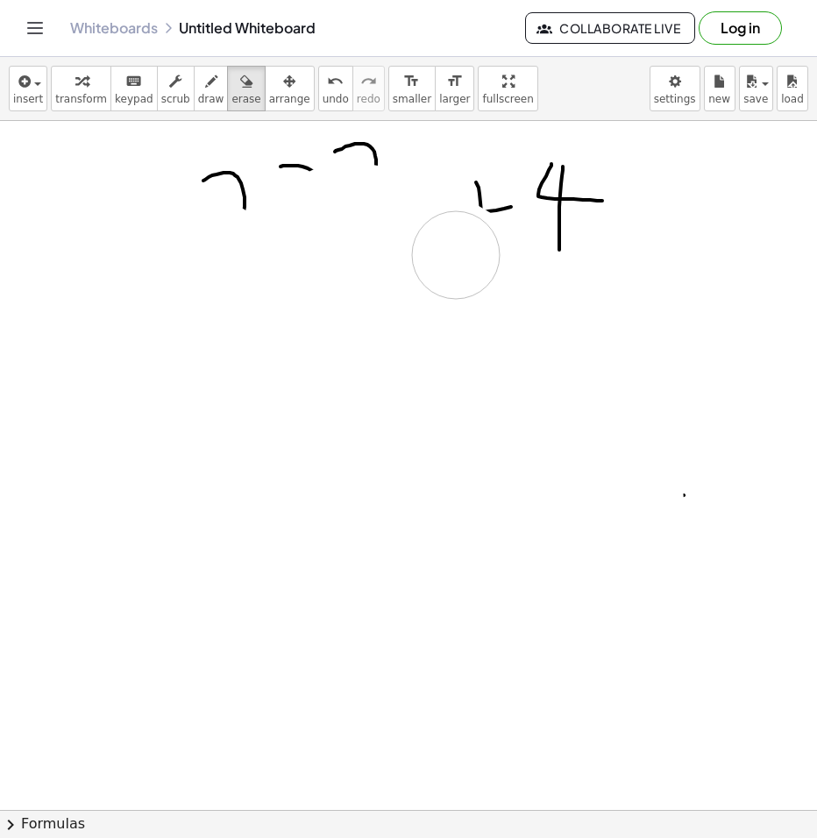
drag, startPoint x: 368, startPoint y: 704, endPoint x: 235, endPoint y: 152, distance: 568.3
drag, startPoint x: 235, startPoint y: 152, endPoint x: 3, endPoint y: 342, distance: 300.3
